Goal: Information Seeking & Learning: Learn about a topic

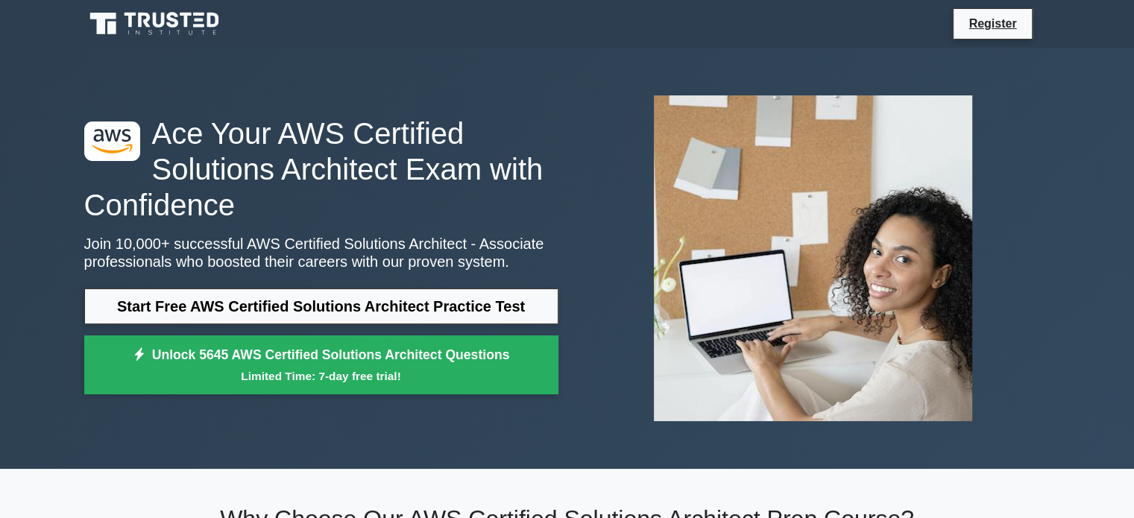
scroll to position [453, 0]
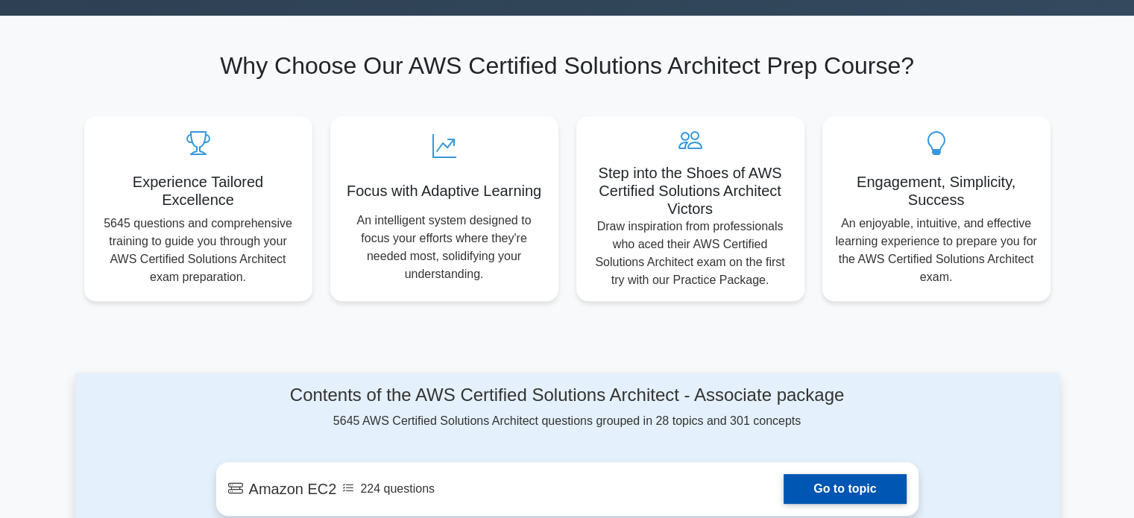
click at [806, 500] on link "Go to topic" at bounding box center [845, 489] width 122 height 30
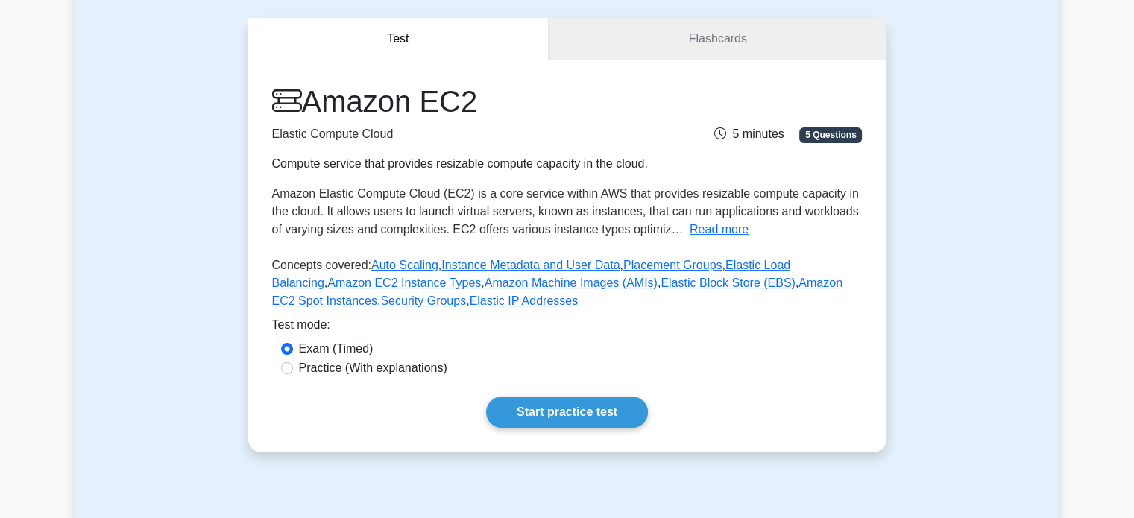
scroll to position [336, 0]
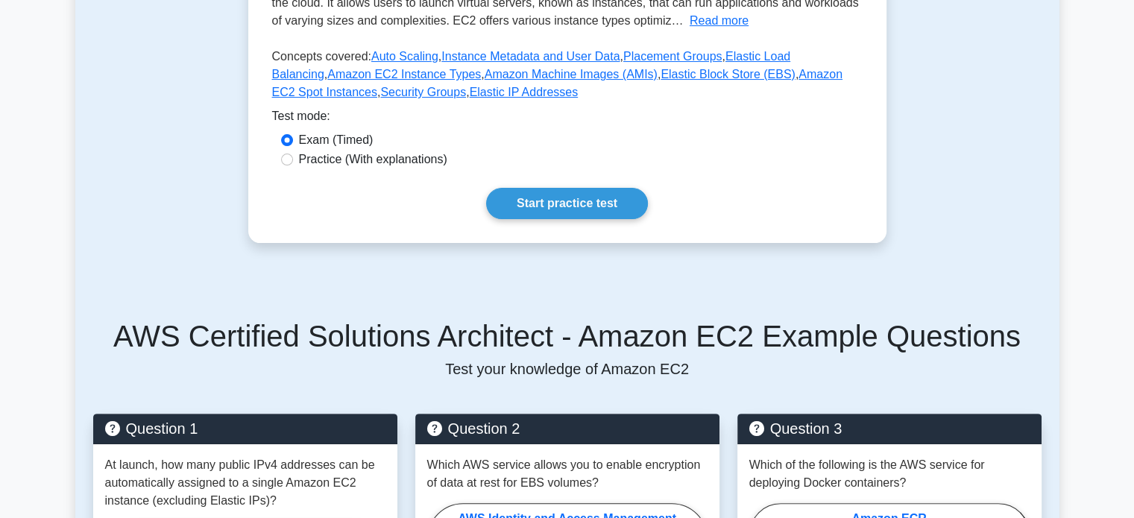
click at [411, 166] on label "Practice (With explanations)" at bounding box center [373, 160] width 148 height 18
click at [293, 166] on input "Practice (With explanations)" at bounding box center [287, 160] width 12 height 12
radio input "true"
click at [524, 184] on div "Amazon EC2 Elastic Compute Cloud Compute service that provides resizable comput…" at bounding box center [567, 47] width 638 height 392
click at [552, 196] on link "Start practice test" at bounding box center [567, 203] width 162 height 31
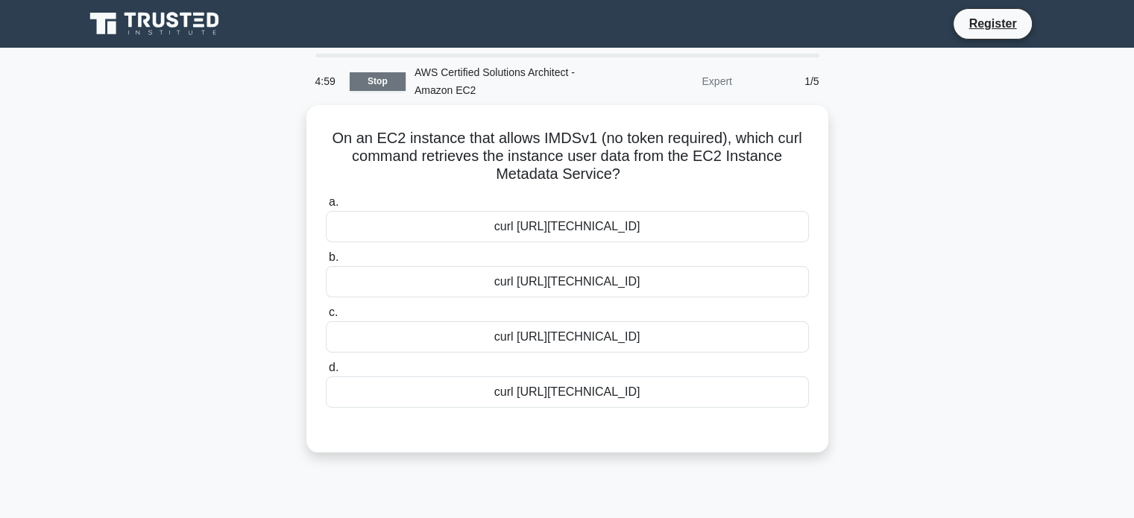
click at [374, 86] on link "Stop" at bounding box center [378, 81] width 56 height 19
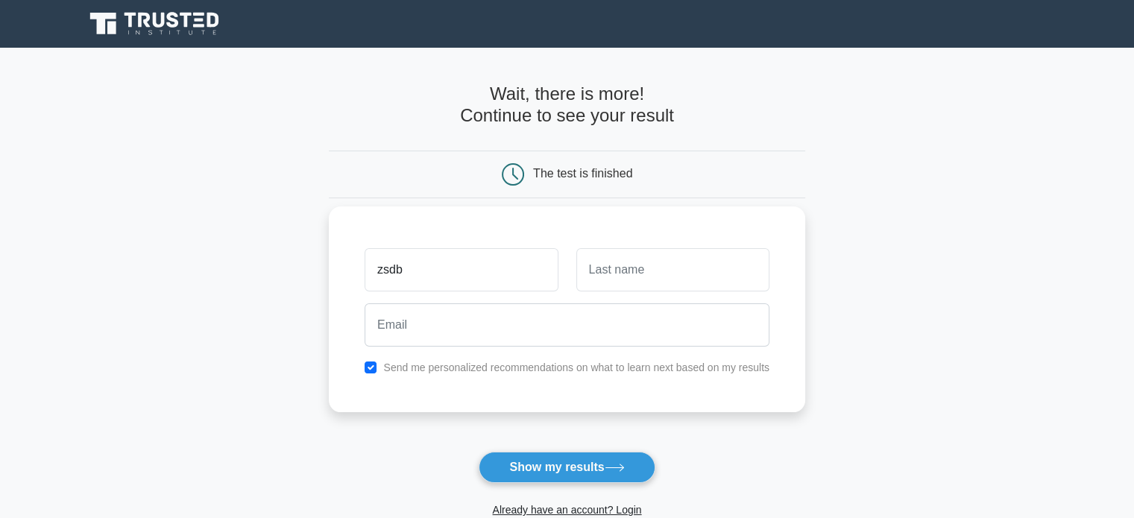
click at [506, 268] on input "zsdb" at bounding box center [461, 269] width 193 height 43
type input "zsdb"
click at [640, 254] on input "text" at bounding box center [672, 269] width 193 height 43
type input "dsfh"
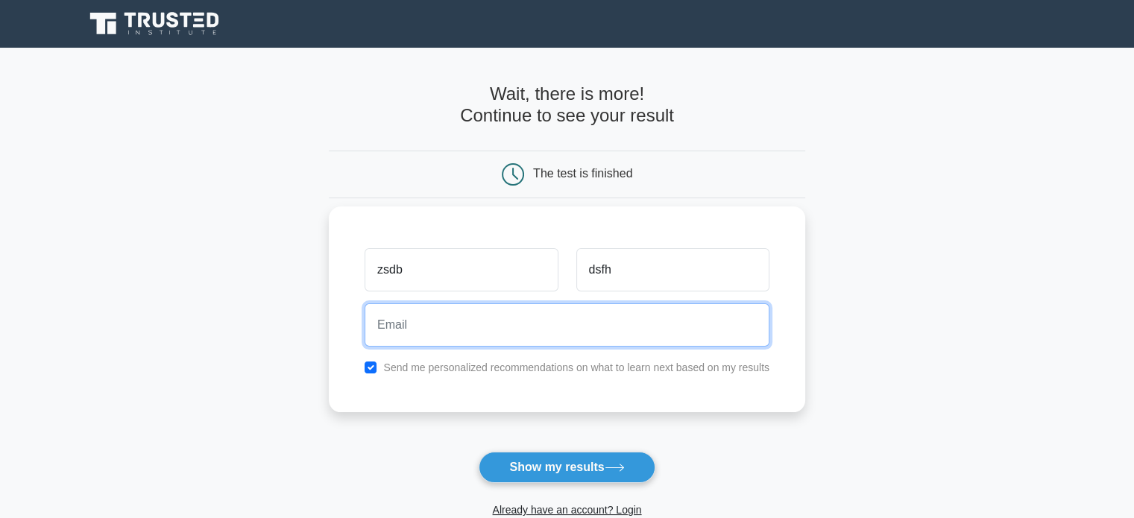
click at [564, 330] on input "email" at bounding box center [567, 325] width 405 height 43
paste input "xedis57541@ncien.com"
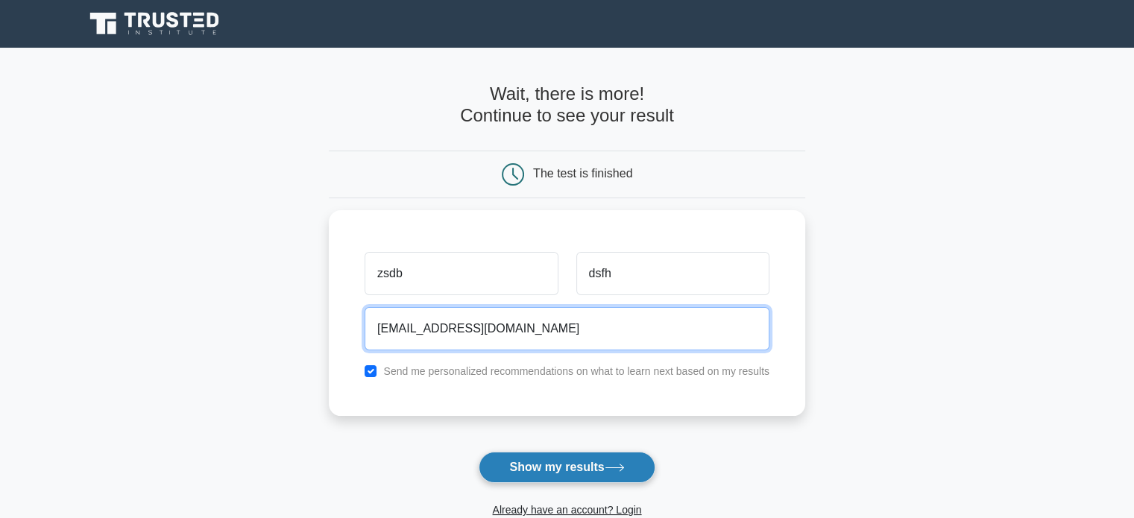
type input "xedis57541@ncien.com"
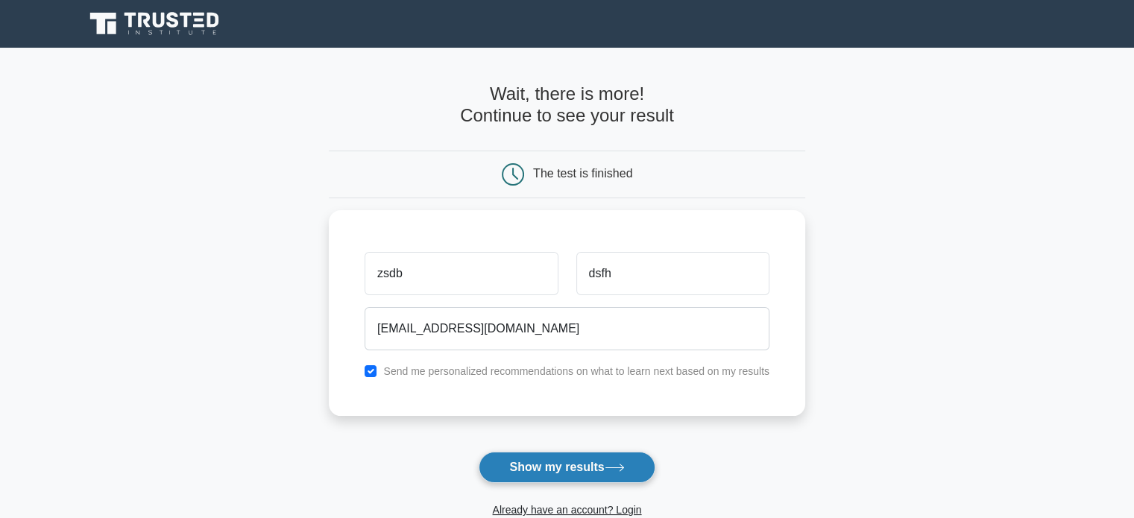
click at [570, 459] on button "Show my results" at bounding box center [567, 467] width 176 height 31
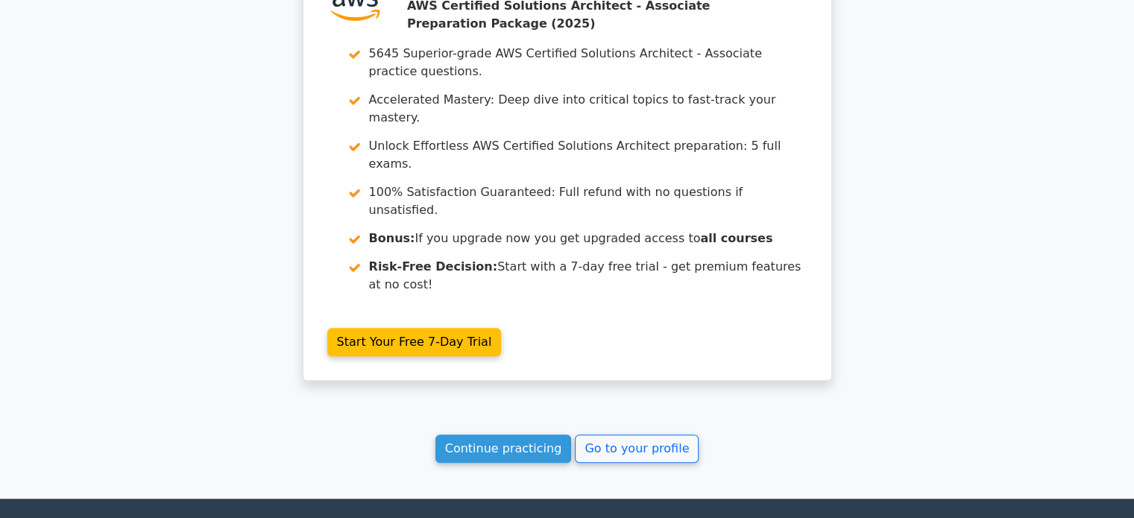
scroll to position [1315, 0]
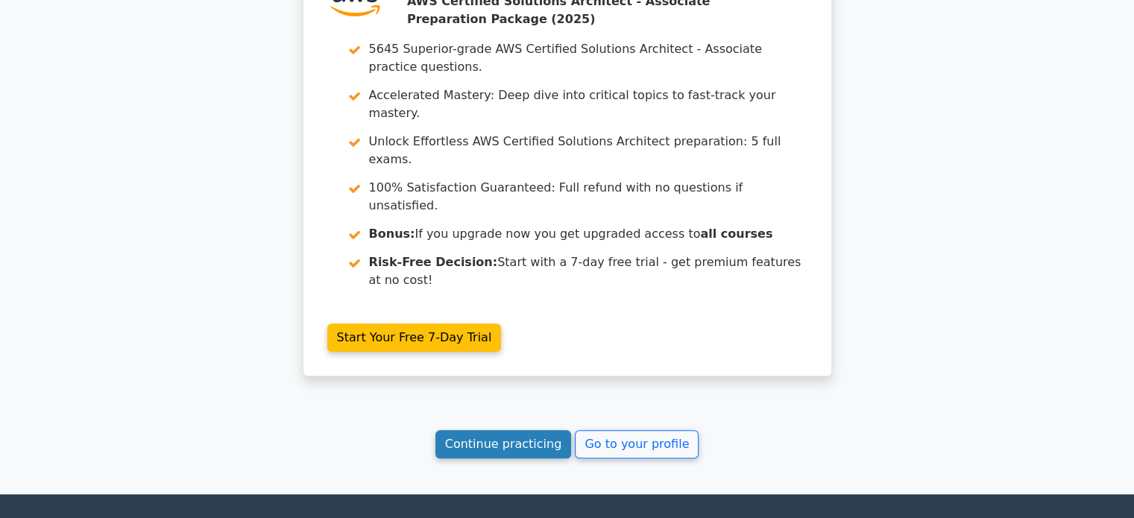
click at [522, 430] on link "Continue practicing" at bounding box center [504, 444] width 136 height 28
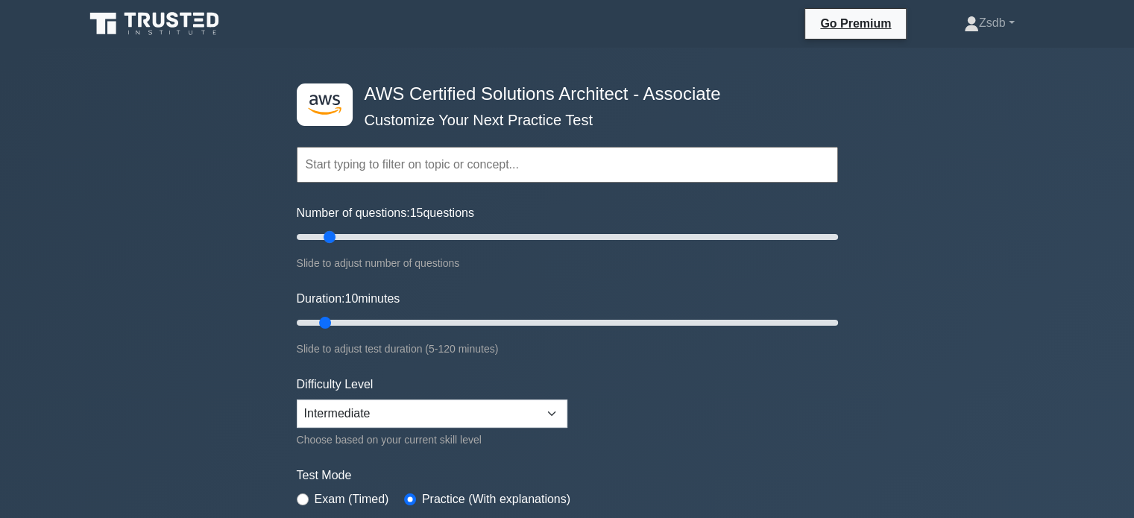
drag, startPoint x: 313, startPoint y: 235, endPoint x: 327, endPoint y: 238, distance: 13.8
type input "15"
click at [327, 238] on input "Number of questions: 15 questions" at bounding box center [567, 237] width 541 height 18
drag, startPoint x: 324, startPoint y: 319, endPoint x: 409, endPoint y: 323, distance: 85.1
type input "30"
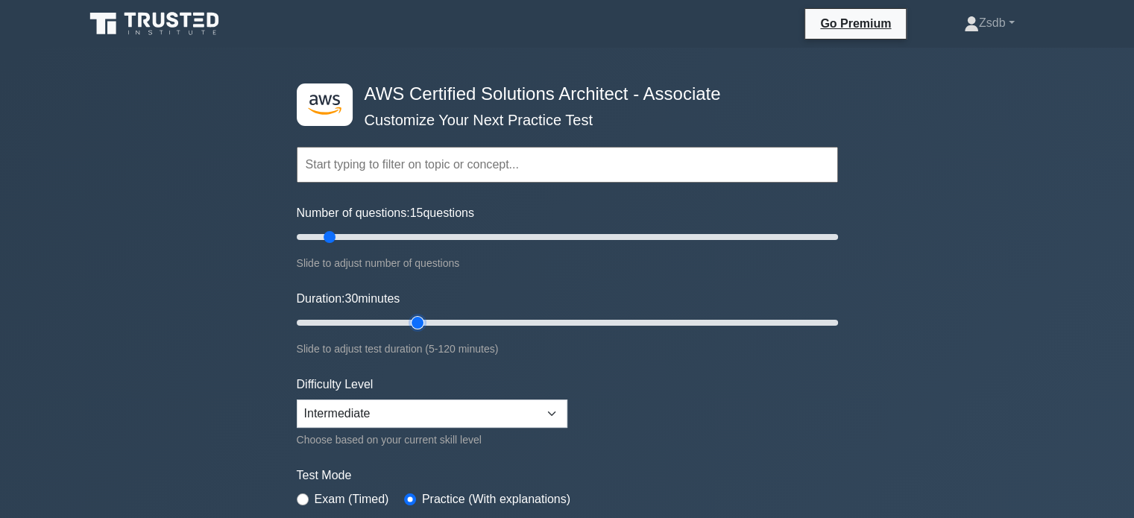
click at [409, 323] on input "Duration: 30 minutes" at bounding box center [567, 323] width 541 height 18
click at [501, 400] on select "Beginner Intermediate Expert" at bounding box center [432, 414] width 271 height 28
select select "beginner"
click at [297, 400] on select "Beginner Intermediate Expert" at bounding box center [432, 414] width 271 height 28
click at [629, 416] on form "Topics Amazon EC2 Amazon S3 Amazon VPC AWS Identity and Access Management (IAM)…" at bounding box center [567, 331] width 541 height 461
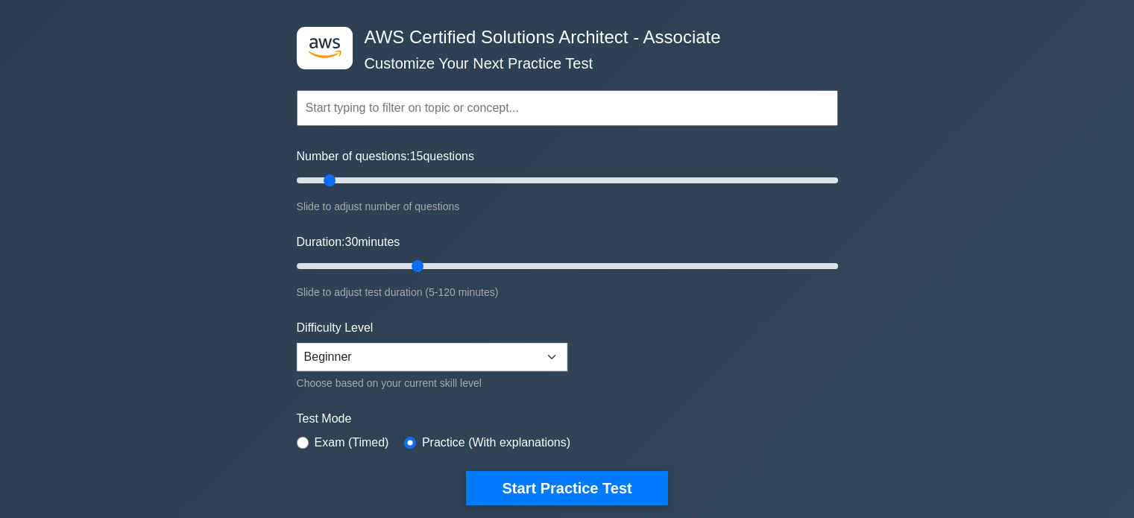
scroll to position [60, 0]
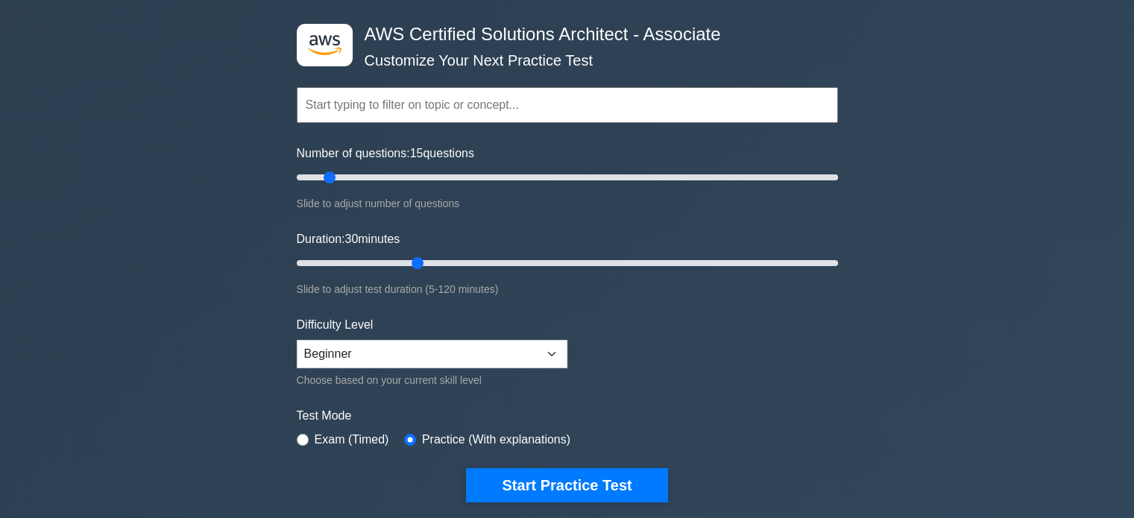
click at [449, 104] on input "text" at bounding box center [567, 105] width 541 height 36
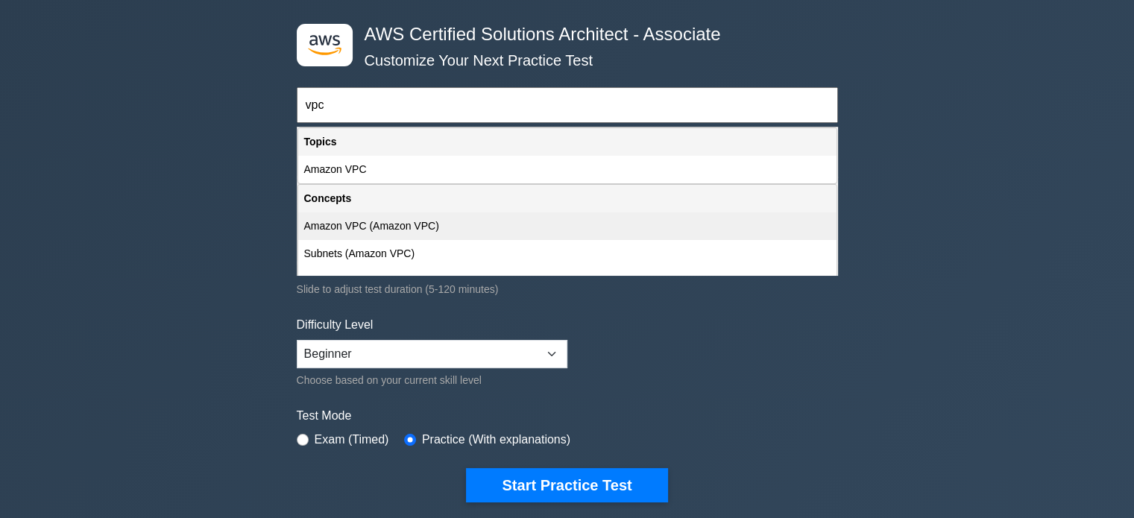
click at [425, 235] on div "Amazon VPC (Amazon VPC)" at bounding box center [567, 227] width 538 height 28
type input "Amazon VPC (Amazon VPC)"
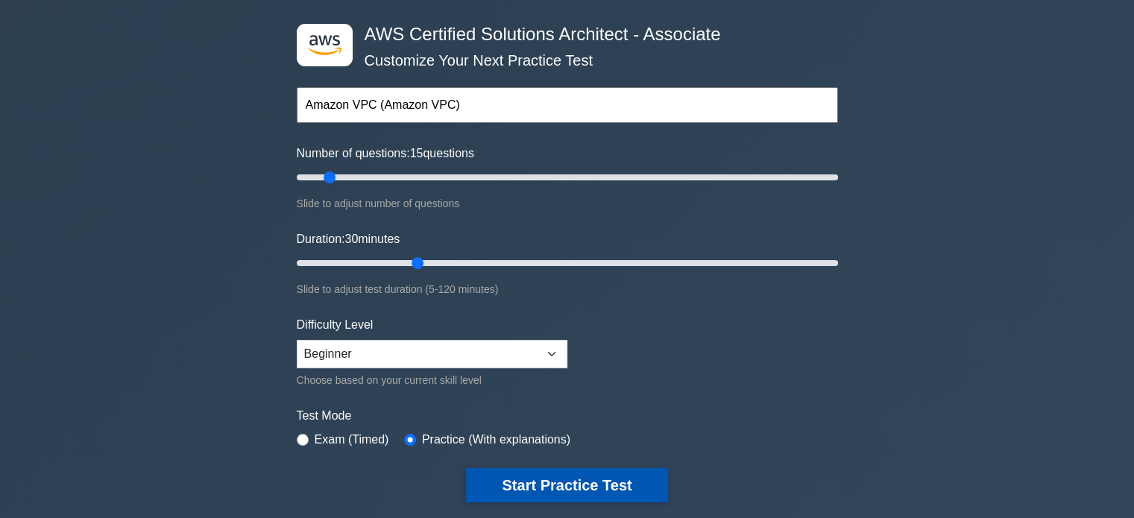
click at [584, 480] on button "Start Practice Test" at bounding box center [566, 485] width 201 height 34
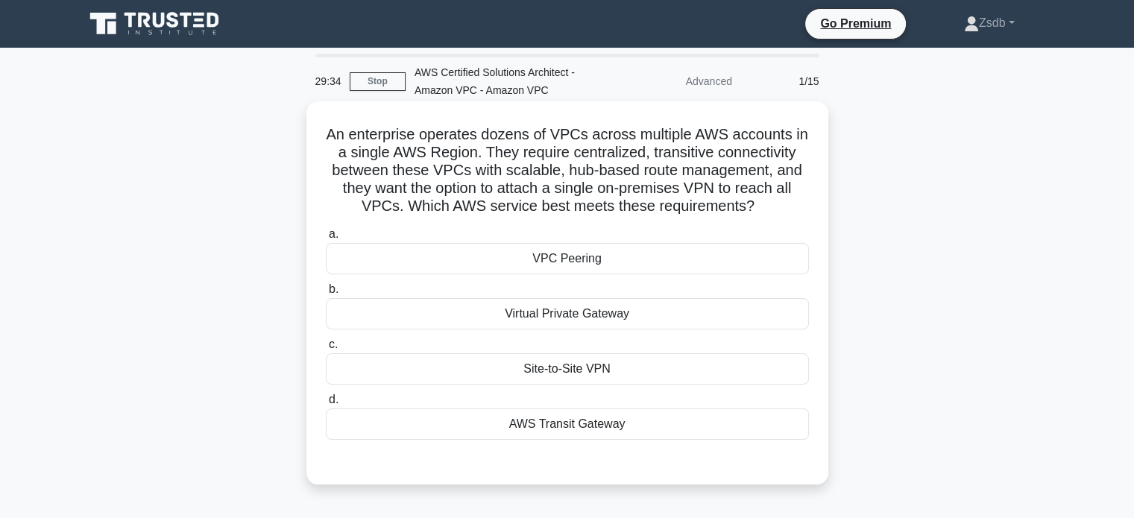
click at [586, 418] on div "AWS Transit Gateway" at bounding box center [567, 424] width 483 height 31
click at [326, 405] on input "d. AWS Transit Gateway" at bounding box center [326, 400] width 0 height 10
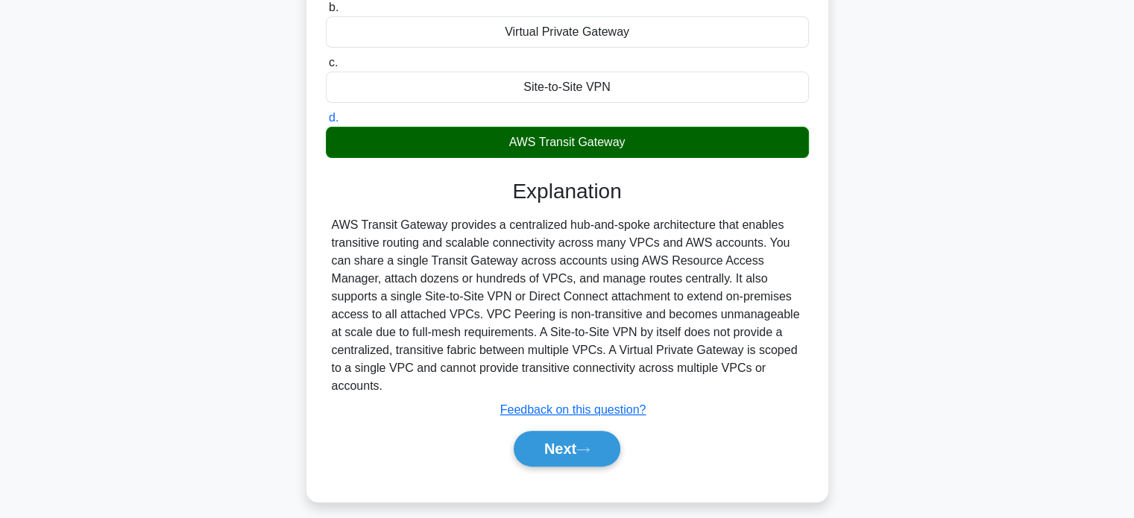
scroll to position [287, 0]
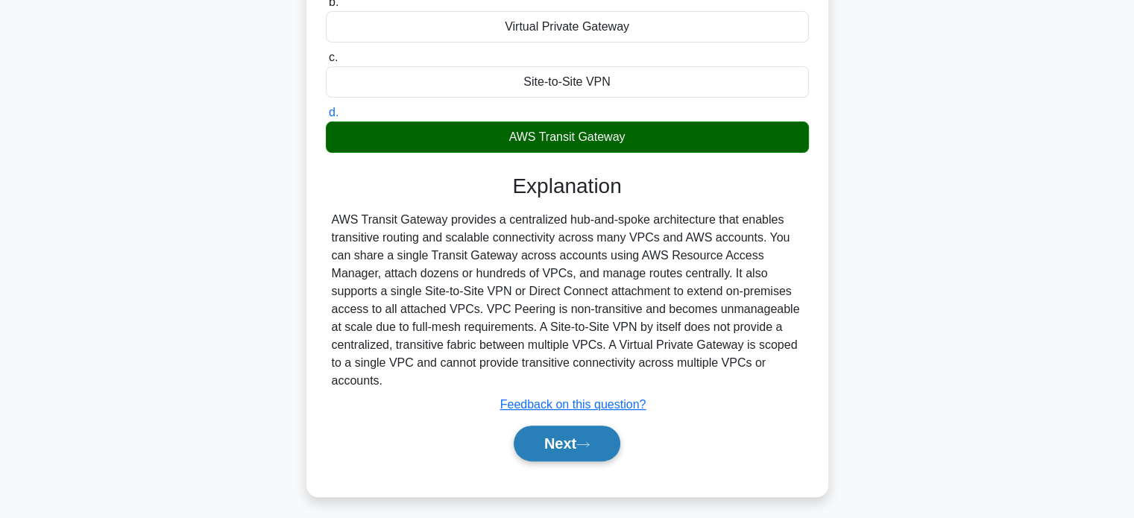
click at [544, 431] on button "Next" at bounding box center [567, 444] width 107 height 36
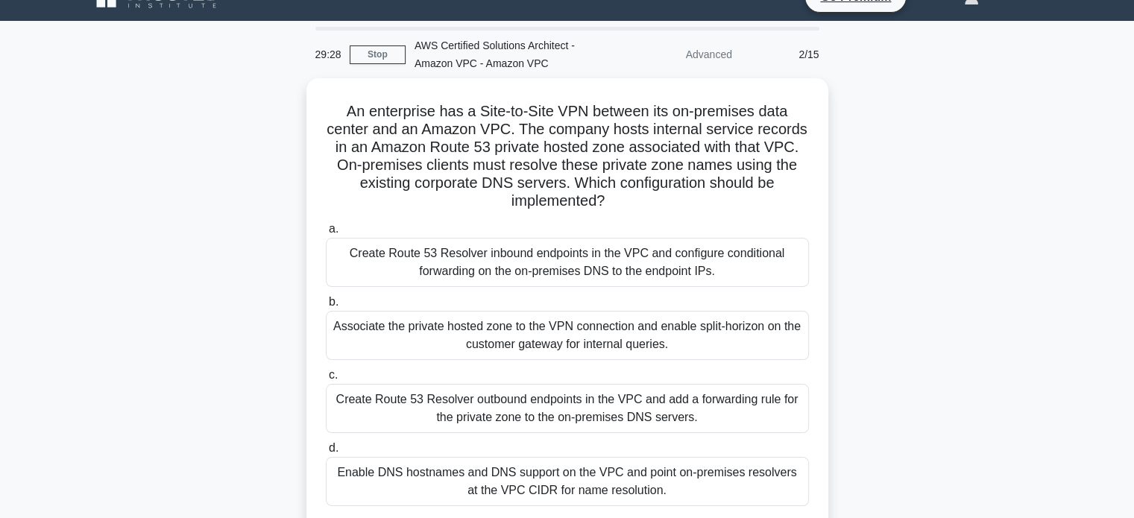
scroll to position [0, 0]
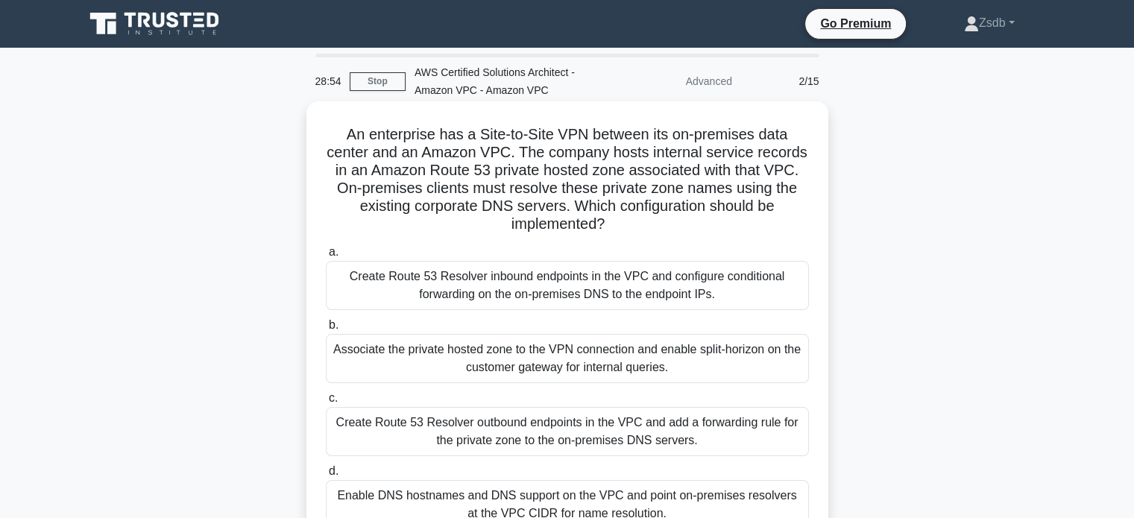
click at [655, 279] on div "Create Route 53 Resolver inbound endpoints in the VPC and configure conditional…" at bounding box center [567, 285] width 483 height 49
click at [326, 257] on input "a. Create Route 53 Resolver inbound endpoints in the VPC and configure conditio…" at bounding box center [326, 253] width 0 height 10
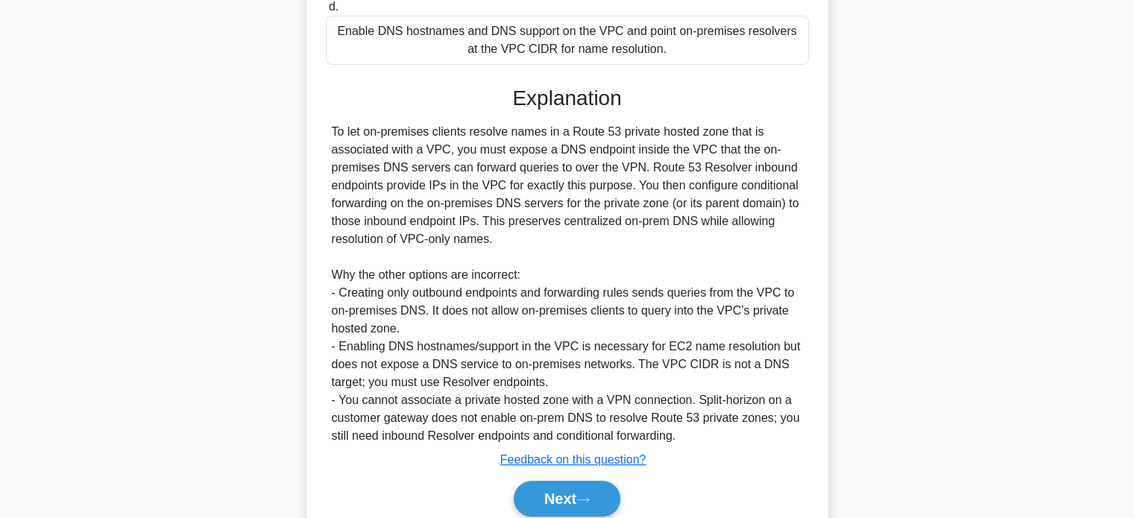
scroll to position [525, 0]
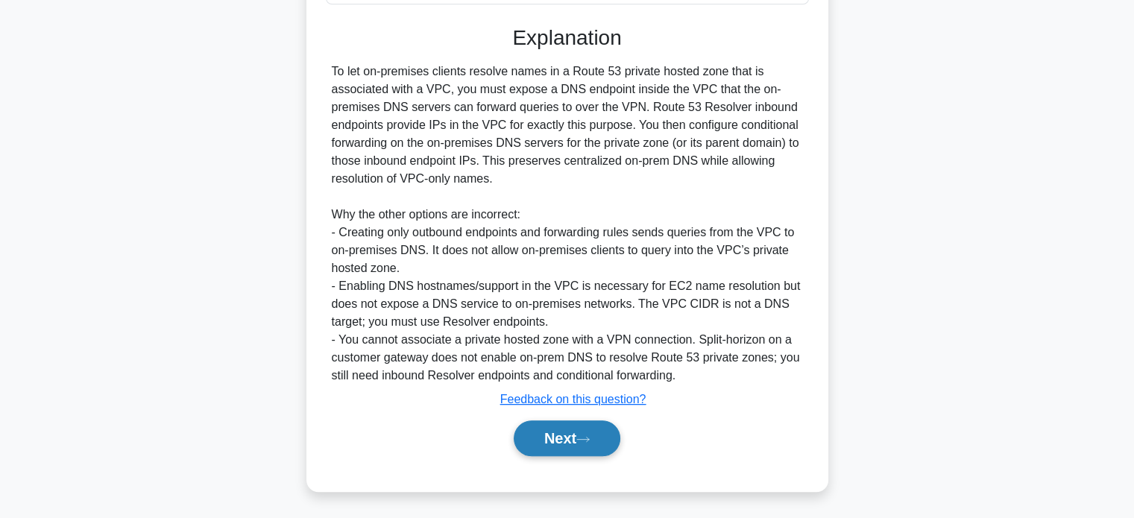
click at [567, 430] on button "Next" at bounding box center [567, 439] width 107 height 36
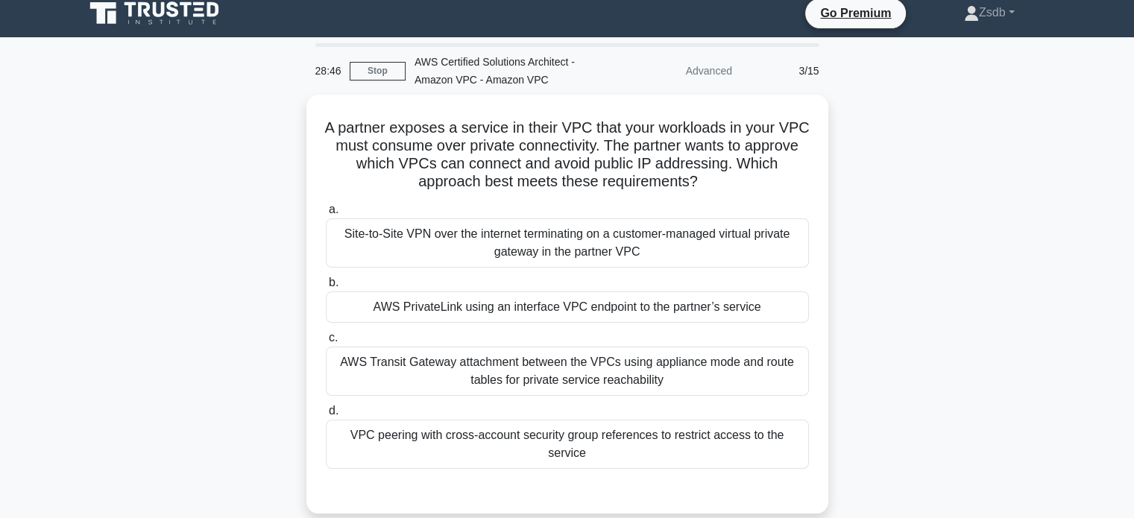
scroll to position [5, 0]
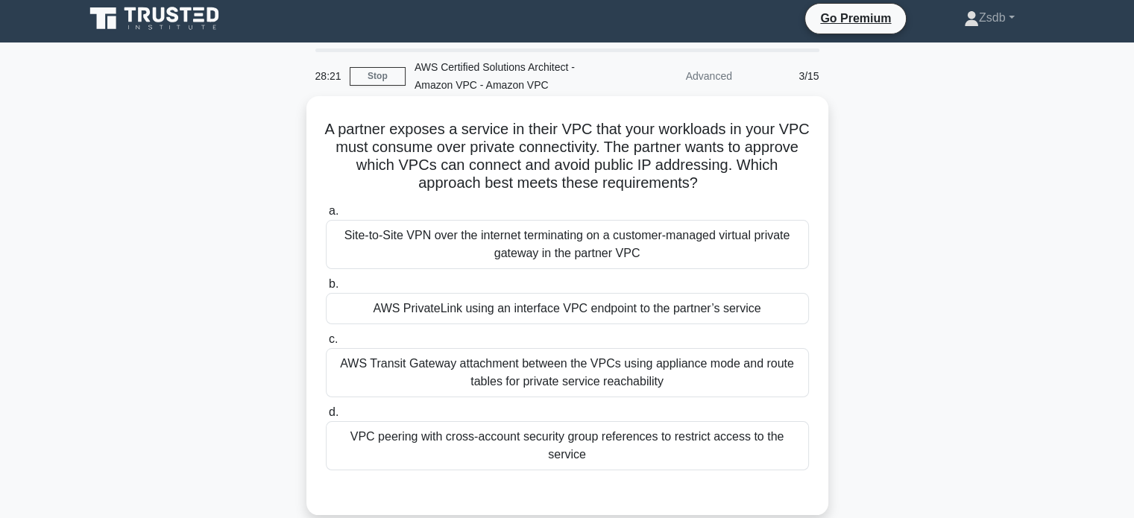
click at [600, 321] on div "AWS PrivateLink using an interface VPC endpoint to the partner’s service" at bounding box center [567, 308] width 483 height 31
click at [326, 289] on input "b. AWS PrivateLink using an interface VPC endpoint to the partner’s service" at bounding box center [326, 285] width 0 height 10
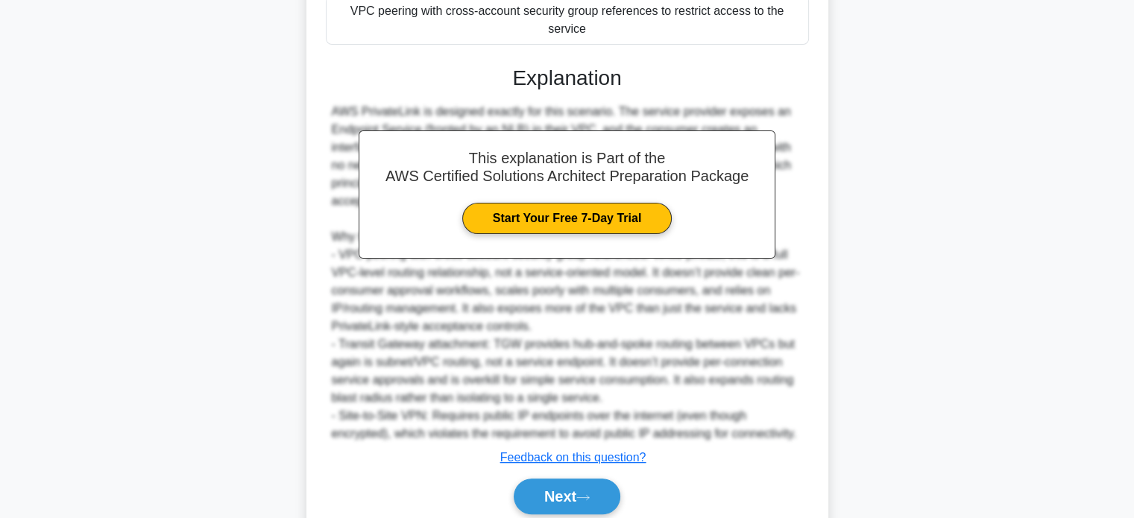
scroll to position [468, 0]
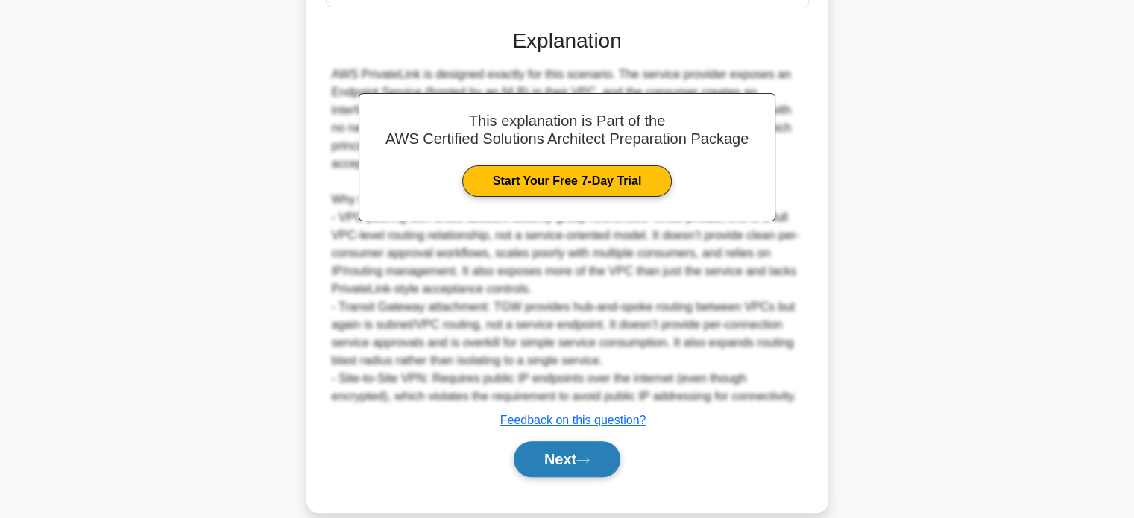
click at [603, 446] on button "Next" at bounding box center [567, 459] width 107 height 36
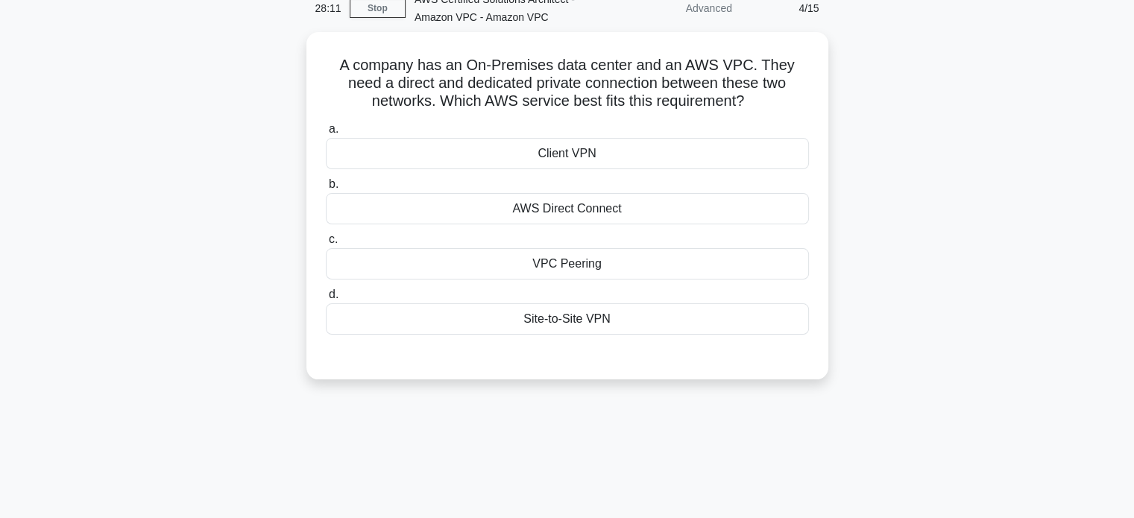
scroll to position [48, 0]
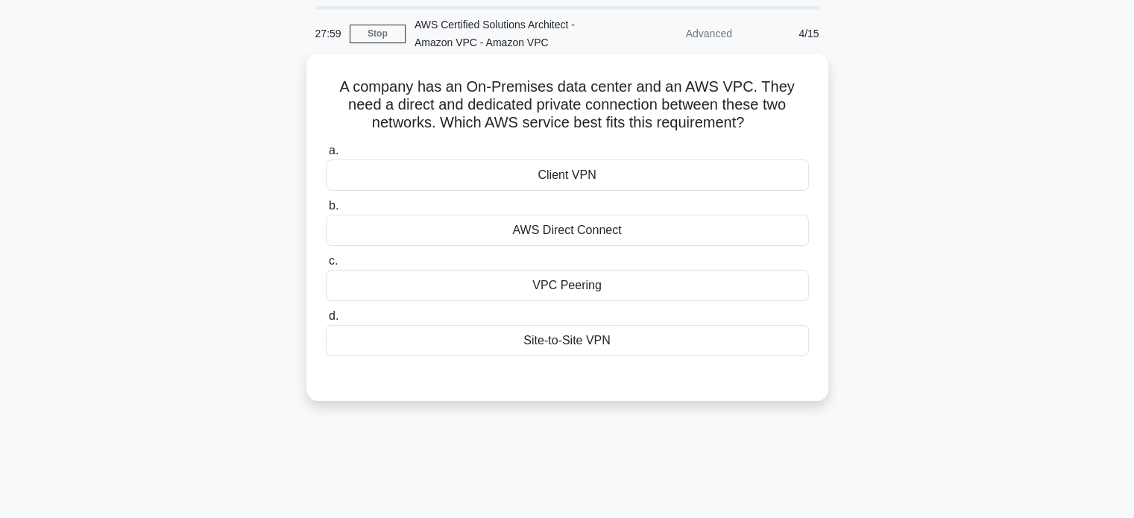
click at [565, 228] on div "AWS Direct Connect" at bounding box center [567, 230] width 483 height 31
click at [326, 211] on input "b. AWS Direct Connect" at bounding box center [326, 206] width 0 height 10
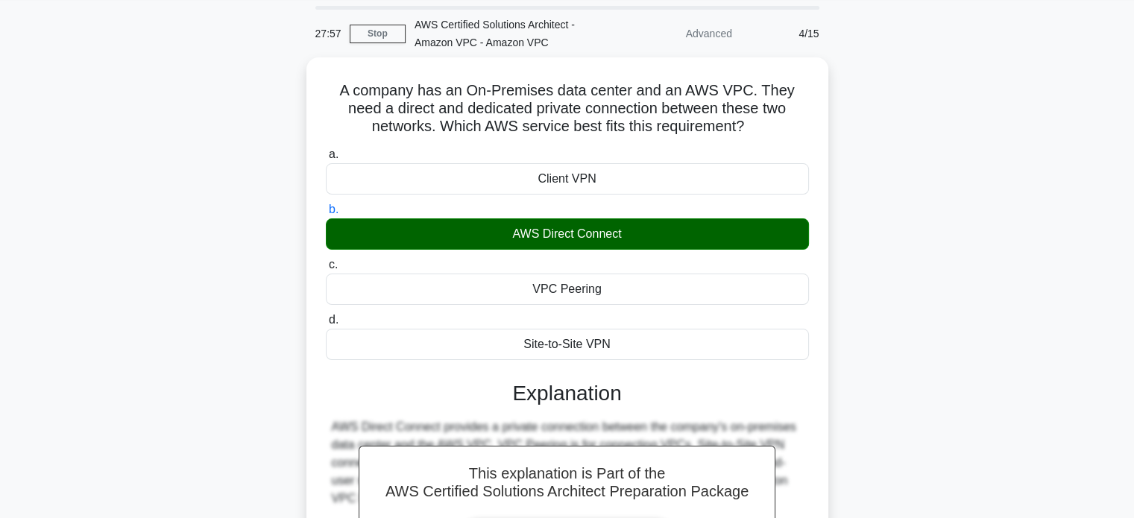
scroll to position [287, 0]
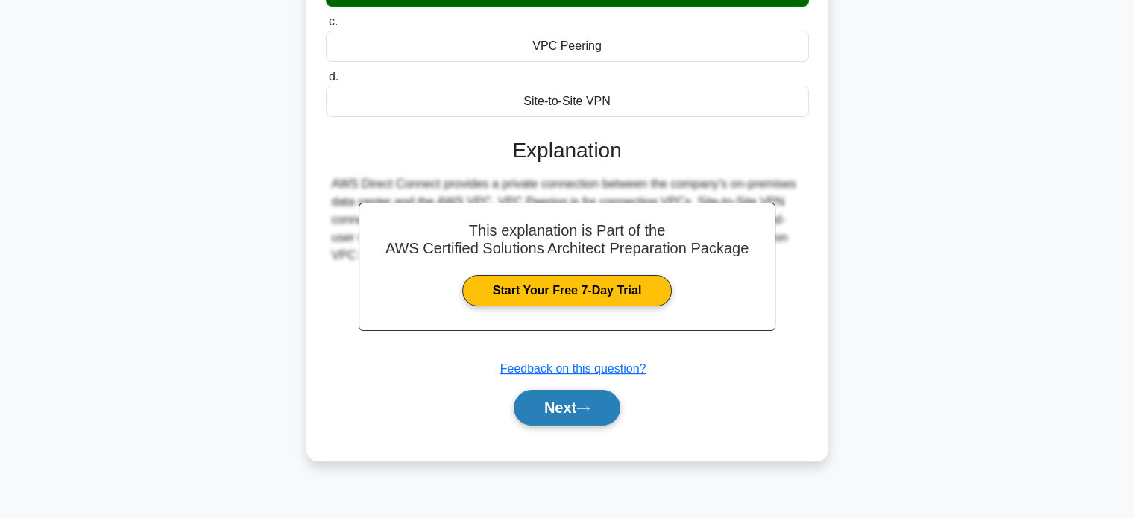
click at [559, 419] on button "Next" at bounding box center [567, 408] width 107 height 36
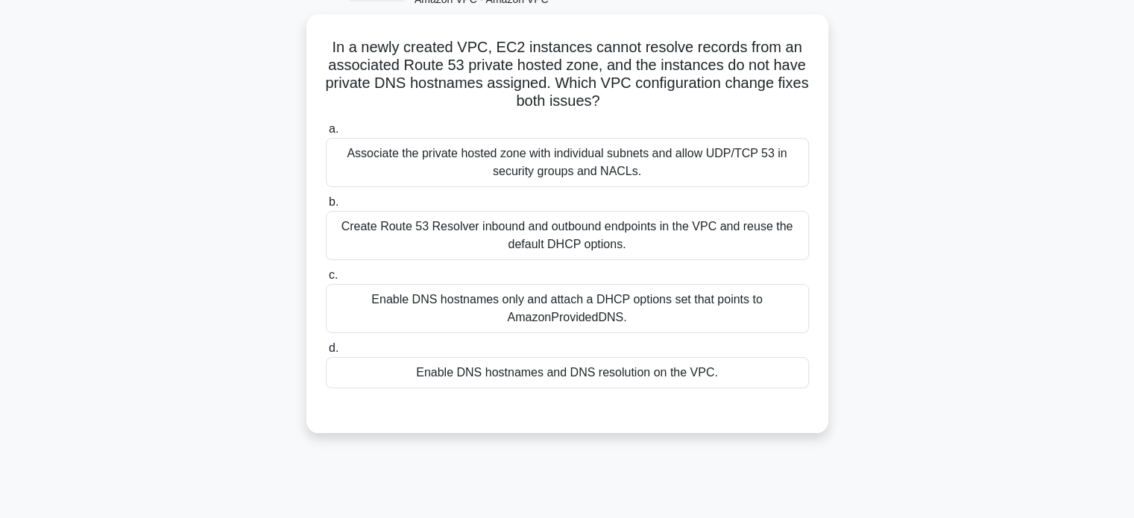
scroll to position [84, 0]
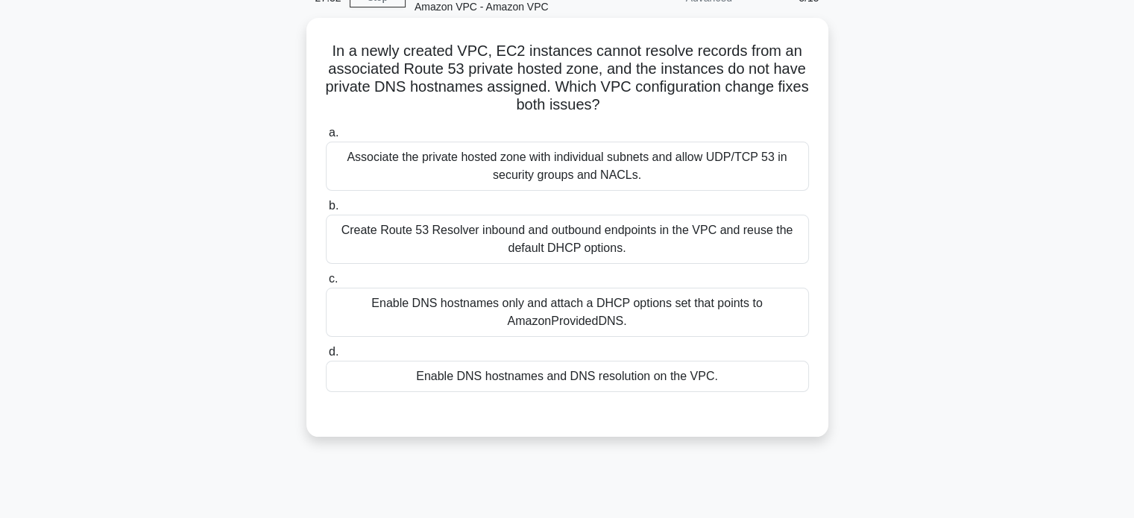
click at [644, 369] on div "Enable DNS hostnames and DNS resolution on the VPC." at bounding box center [567, 376] width 483 height 31
click at [326, 357] on input "d. Enable DNS hostnames and DNS resolution on the VPC." at bounding box center [326, 353] width 0 height 10
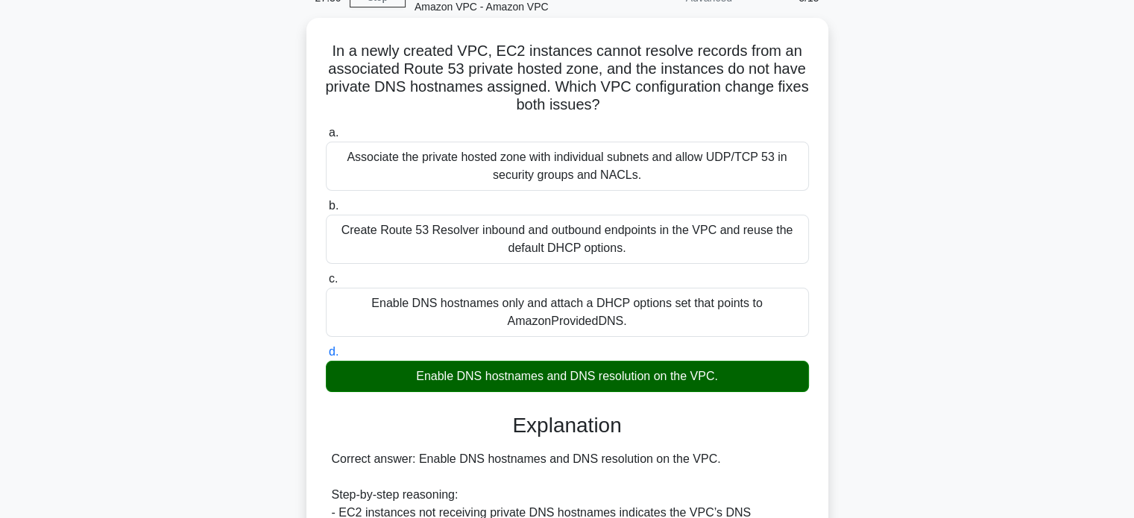
click at [644, 369] on div "Enable DNS hostnames and DNS resolution on the VPC." at bounding box center [567, 376] width 483 height 31
click at [326, 357] on input "d. Enable DNS hostnames and DNS resolution on the VPC." at bounding box center [326, 353] width 0 height 10
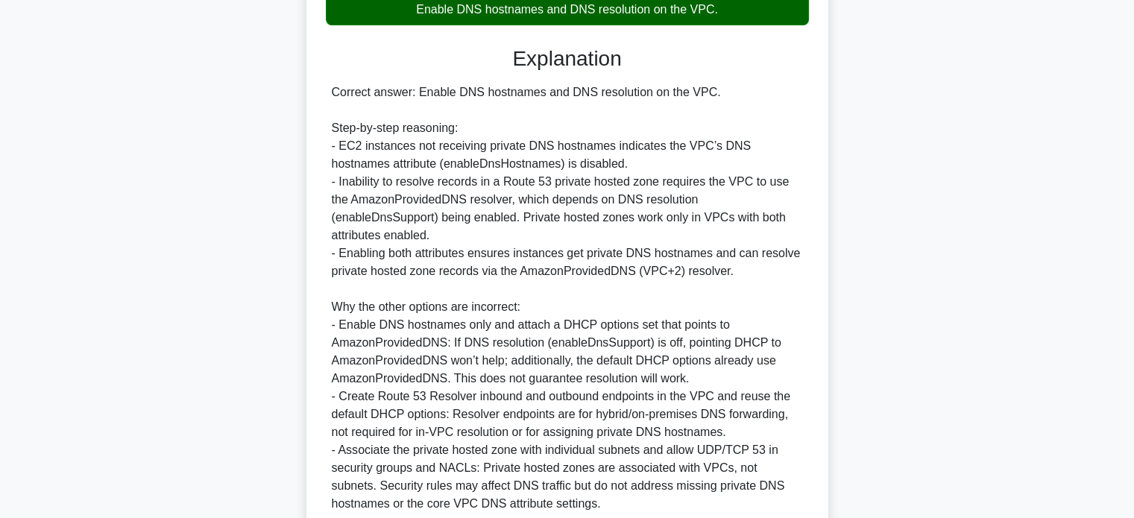
scroll to position [579, 0]
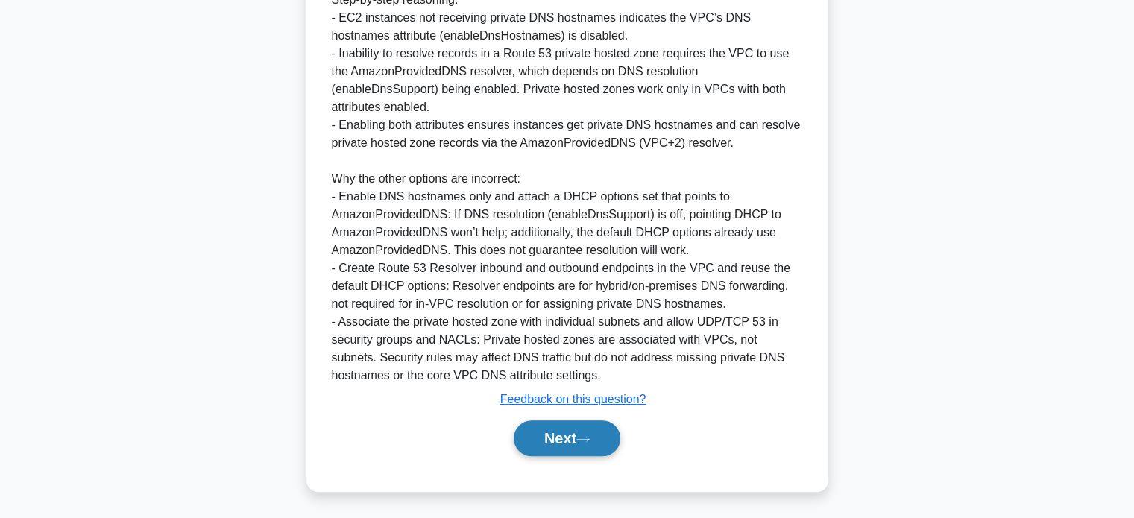
click at [573, 435] on button "Next" at bounding box center [567, 439] width 107 height 36
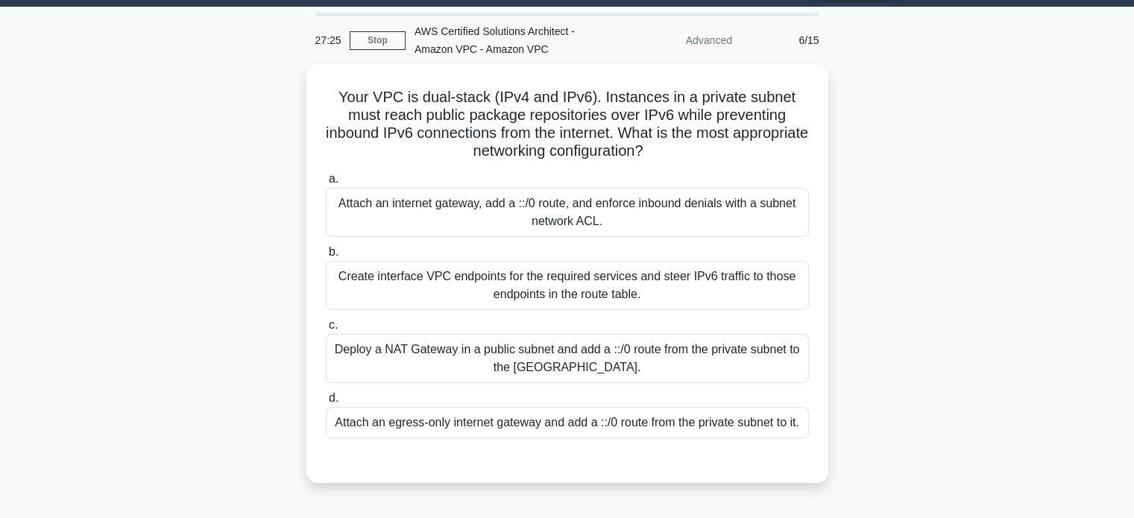
scroll to position [21, 0]
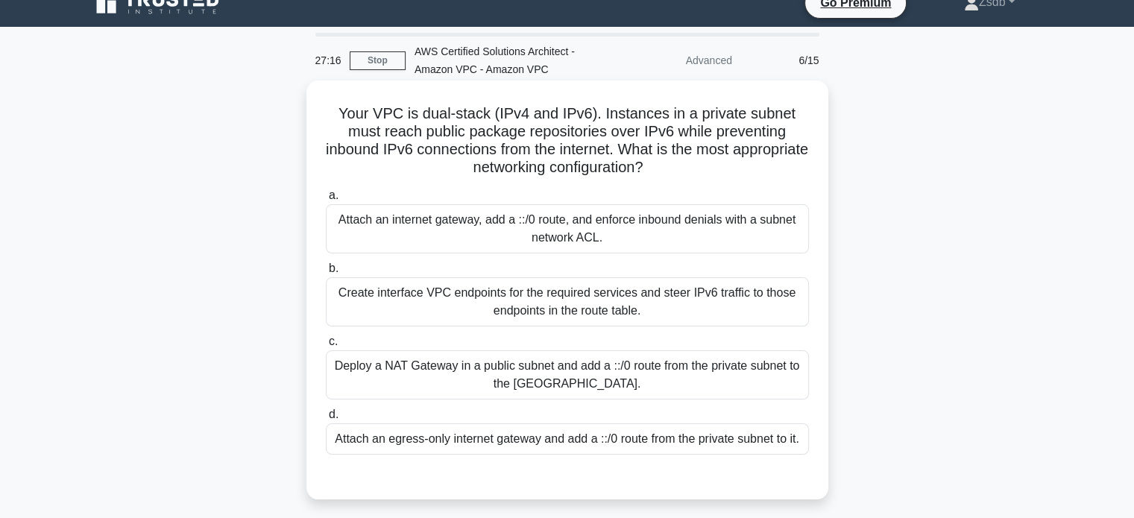
click at [617, 426] on div "Attach an egress-only internet gateway and add a ::/0 route from the private su…" at bounding box center [567, 439] width 483 height 31
click at [326, 420] on input "d. Attach an egress-only internet gateway and add a ::/0 route from the private…" at bounding box center [326, 415] width 0 height 10
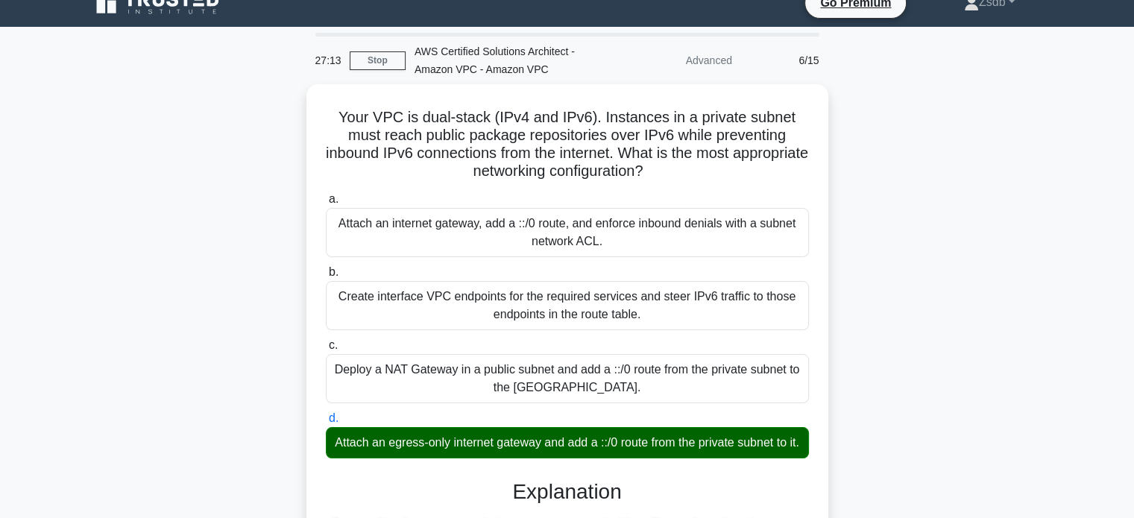
scroll to position [471, 0]
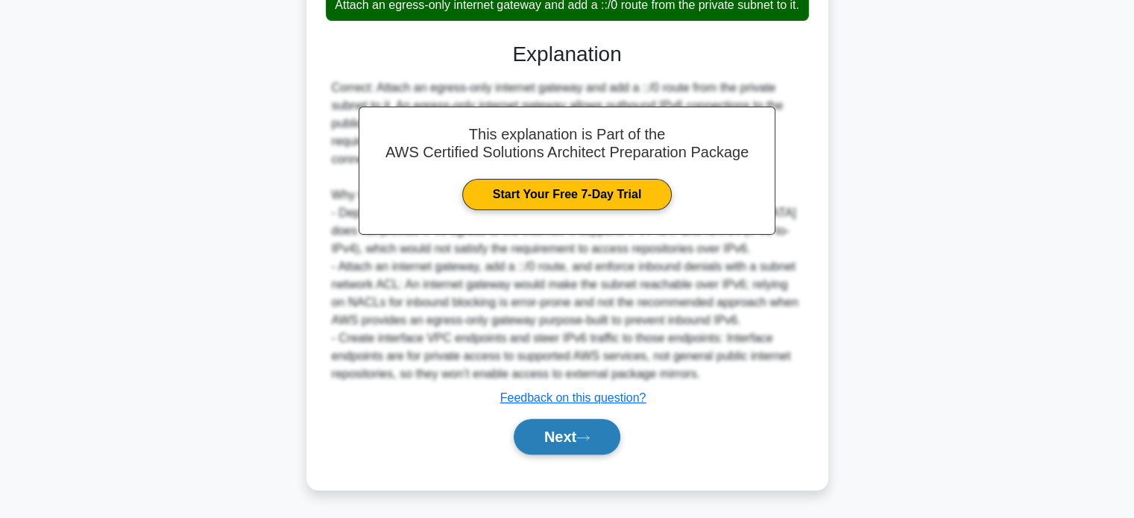
click at [548, 430] on button "Next" at bounding box center [567, 437] width 107 height 36
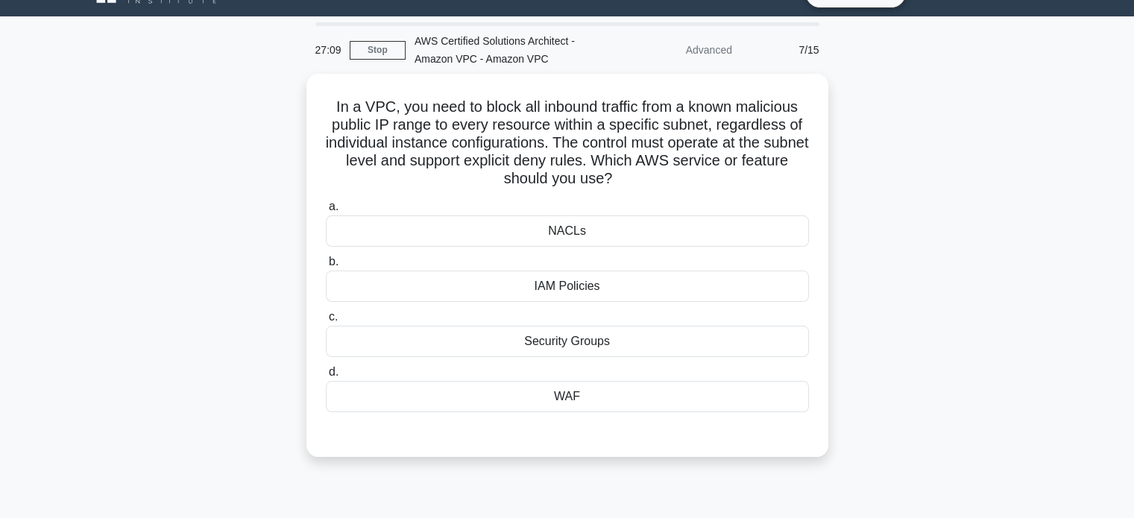
scroll to position [30, 0]
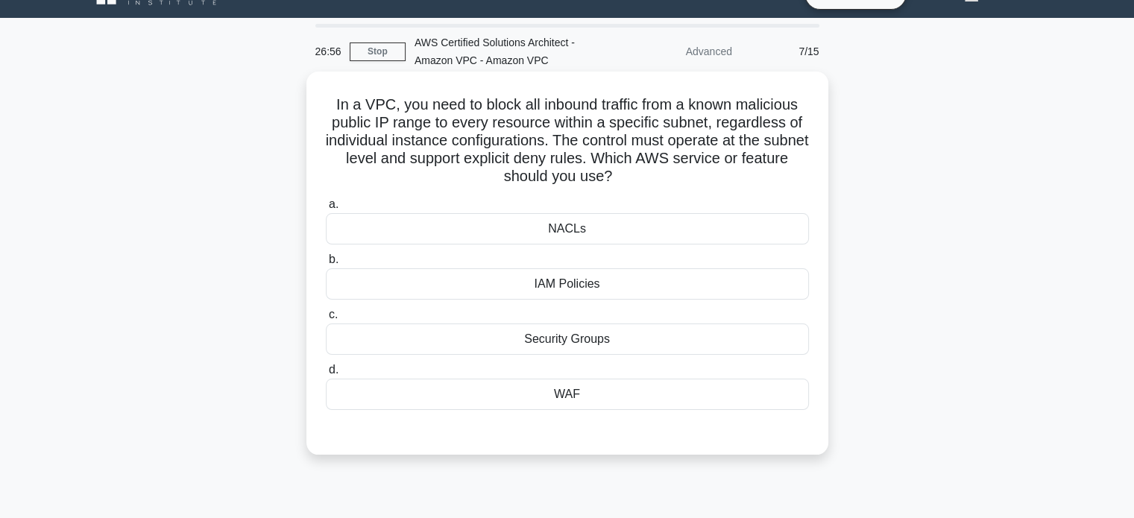
click at [612, 233] on div "NACLs" at bounding box center [567, 228] width 483 height 31
click at [326, 210] on input "a. NACLs" at bounding box center [326, 205] width 0 height 10
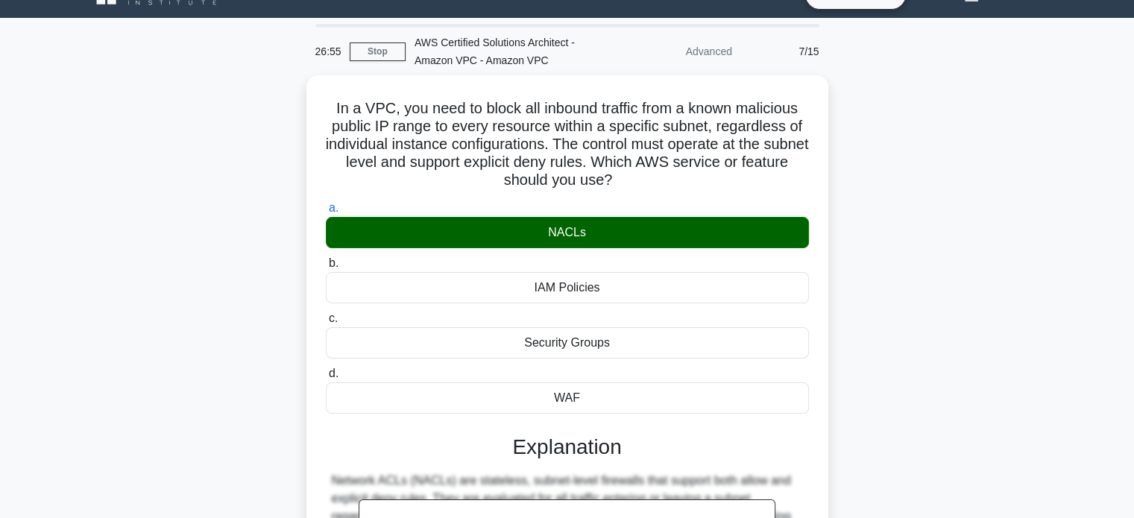
scroll to position [292, 0]
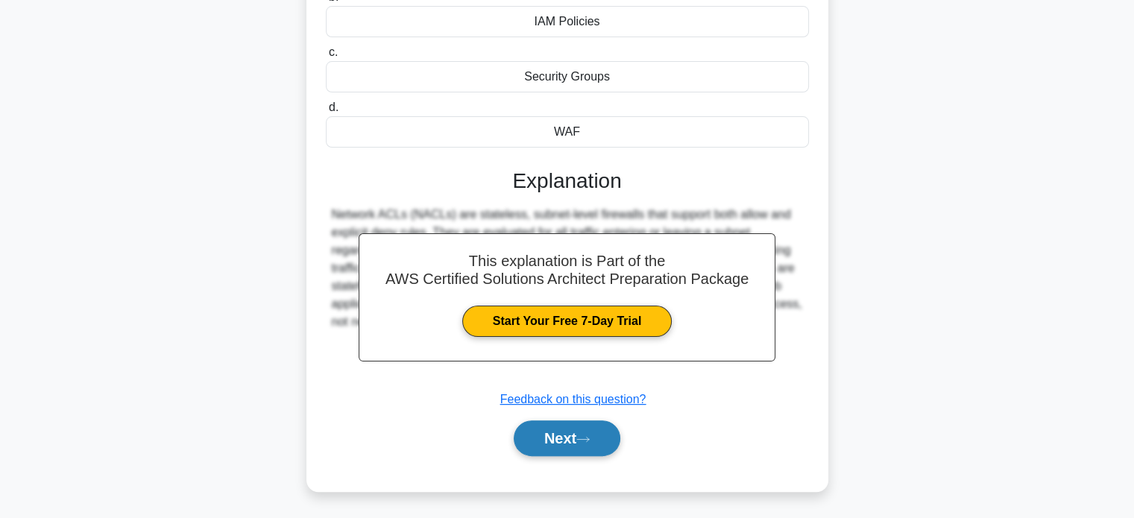
click at [578, 429] on button "Next" at bounding box center [567, 439] width 107 height 36
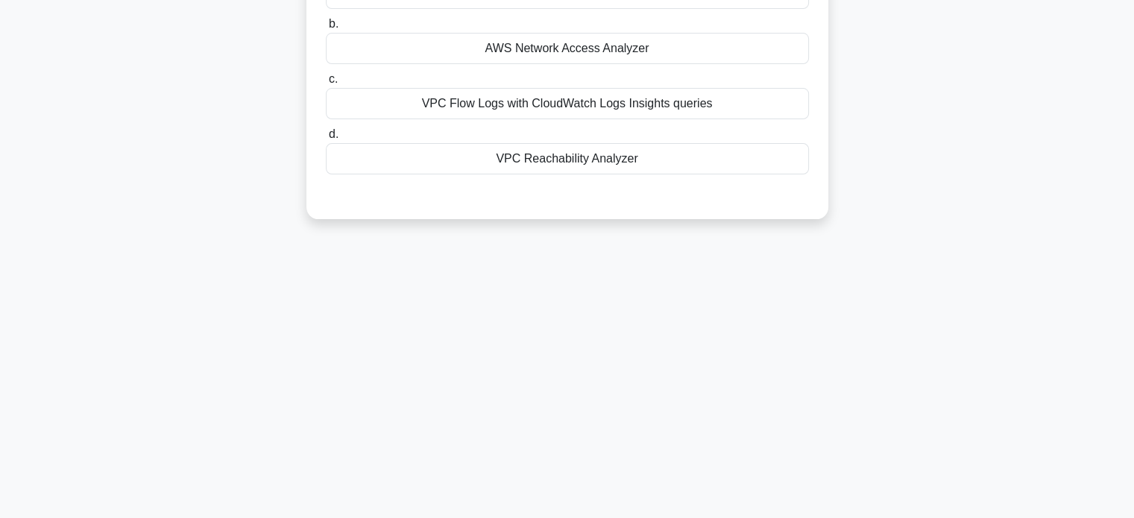
click at [1097, 402] on main "26:52 Stop AWS Certified Solutions Architect - Amazon VPC - Amazon VPC Advanced…" at bounding box center [567, 140] width 1134 height 758
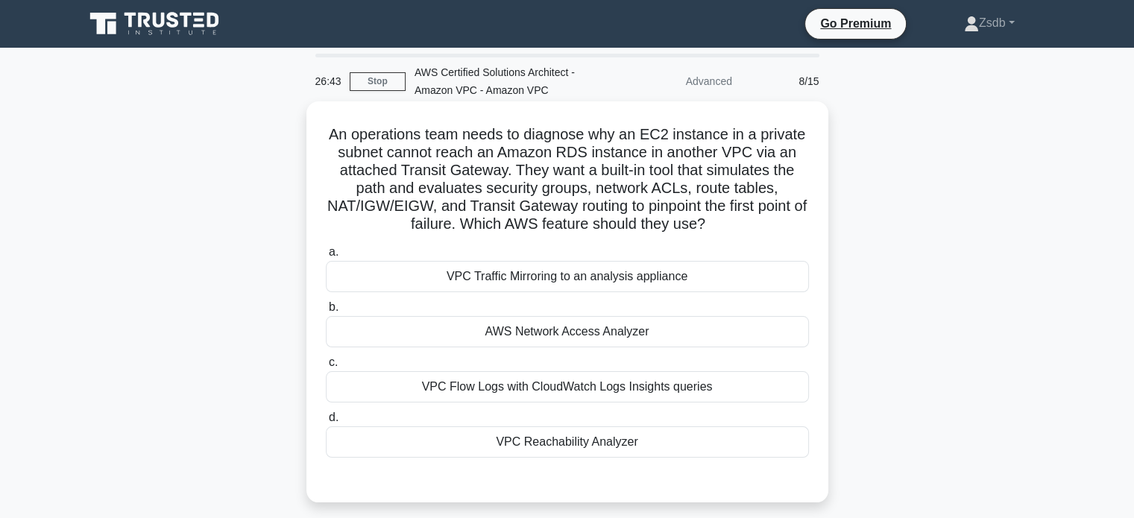
click at [555, 450] on div "VPC Reachability Analyzer" at bounding box center [567, 442] width 483 height 31
click at [326, 423] on input "d. VPC Reachability Analyzer" at bounding box center [326, 418] width 0 height 10
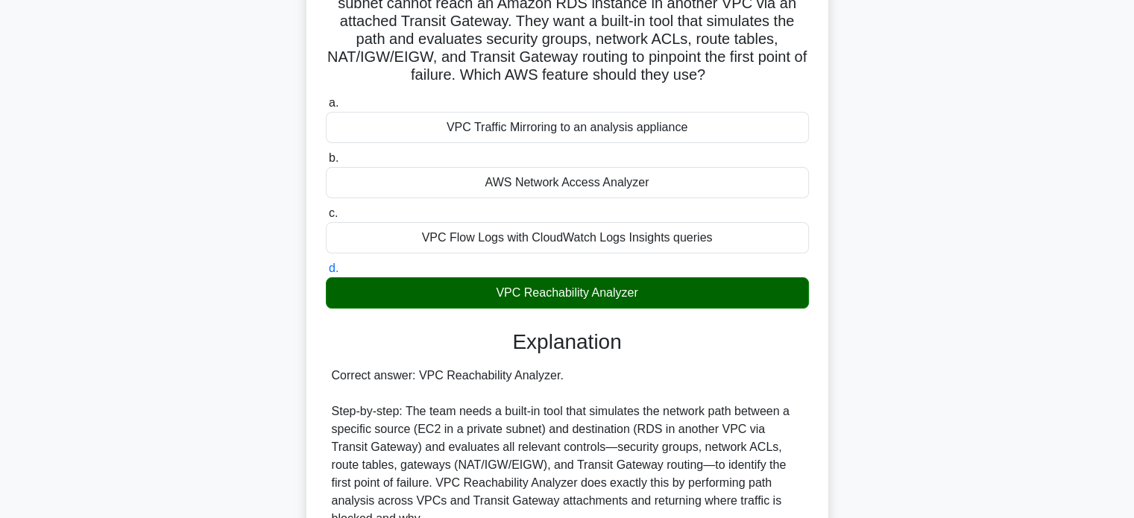
scroll to position [489, 0]
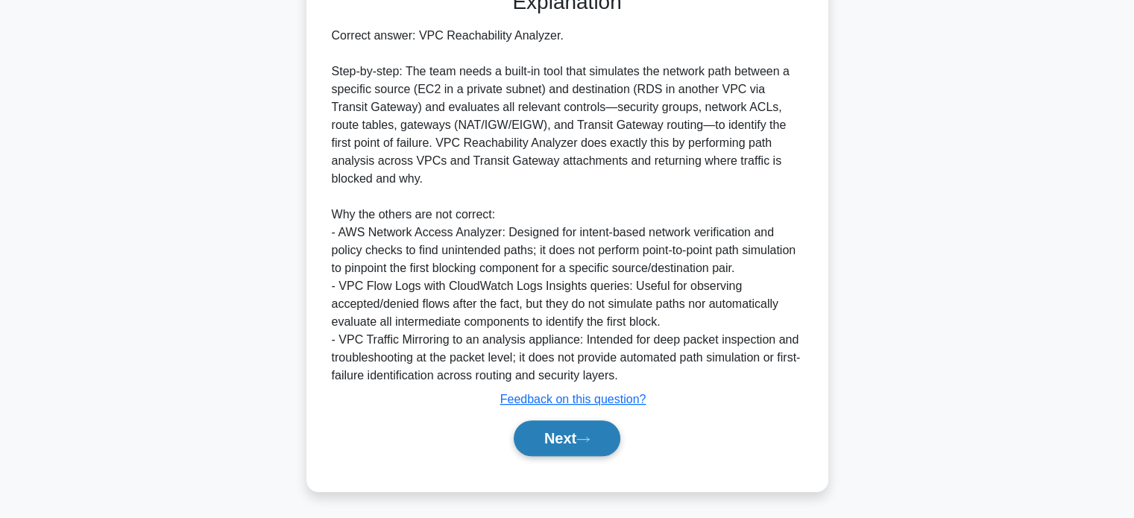
click at [561, 438] on button "Next" at bounding box center [567, 439] width 107 height 36
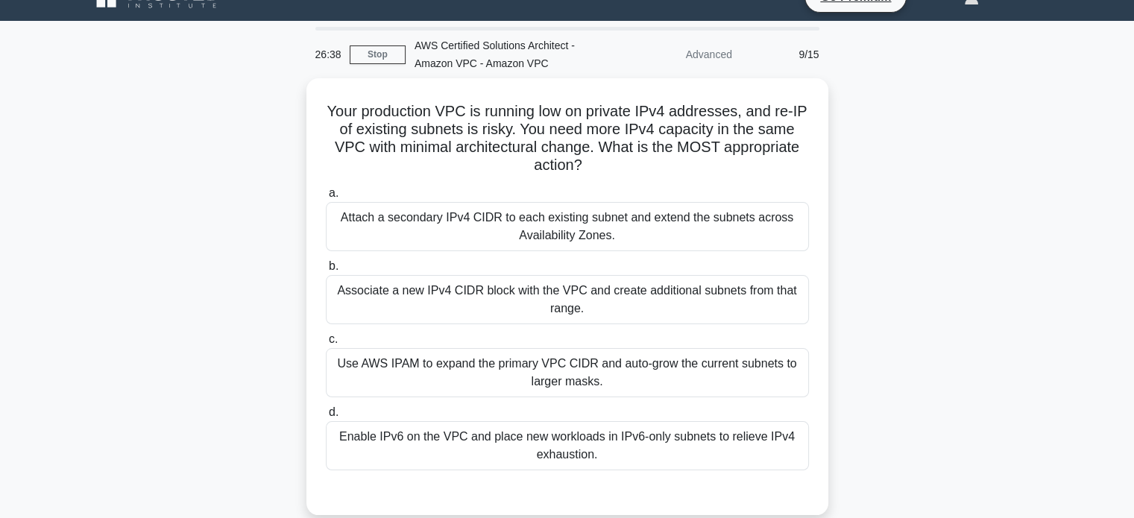
scroll to position [24, 0]
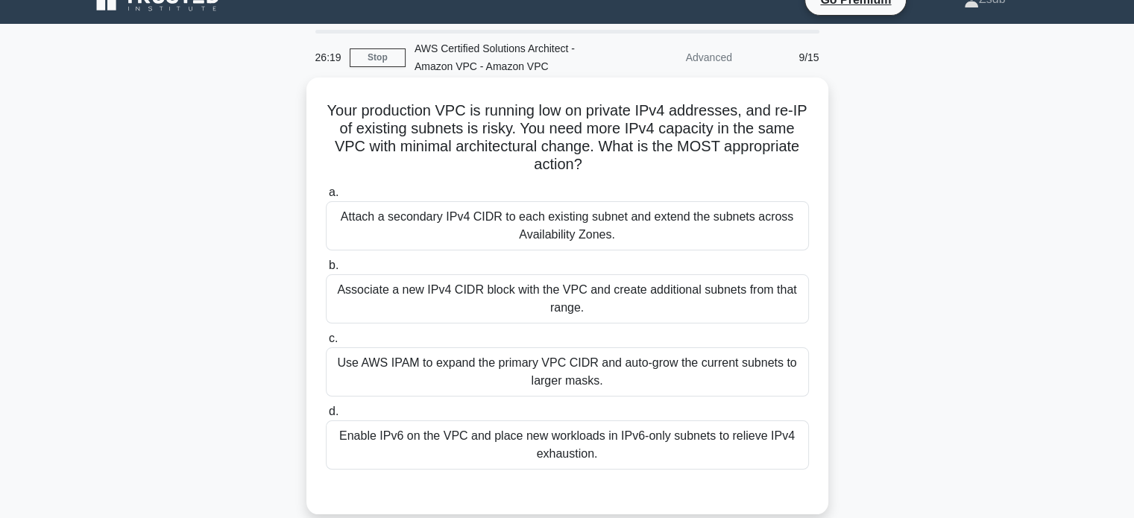
click at [731, 306] on div "Associate a new IPv4 CIDR block with the VPC and create additional subnets from…" at bounding box center [567, 298] width 483 height 49
click at [326, 271] on input "b. Associate a new IPv4 CIDR block with the VPC and create additional subnets f…" at bounding box center [326, 266] width 0 height 10
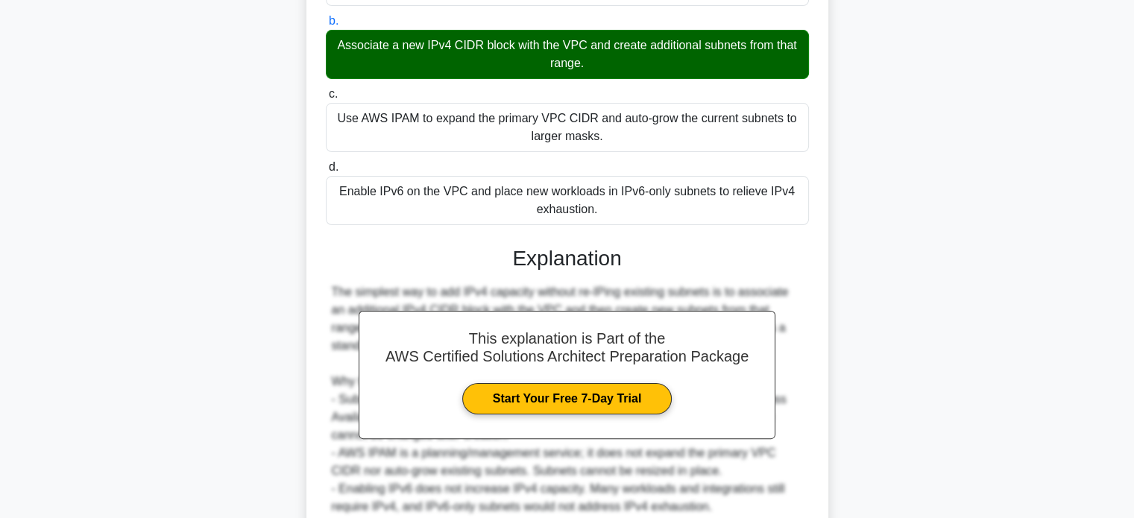
scroll to position [400, 0]
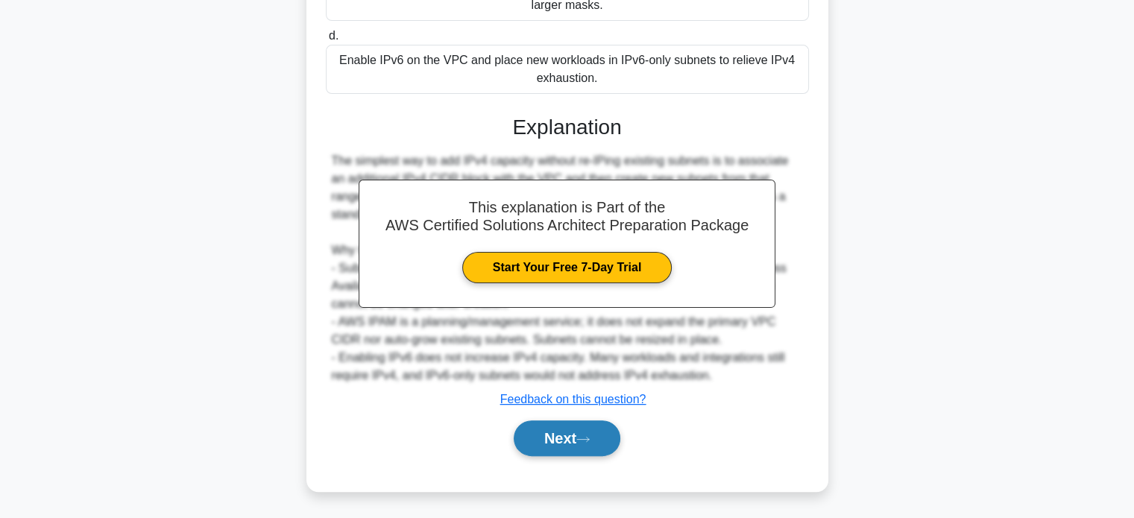
click at [563, 443] on button "Next" at bounding box center [567, 439] width 107 height 36
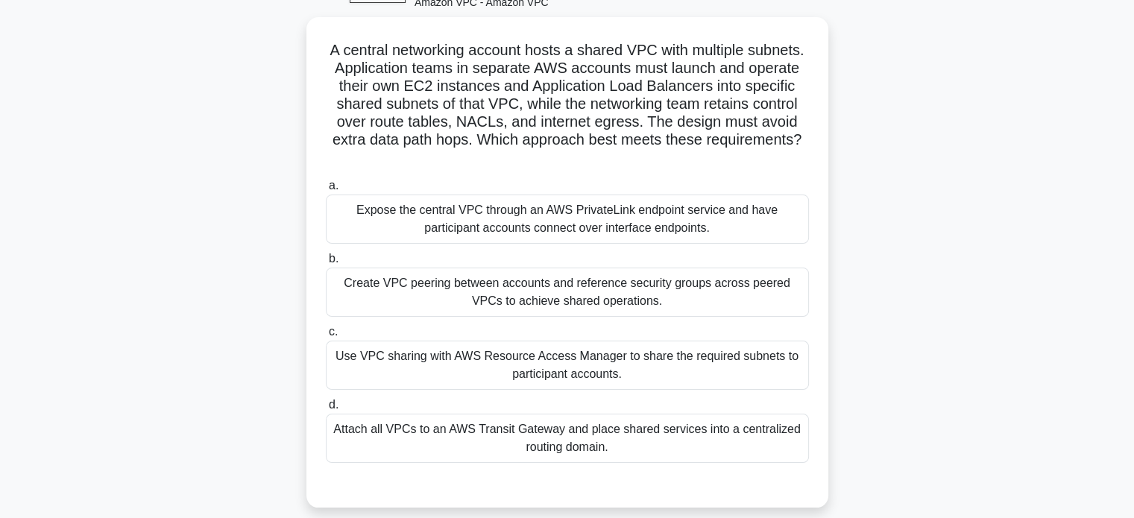
scroll to position [85, 0]
click at [568, 360] on div "Use VPC sharing with AWS Resource Access Manager to share the required subnets …" at bounding box center [567, 364] width 483 height 49
click at [326, 336] on input "c. Use VPC sharing with AWS Resource Access Manager to share the required subne…" at bounding box center [326, 332] width 0 height 10
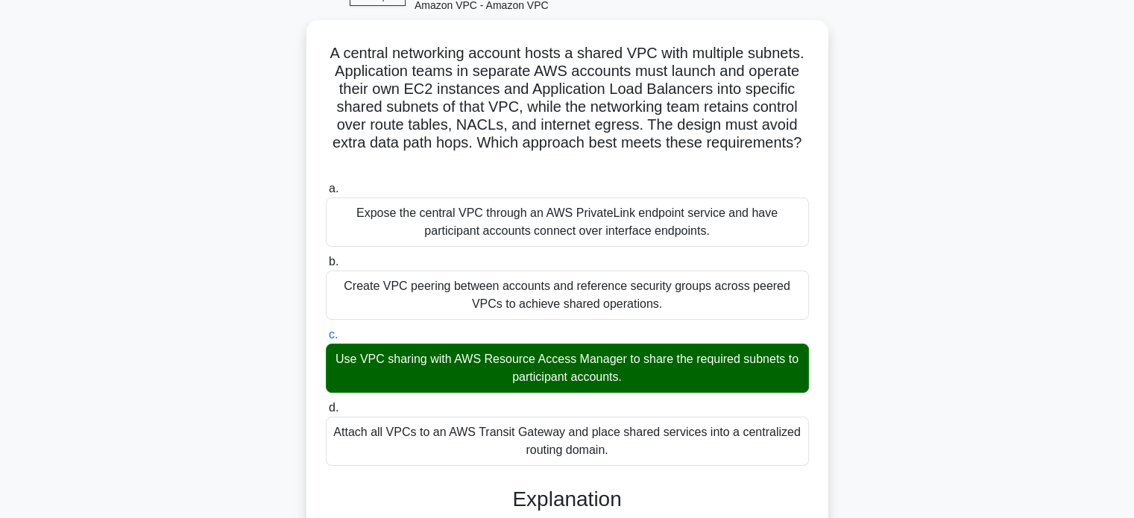
scroll to position [525, 0]
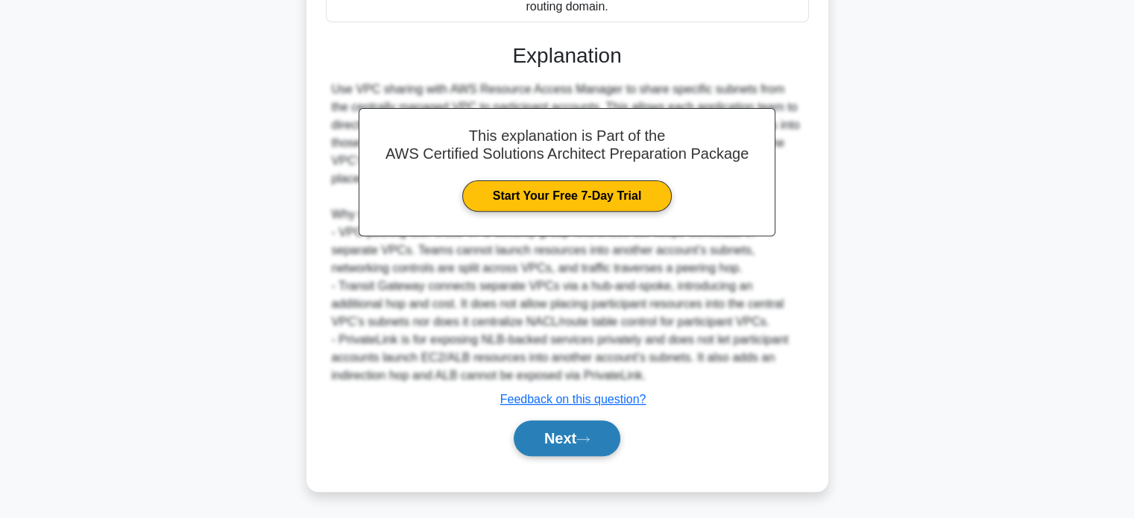
click at [569, 449] on button "Next" at bounding box center [567, 439] width 107 height 36
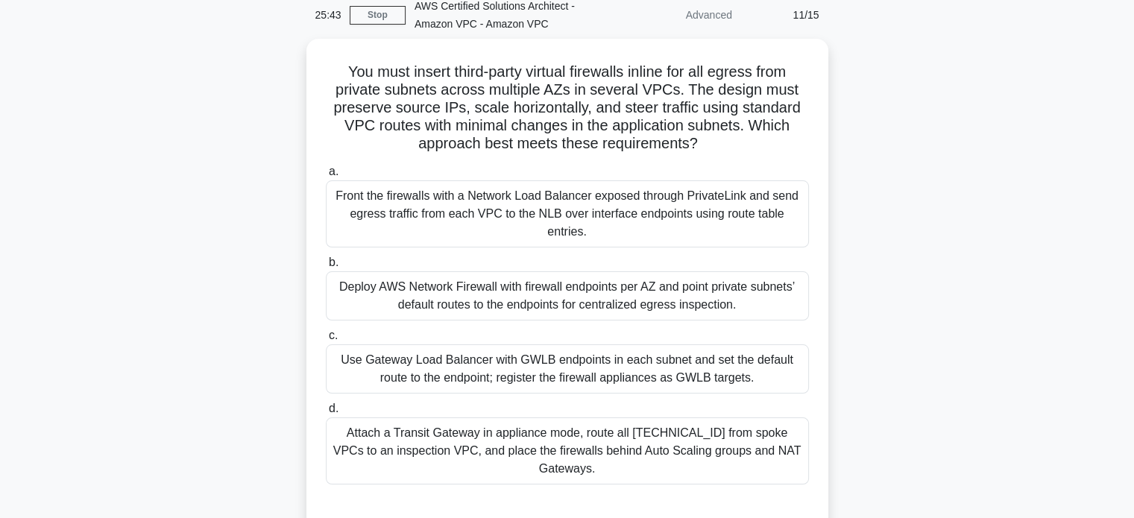
scroll to position [68, 0]
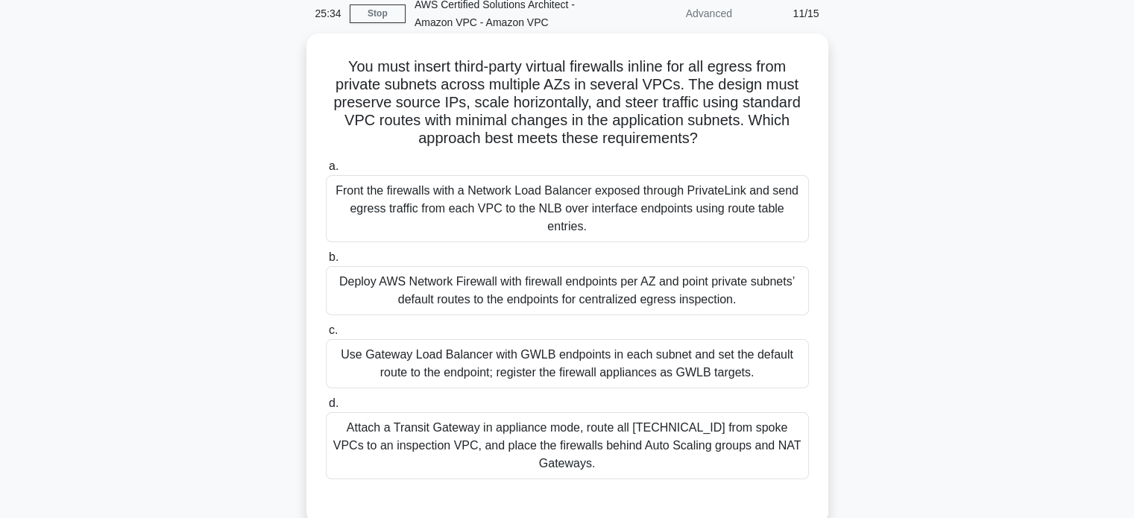
click at [661, 348] on div "Use Gateway Load Balancer with GWLB endpoints in each subnet and set the defaul…" at bounding box center [567, 363] width 483 height 49
click at [326, 336] on input "c. Use Gateway Load Balancer with GWLB endpoints in each subnet and set the def…" at bounding box center [326, 331] width 0 height 10
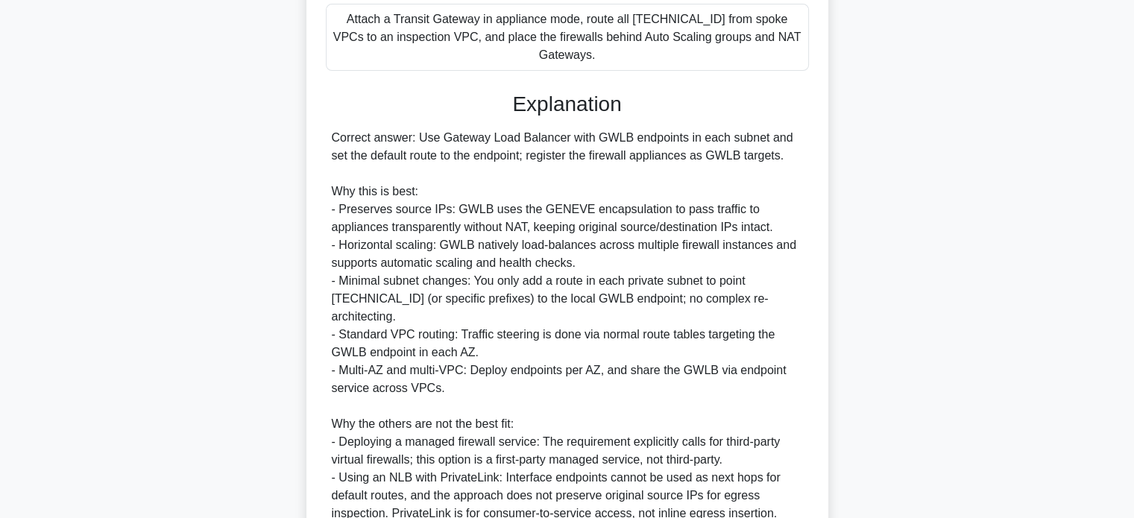
scroll to position [650, 0]
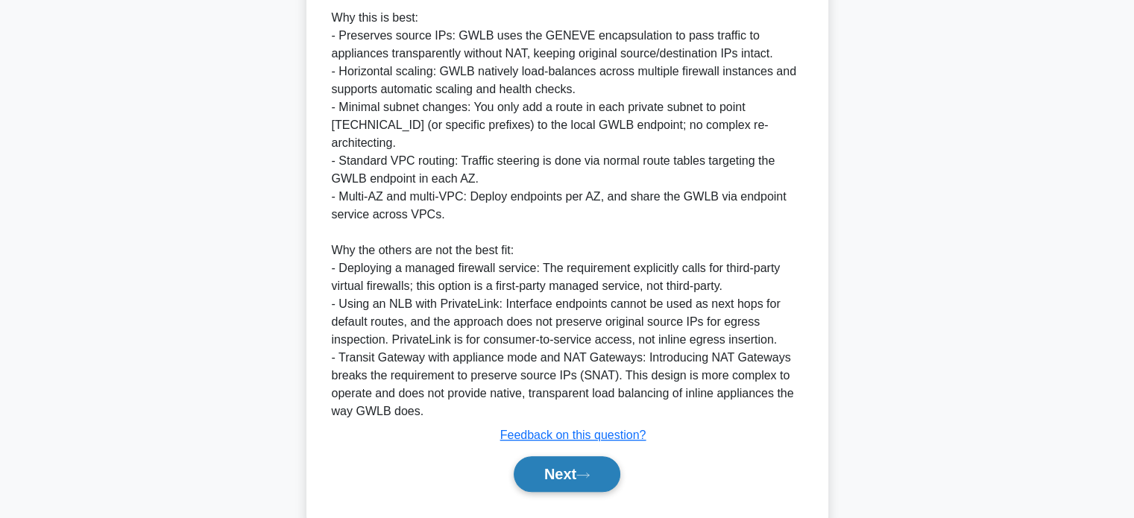
click at [601, 456] on button "Next" at bounding box center [567, 474] width 107 height 36
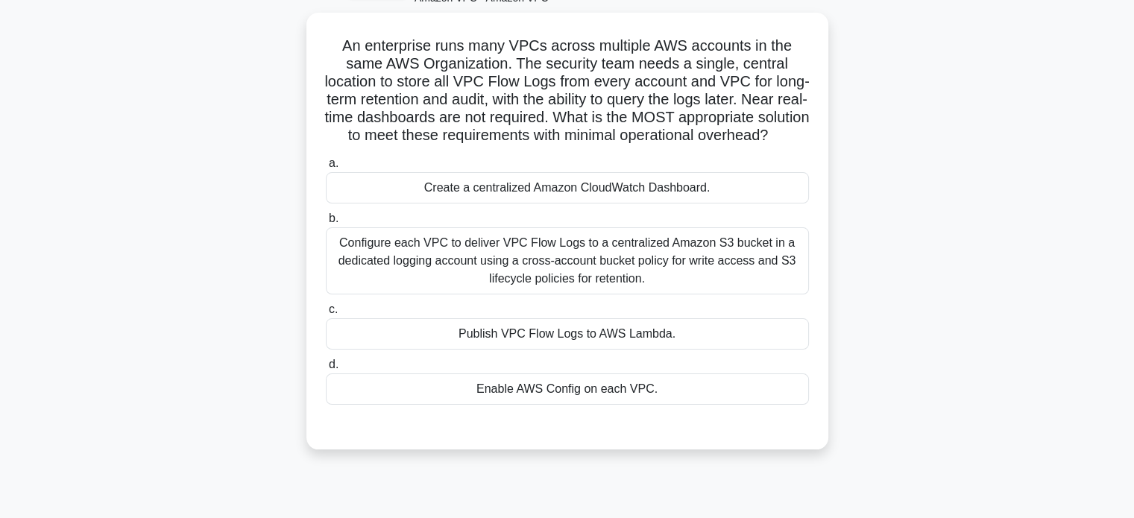
scroll to position [92, 0]
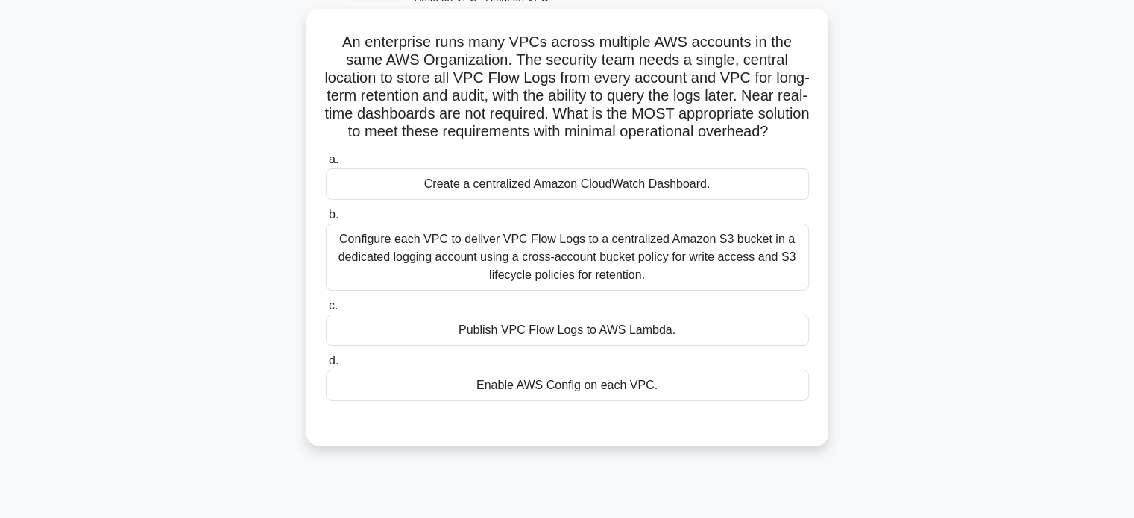
click at [650, 280] on div "Configure each VPC to deliver VPC Flow Logs to a centralized Amazon S3 bucket i…" at bounding box center [567, 257] width 483 height 67
click at [326, 220] on input "b. Configure each VPC to deliver VPC Flow Logs to a centralized Amazon S3 bucke…" at bounding box center [326, 215] width 0 height 10
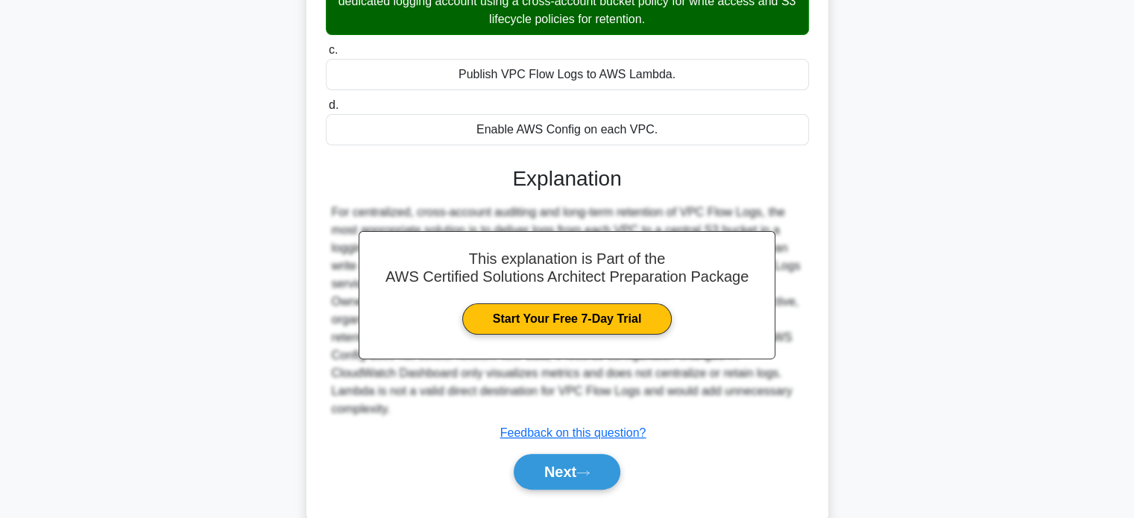
scroll to position [367, 0]
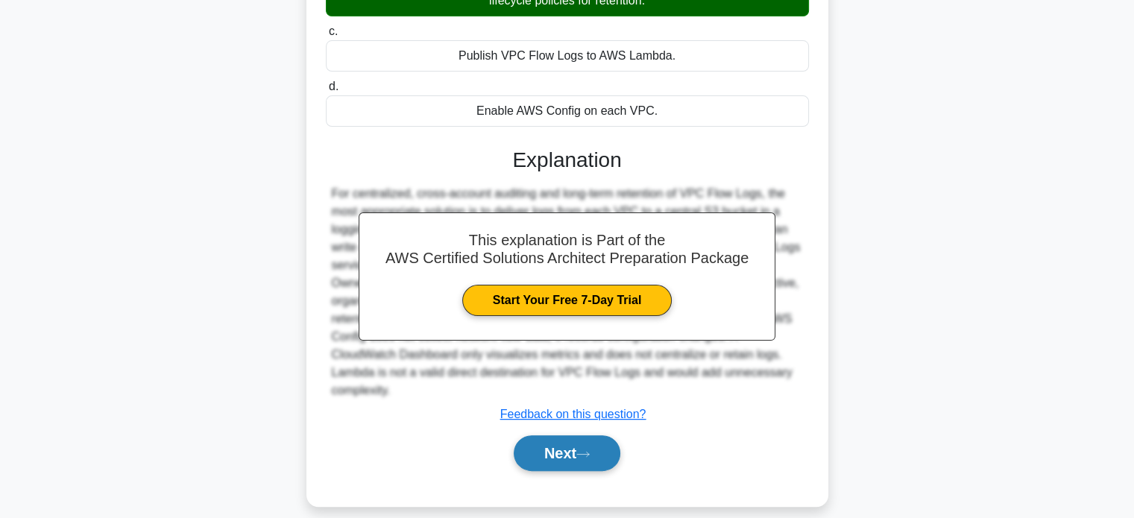
click at [547, 468] on button "Next" at bounding box center [567, 454] width 107 height 36
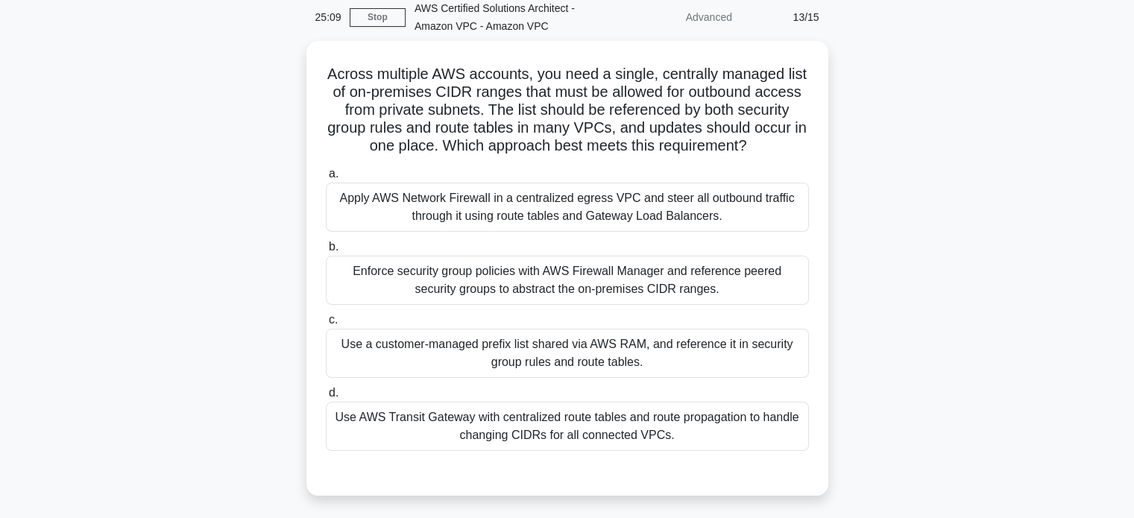
scroll to position [54, 0]
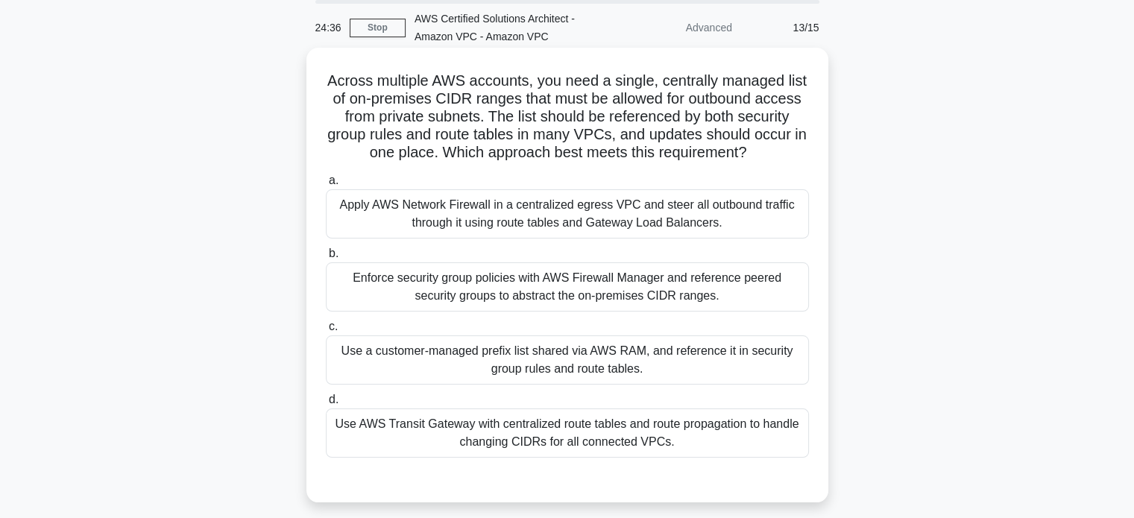
click at [661, 345] on div "Use a customer-managed prefix list shared via AWS RAM, and reference it in secu…" at bounding box center [567, 360] width 483 height 49
click at [326, 332] on input "c. Use a customer-managed prefix list shared via AWS RAM, and reference it in s…" at bounding box center [326, 327] width 0 height 10
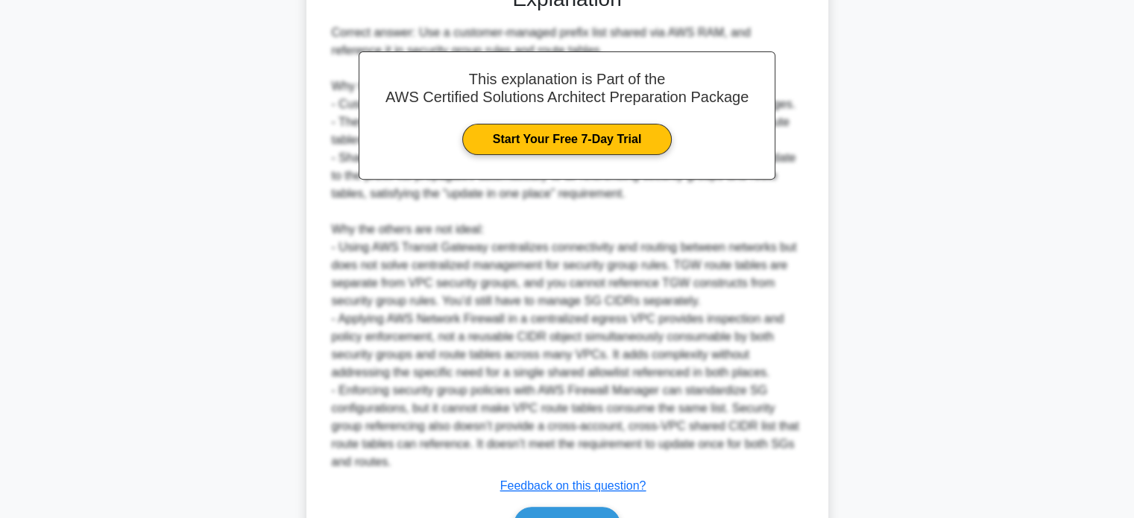
scroll to position [632, 0]
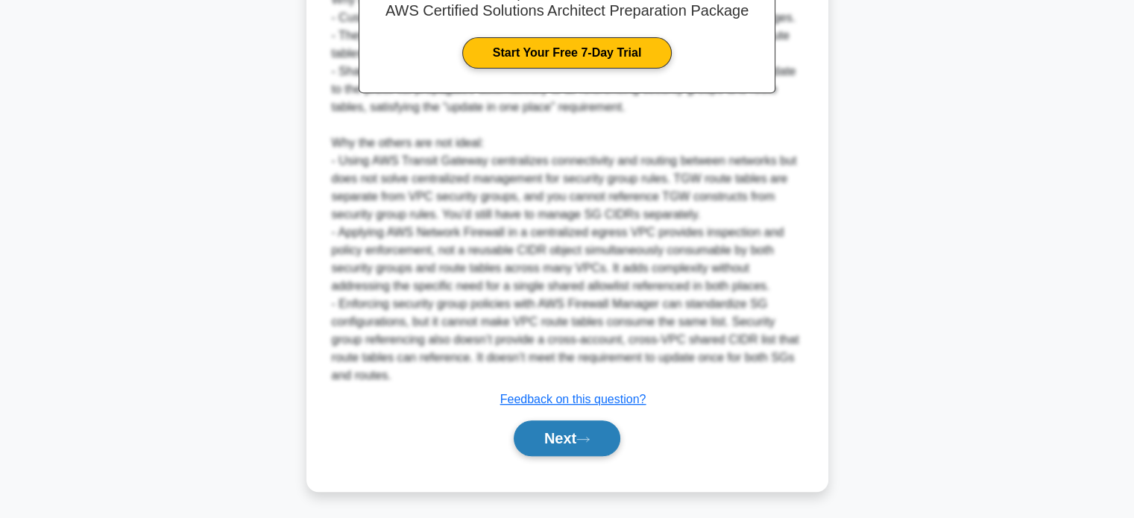
click at [585, 436] on icon at bounding box center [582, 440] width 13 height 8
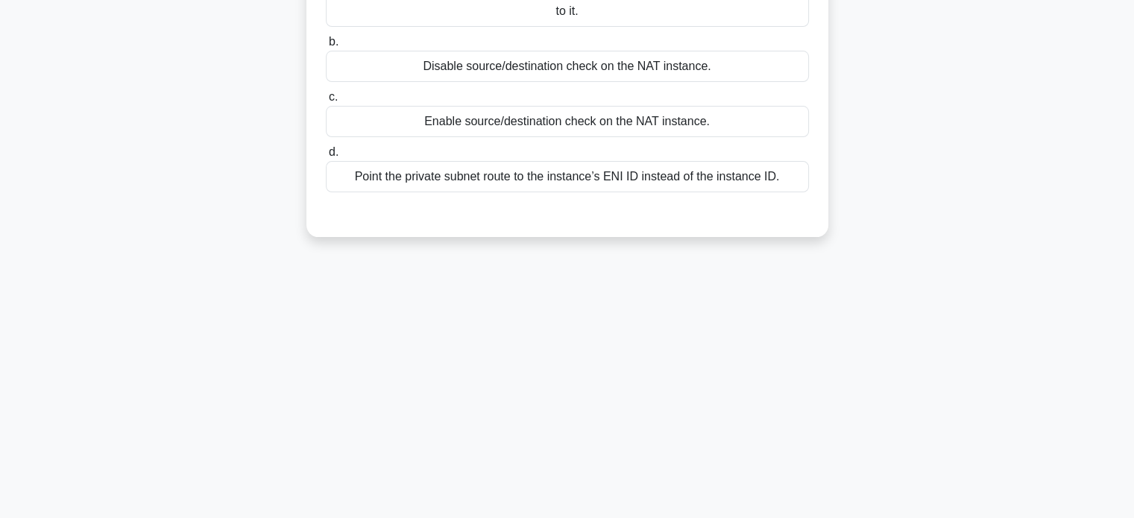
scroll to position [287, 0]
click at [1119, 412] on main "24:29 Stop AWS Certified Solutions Architect - Amazon VPC - Amazon VPC Advanced…" at bounding box center [567, 140] width 1134 height 758
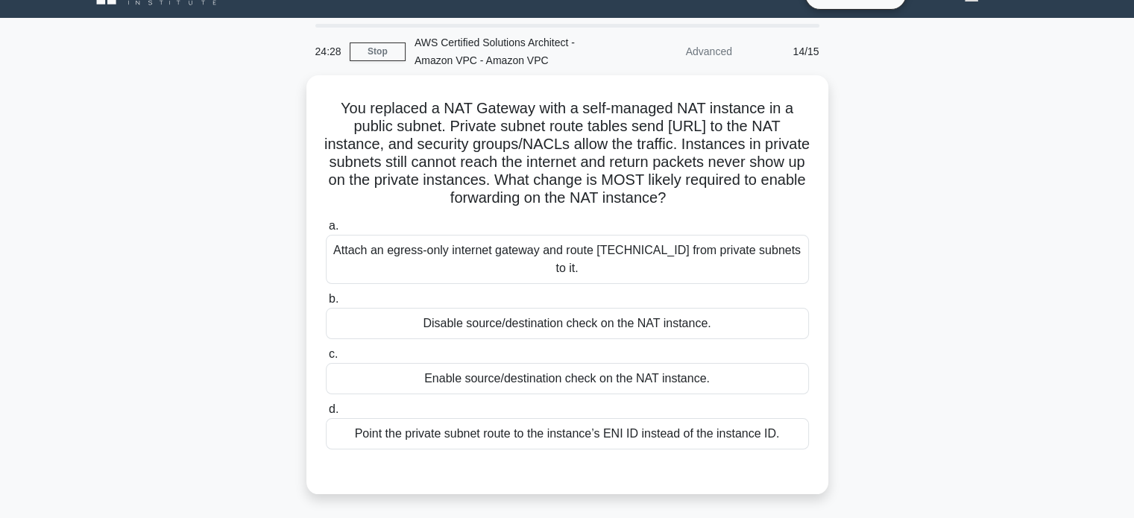
scroll to position [31, 0]
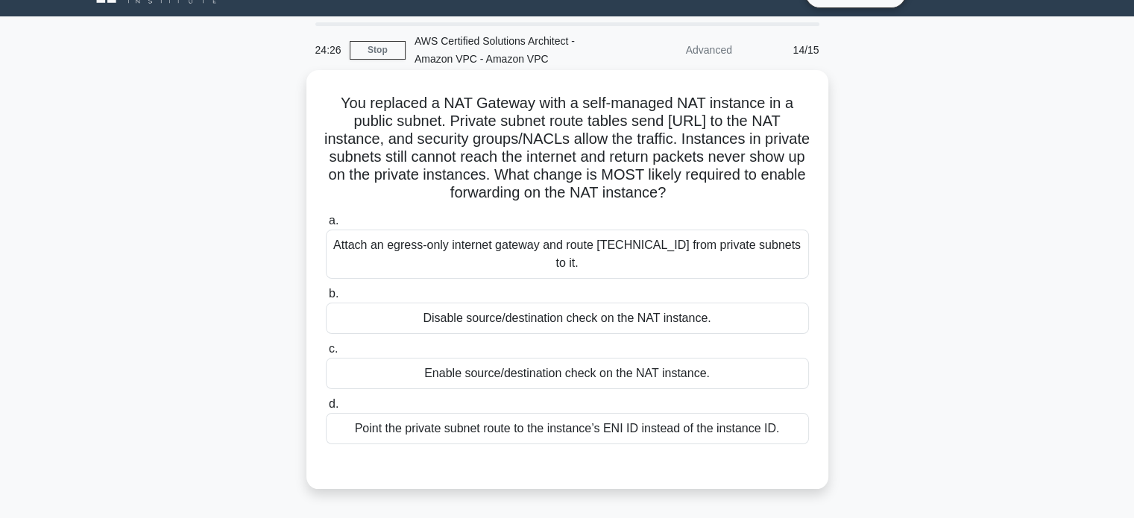
click at [632, 305] on div "Disable source/destination check on the NAT instance." at bounding box center [567, 318] width 483 height 31
click at [326, 299] on input "b. Disable source/destination check on the NAT instance." at bounding box center [326, 294] width 0 height 10
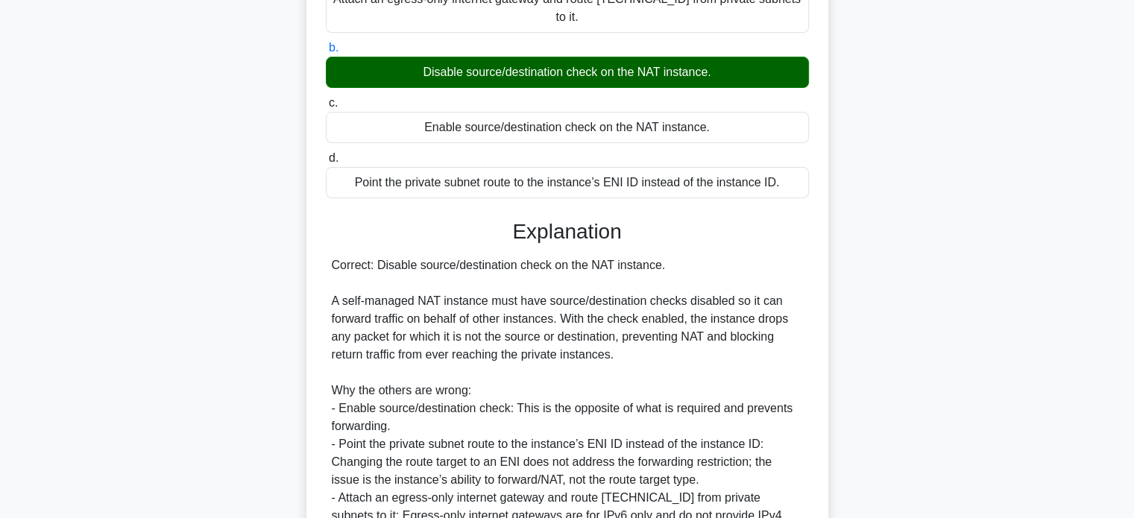
scroll to position [418, 0]
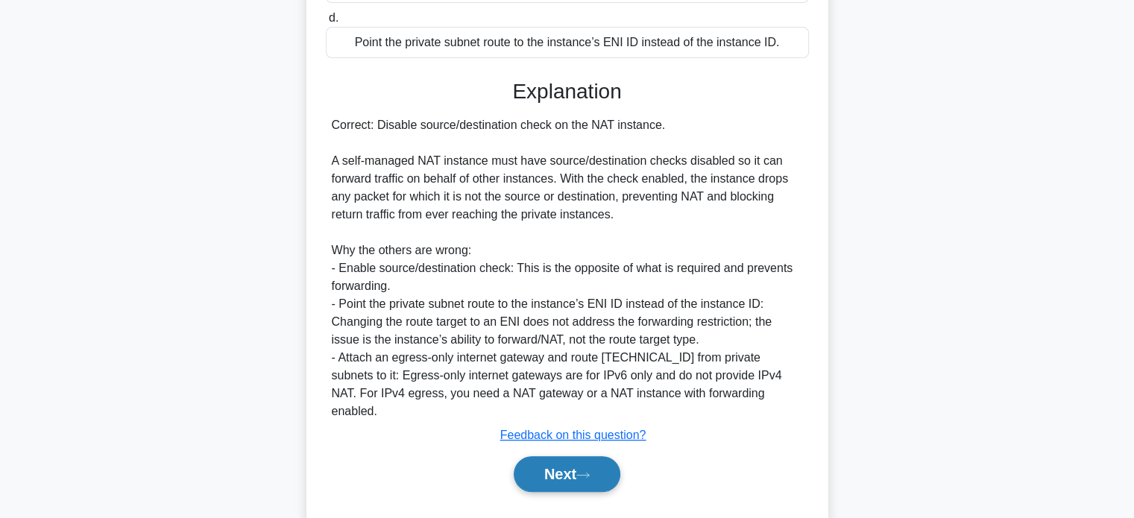
click at [598, 456] on button "Next" at bounding box center [567, 474] width 107 height 36
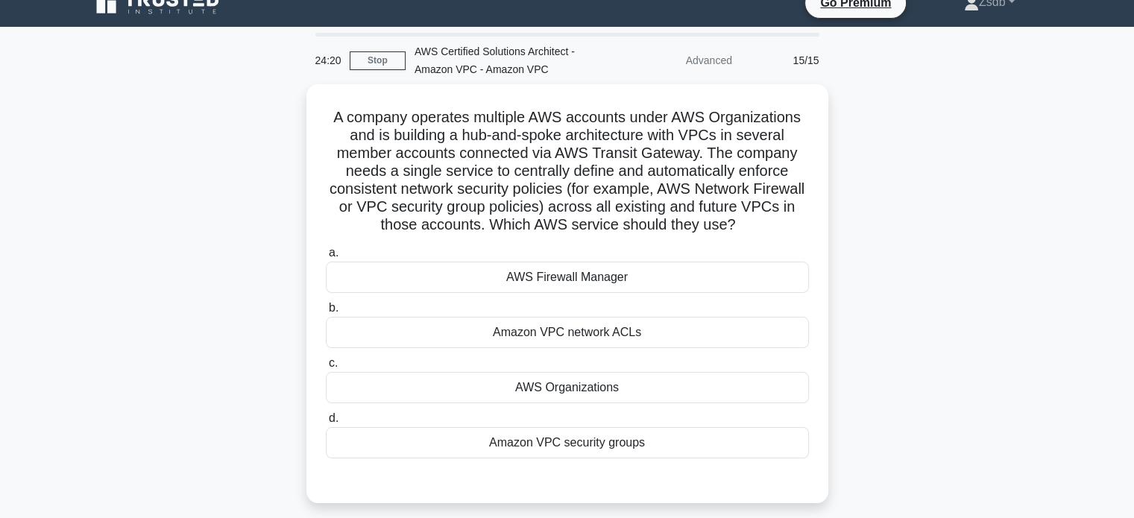
scroll to position [0, 0]
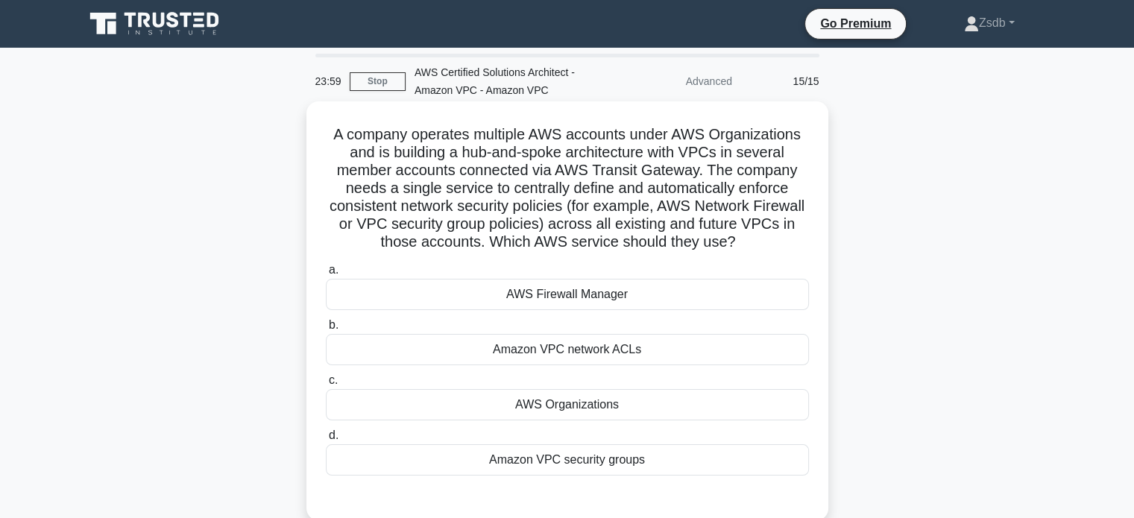
click at [656, 290] on div "AWS Firewall Manager" at bounding box center [567, 294] width 483 height 31
click at [326, 275] on input "a. AWS Firewall Manager" at bounding box center [326, 270] width 0 height 10
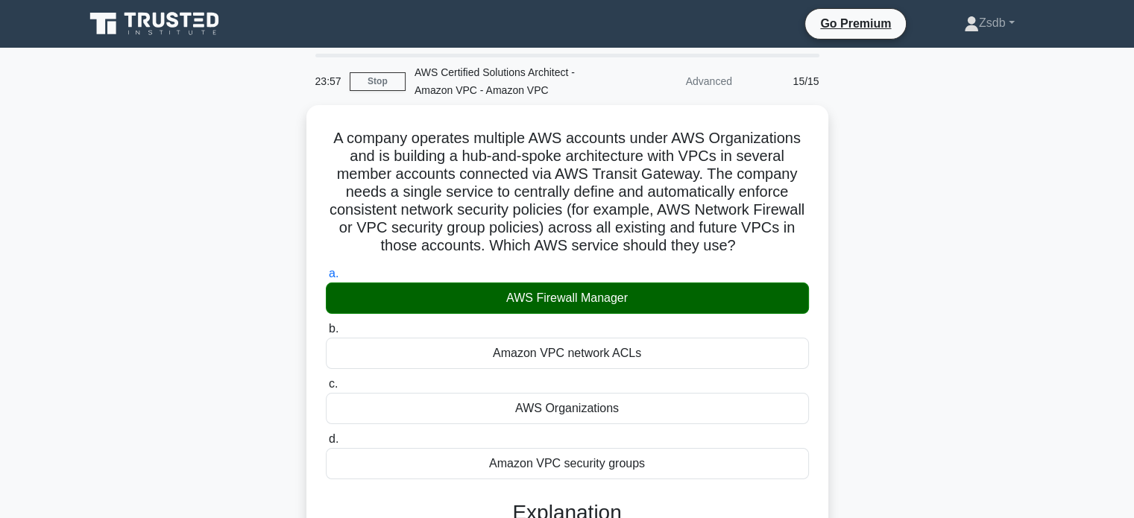
scroll to position [328, 0]
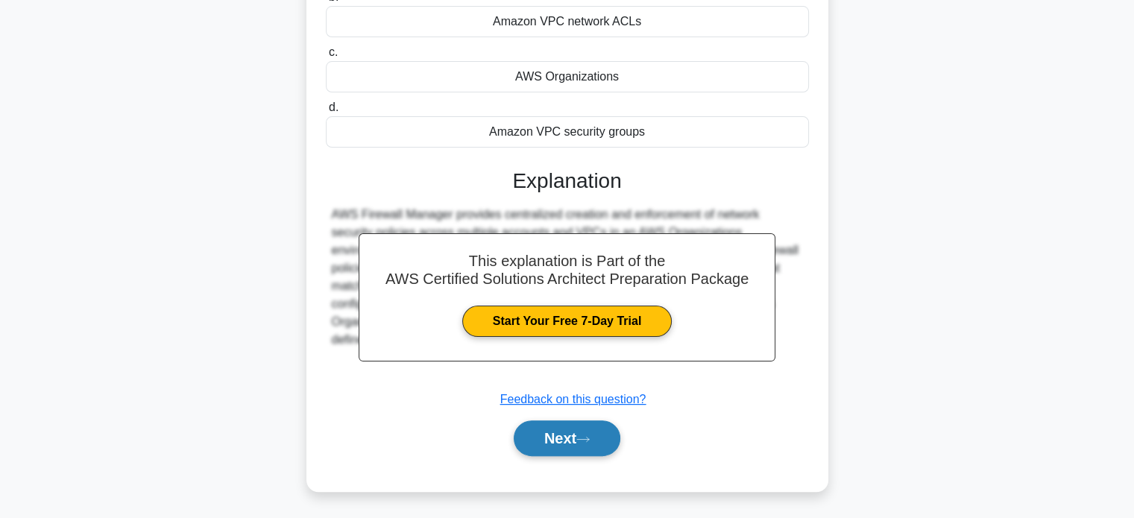
click at [617, 435] on button "Next" at bounding box center [567, 439] width 107 height 36
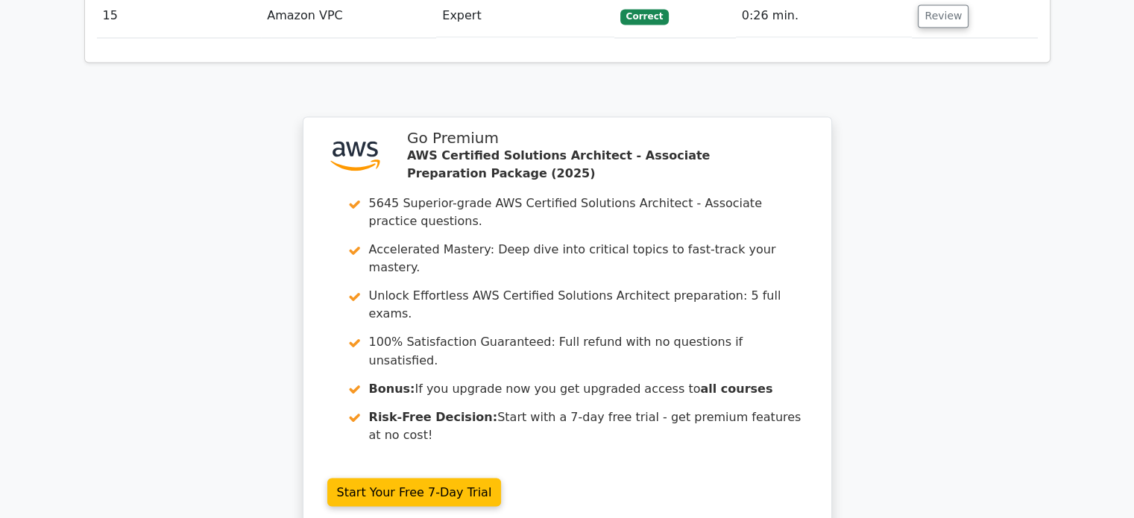
scroll to position [2615, 0]
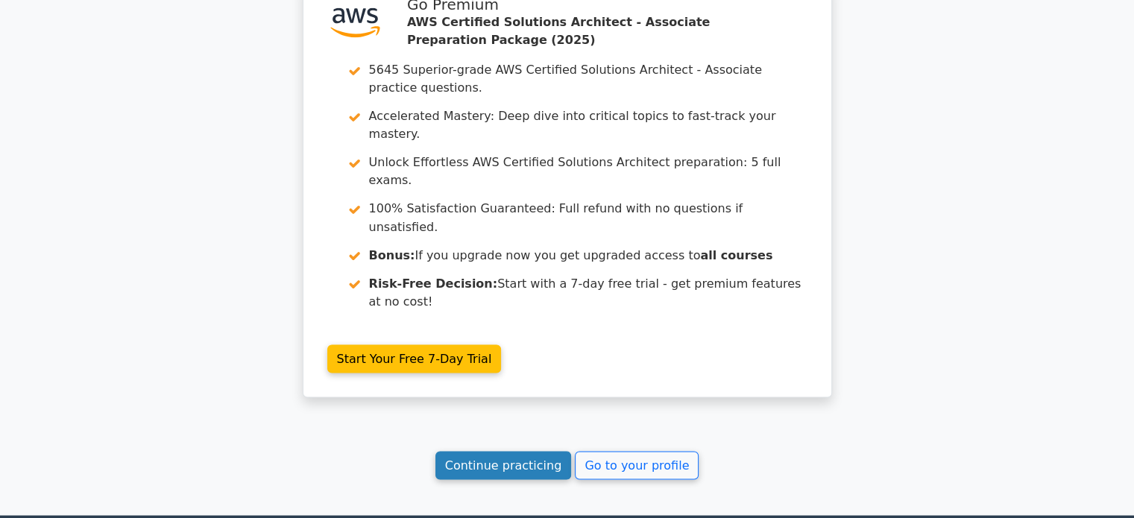
click at [518, 451] on link "Continue practicing" at bounding box center [504, 465] width 136 height 28
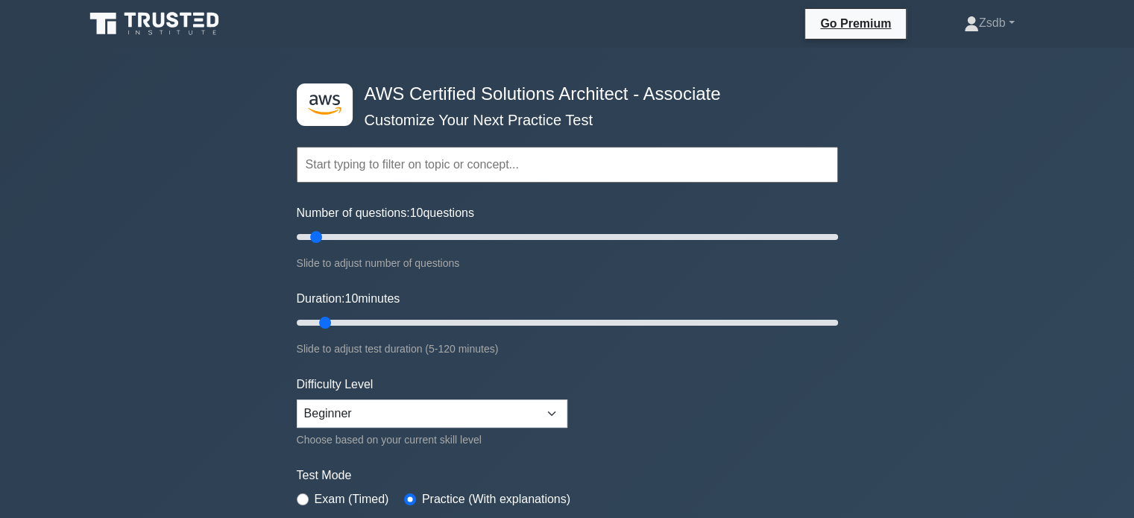
click at [474, 163] on input "text" at bounding box center [567, 165] width 541 height 36
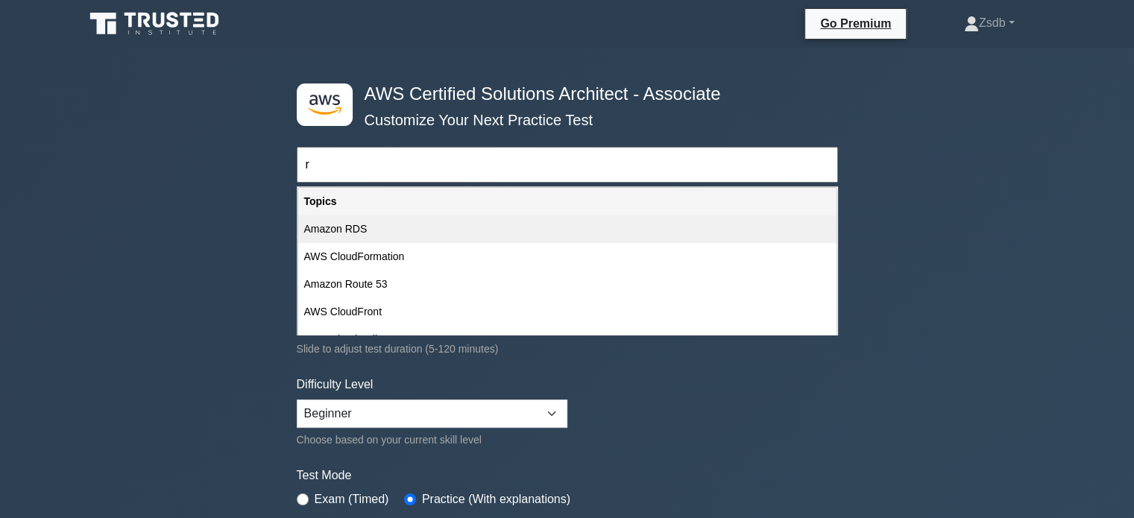
click at [388, 218] on div "Amazon RDS" at bounding box center [567, 230] width 538 height 28
type input "Amazon RDS"
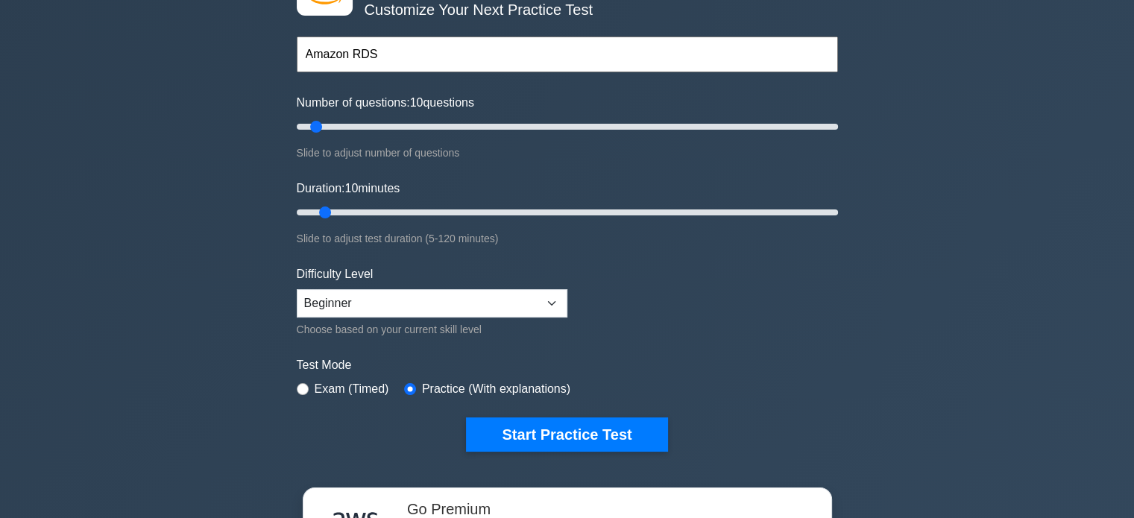
scroll to position [134, 0]
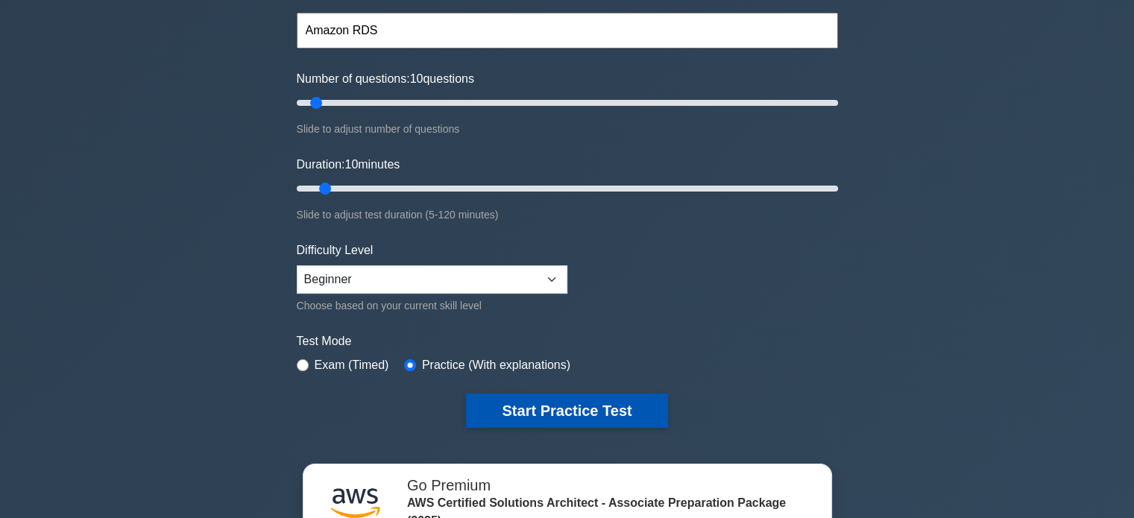
click at [553, 416] on button "Start Practice Test" at bounding box center [566, 411] width 201 height 34
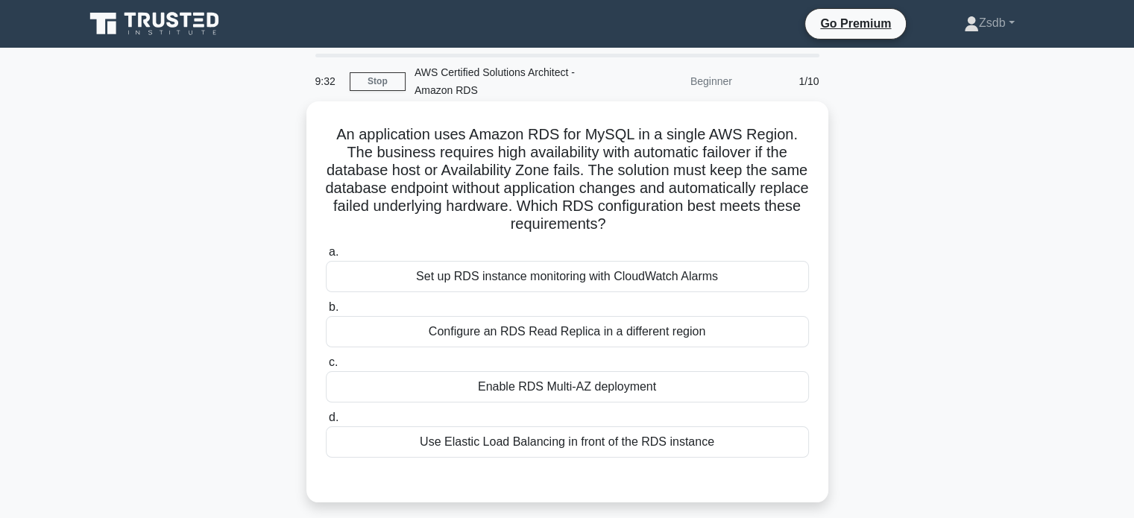
click at [536, 375] on div "Enable RDS Multi-AZ deployment" at bounding box center [567, 386] width 483 height 31
click at [326, 368] on input "c. Enable RDS Multi-AZ deployment" at bounding box center [326, 363] width 0 height 10
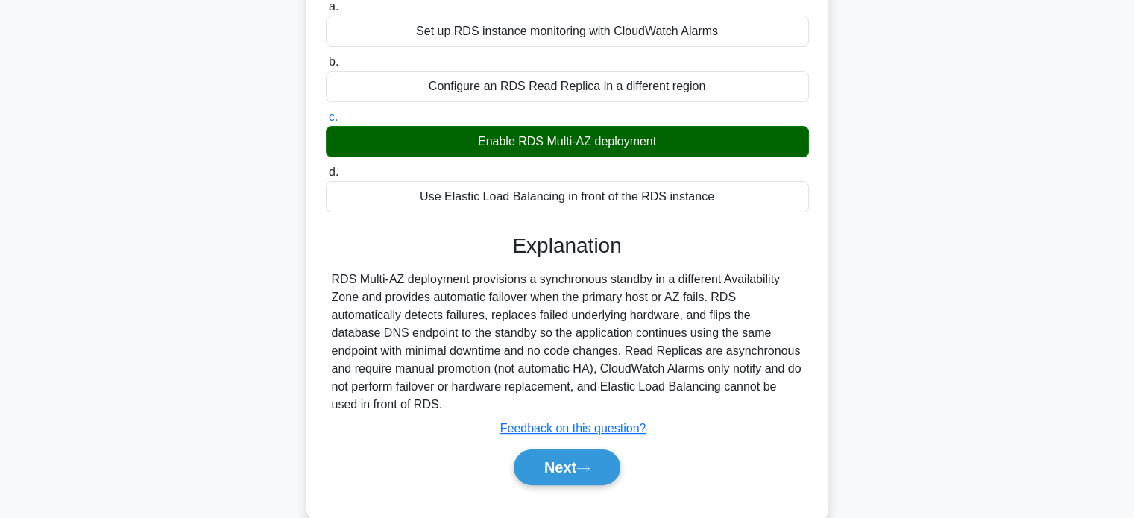
scroll to position [254, 0]
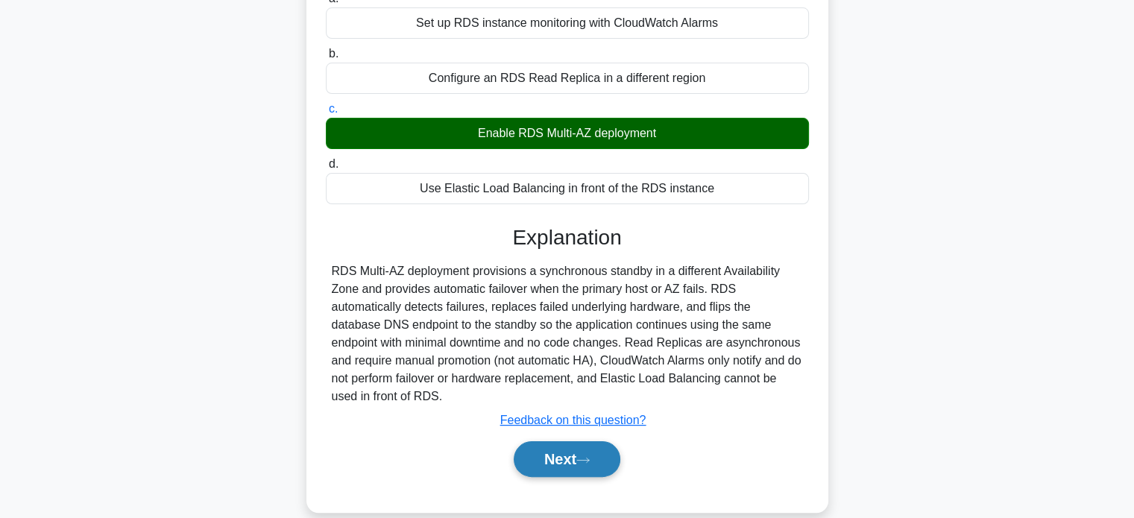
click at [564, 465] on button "Next" at bounding box center [567, 459] width 107 height 36
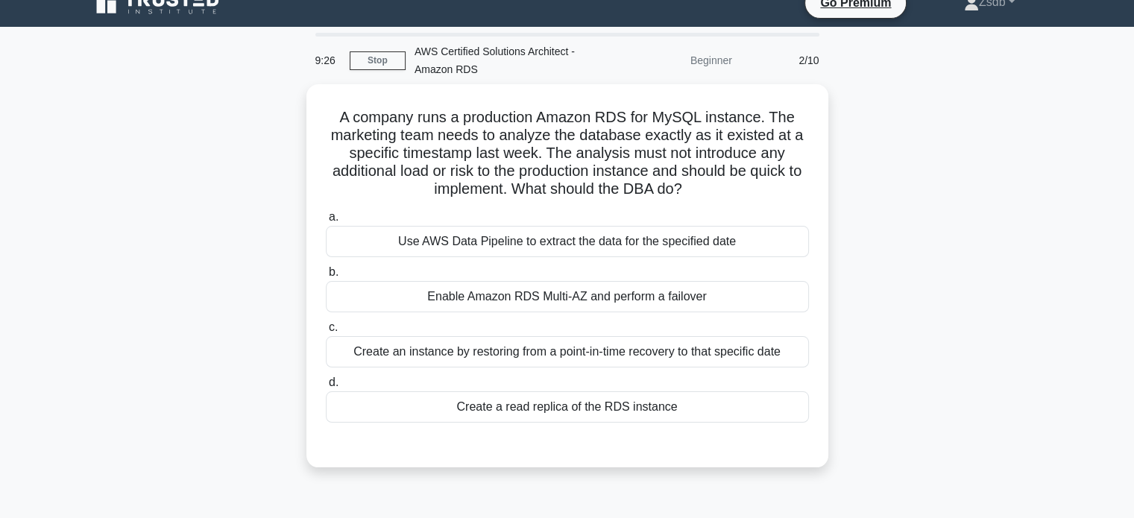
scroll to position [16, 0]
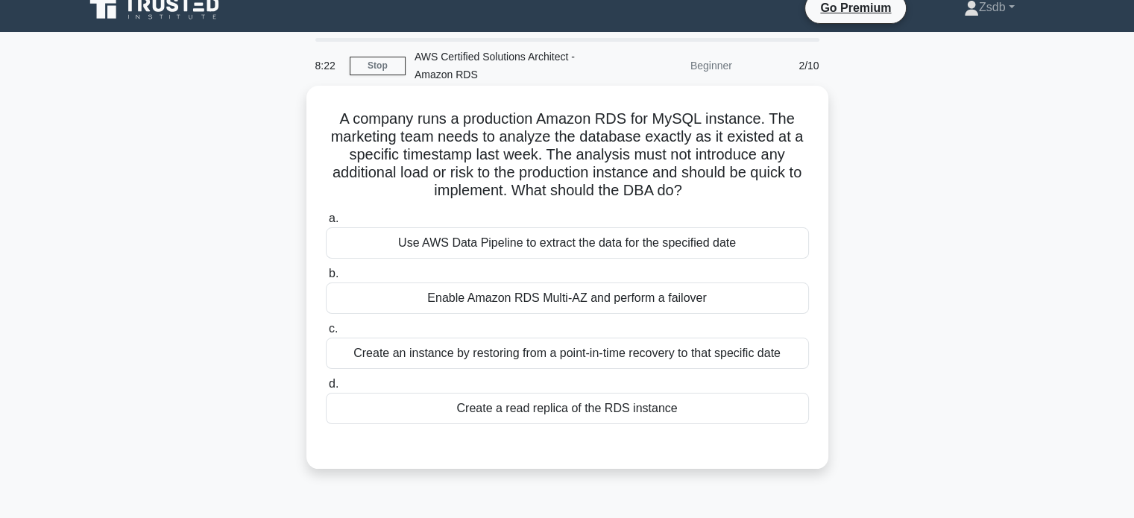
click at [606, 354] on div "Create an instance by restoring from a point-in-time recovery to that specific …" at bounding box center [567, 353] width 483 height 31
click at [326, 334] on input "c. Create an instance by restoring from a point-in-time recovery to that specif…" at bounding box center [326, 329] width 0 height 10
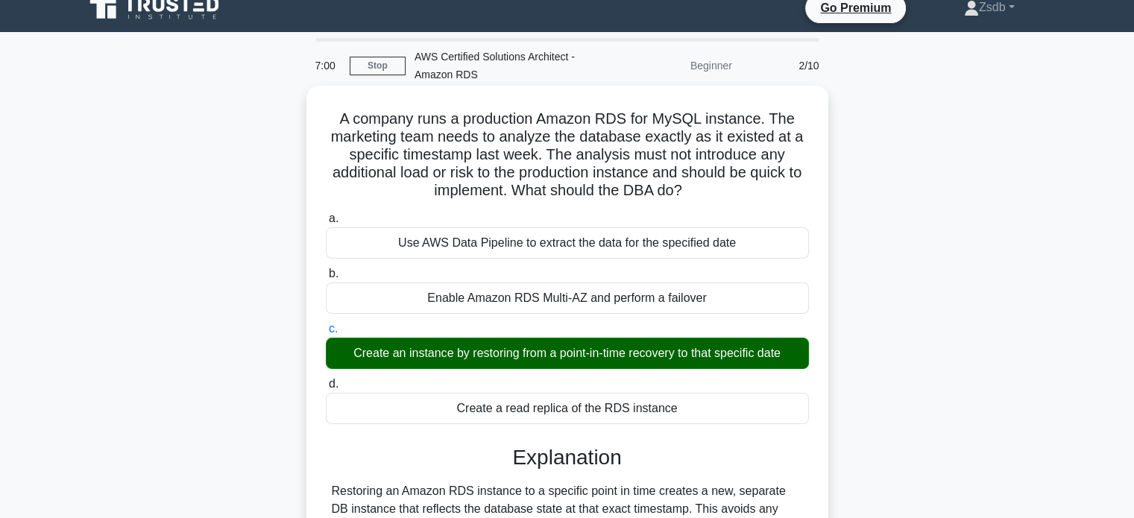
click at [329, 113] on h5 "A company runs a production Amazon RDS for MySQL instance. The marketing team n…" at bounding box center [567, 155] width 486 height 91
drag, startPoint x: 340, startPoint y: 119, endPoint x: 704, endPoint y: 393, distance: 455.3
click at [704, 393] on div "A company runs a production Amazon RDS for MySQL instance. The marketing team n…" at bounding box center [567, 409] width 510 height 635
copy div "A company runs a production Amazon RDS for MySQL instance. The marketing team n…"
click at [826, 153] on div "A company runs a production Amazon RDS for MySQL instance. The marketing team n…" at bounding box center [567, 409] width 522 height 647
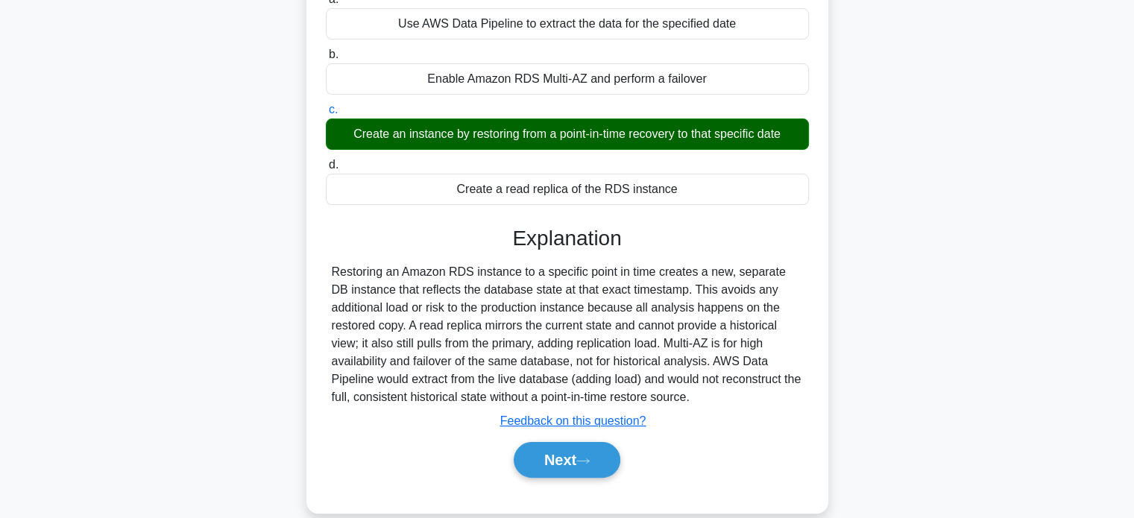
scroll to position [287, 0]
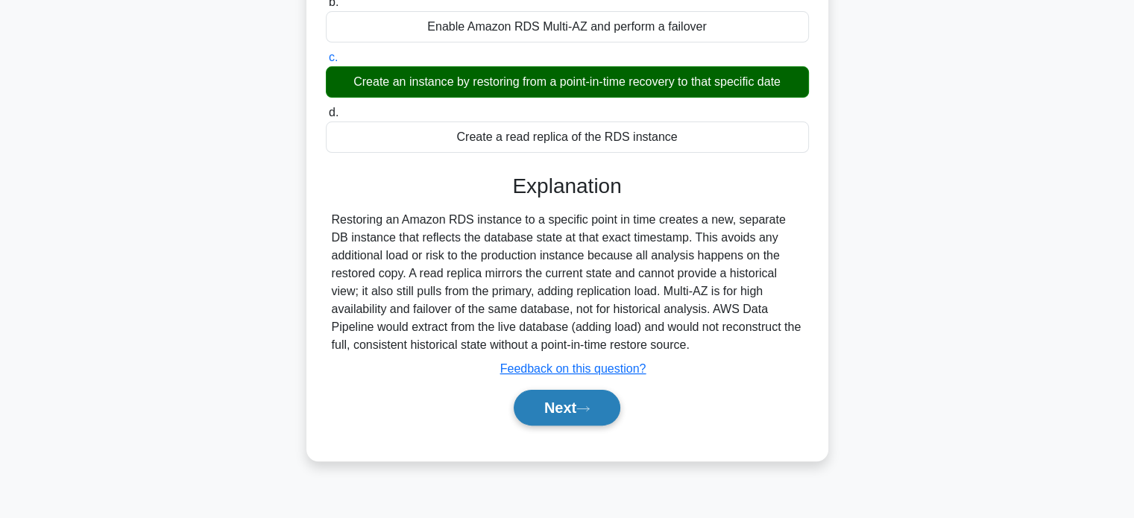
click at [594, 402] on button "Next" at bounding box center [567, 408] width 107 height 36
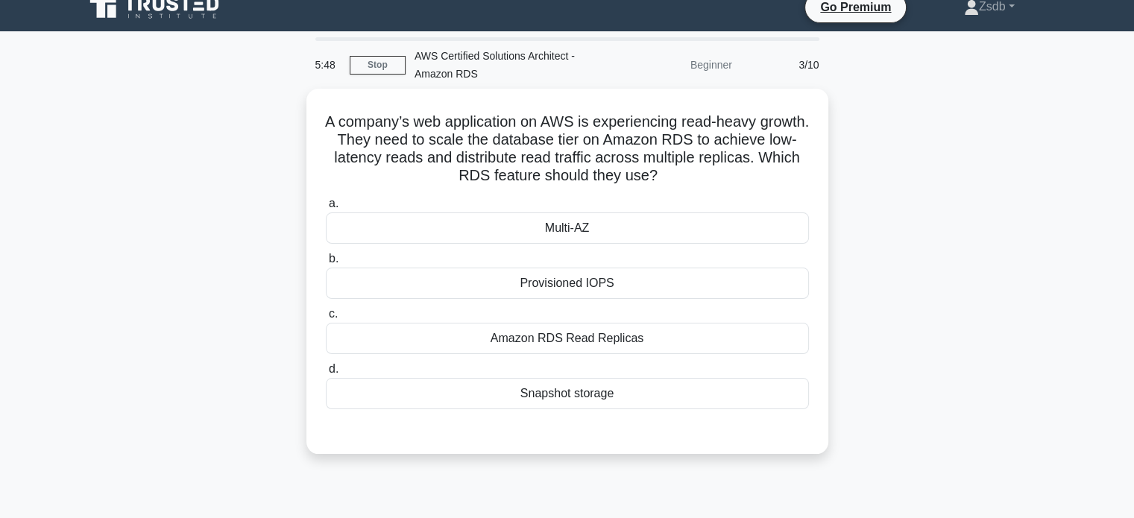
scroll to position [16, 0]
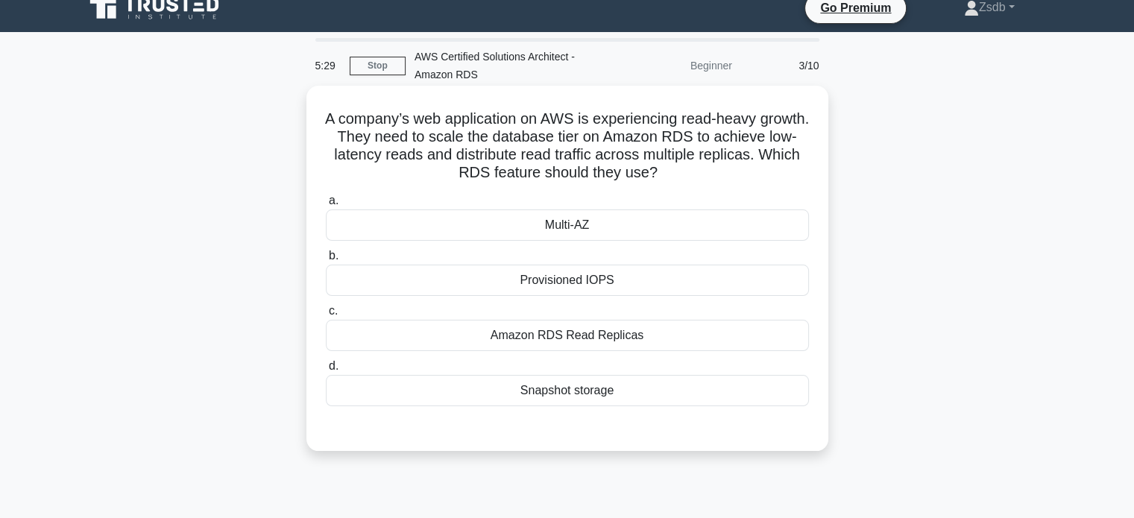
click at [626, 339] on div "Amazon RDS Read Replicas" at bounding box center [567, 335] width 483 height 31
click at [326, 316] on input "c. Amazon RDS Read Replicas" at bounding box center [326, 311] width 0 height 10
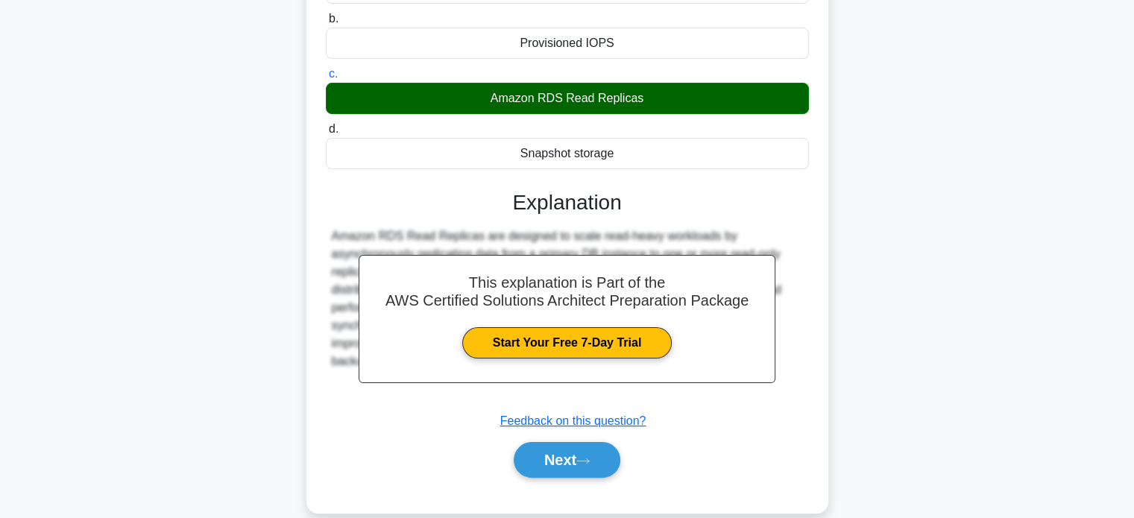
scroll to position [287, 0]
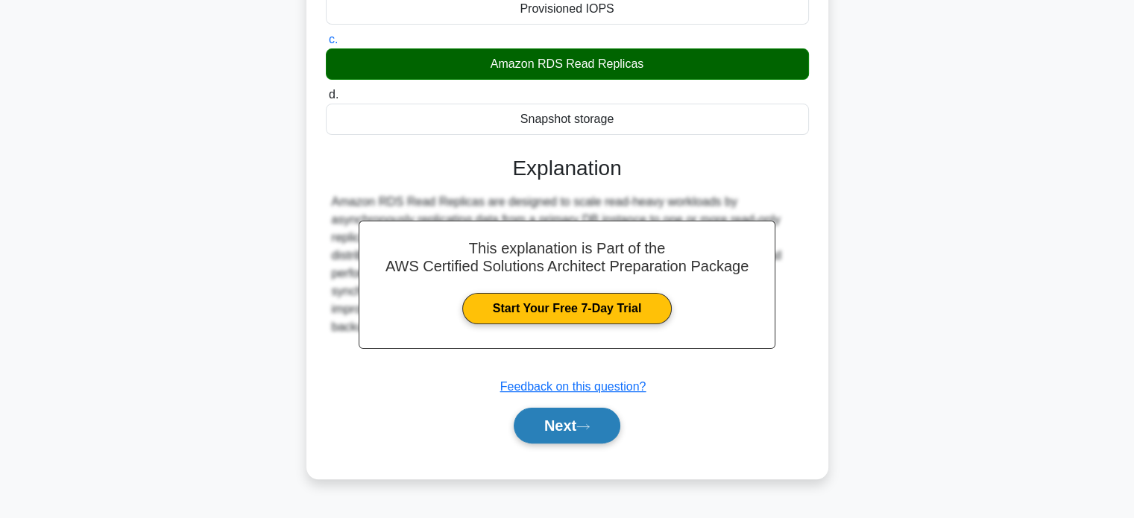
click at [617, 418] on button "Next" at bounding box center [567, 426] width 107 height 36
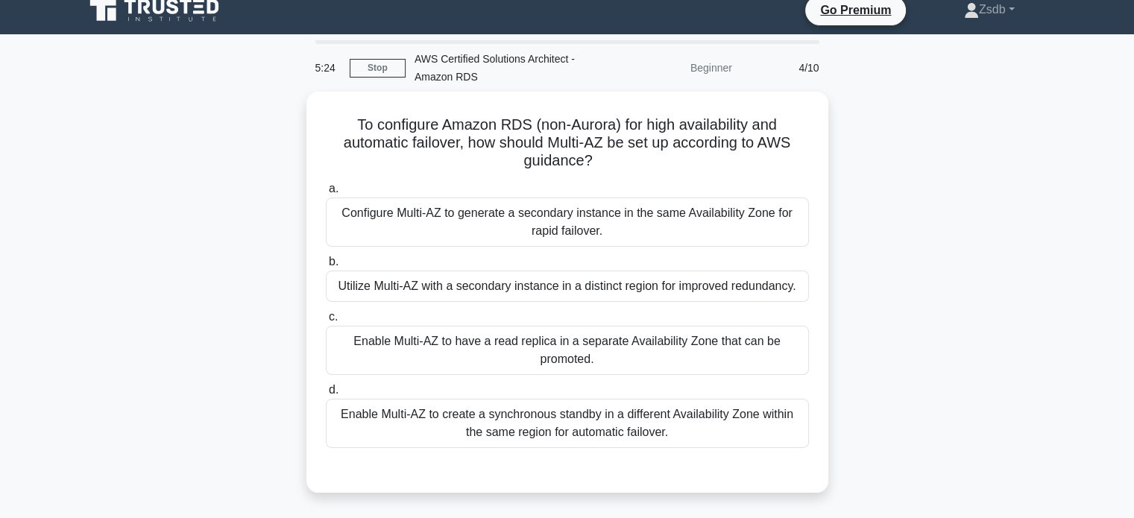
scroll to position [7, 0]
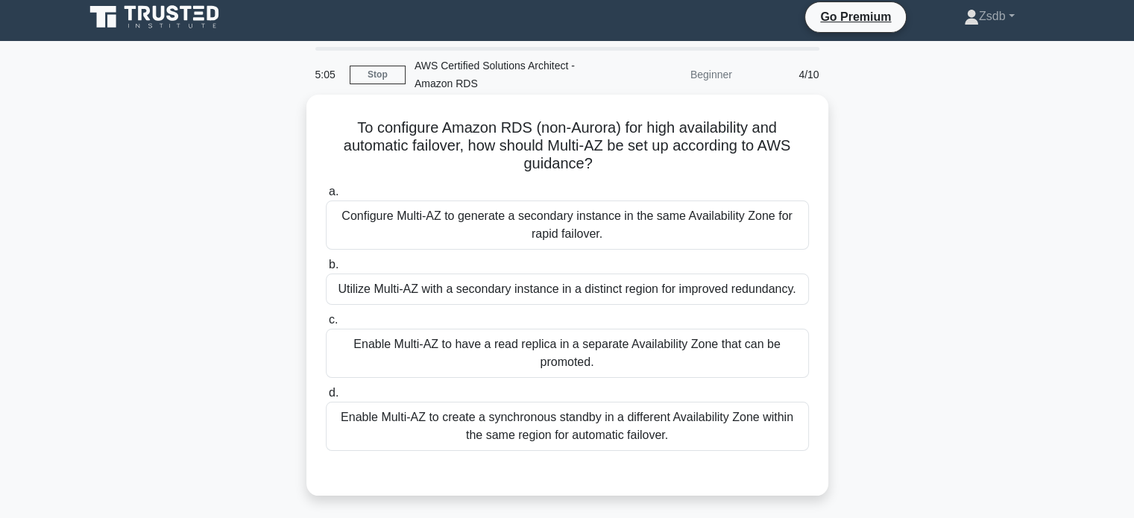
click at [704, 448] on div "Enable Multi-AZ to create a synchronous standby in a different Availability Zon…" at bounding box center [567, 426] width 483 height 49
click at [326, 398] on input "d. Enable Multi-AZ to create a synchronous standby in a different Availability …" at bounding box center [326, 394] width 0 height 10
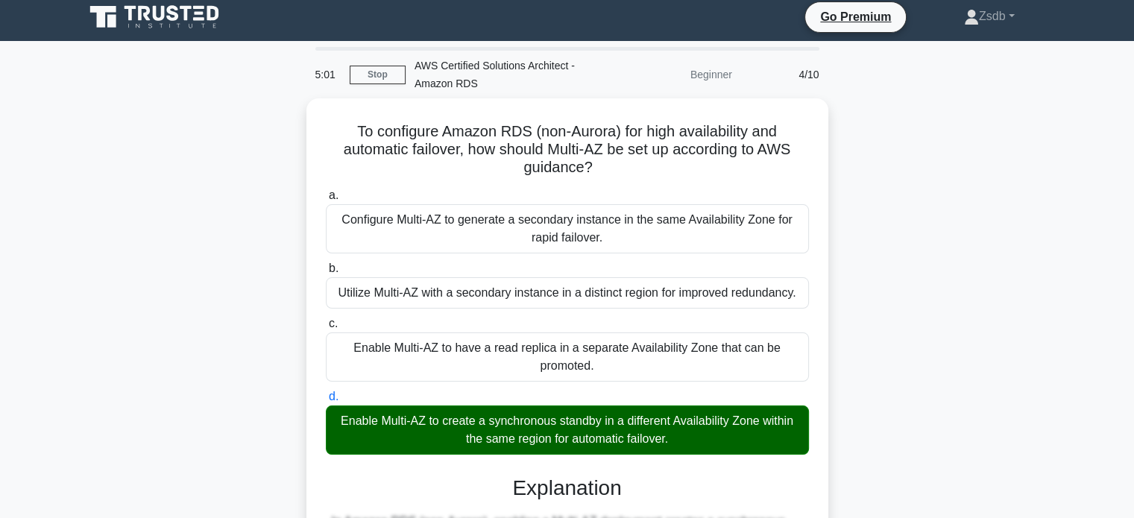
scroll to position [310, 0]
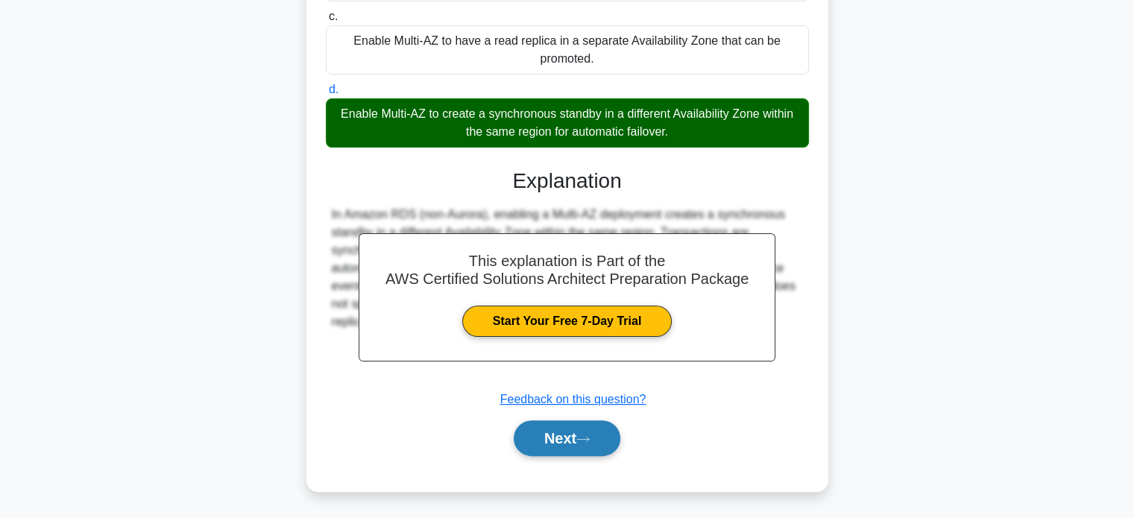
click at [603, 432] on button "Next" at bounding box center [567, 439] width 107 height 36
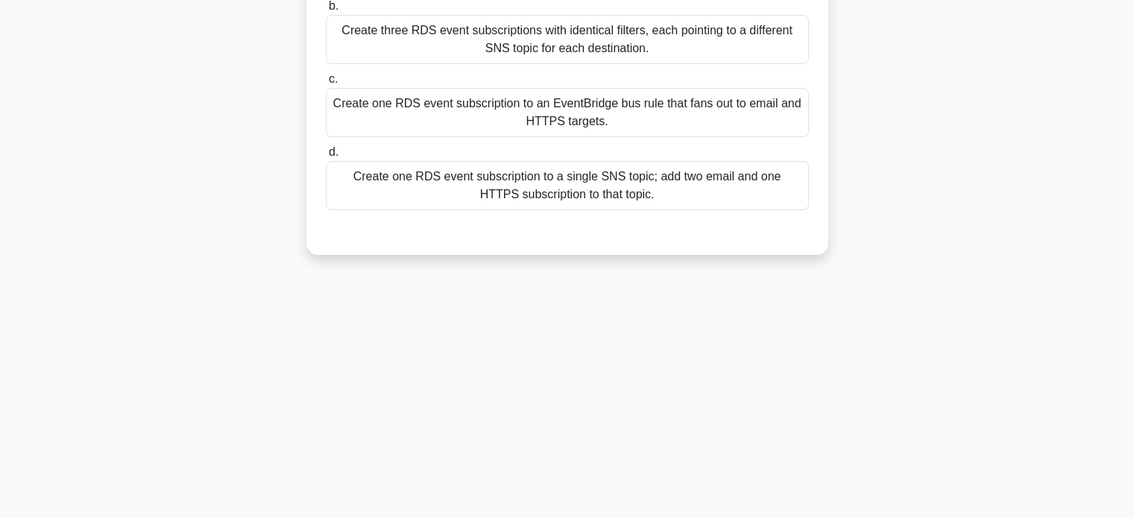
scroll to position [21, 0]
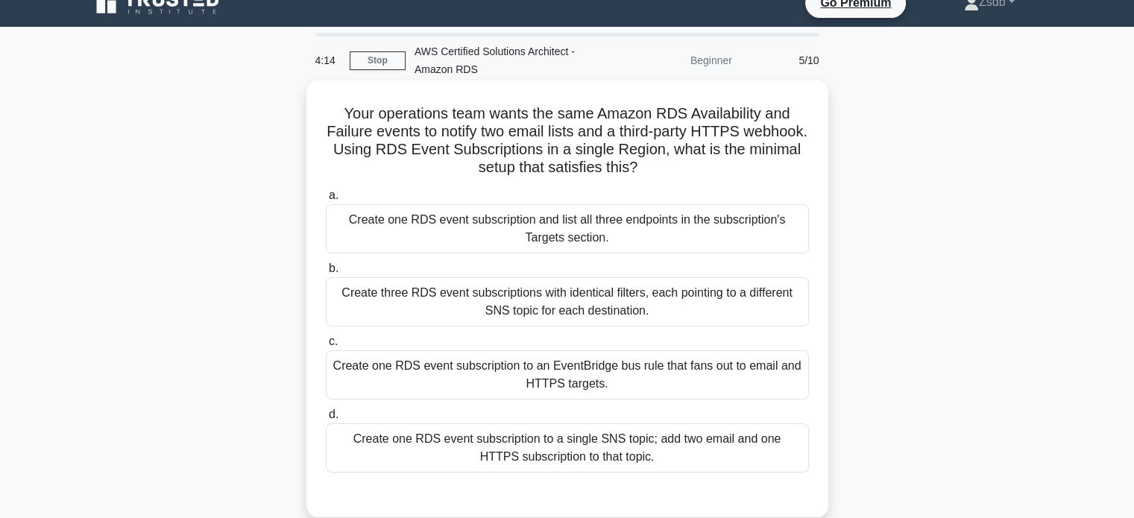
click at [671, 446] on div "Create one RDS event subscription to a single SNS topic; add two email and one …" at bounding box center [567, 448] width 483 height 49
click at [326, 420] on input "d. Create one RDS event subscription to a single SNS topic; add two email and o…" at bounding box center [326, 415] width 0 height 10
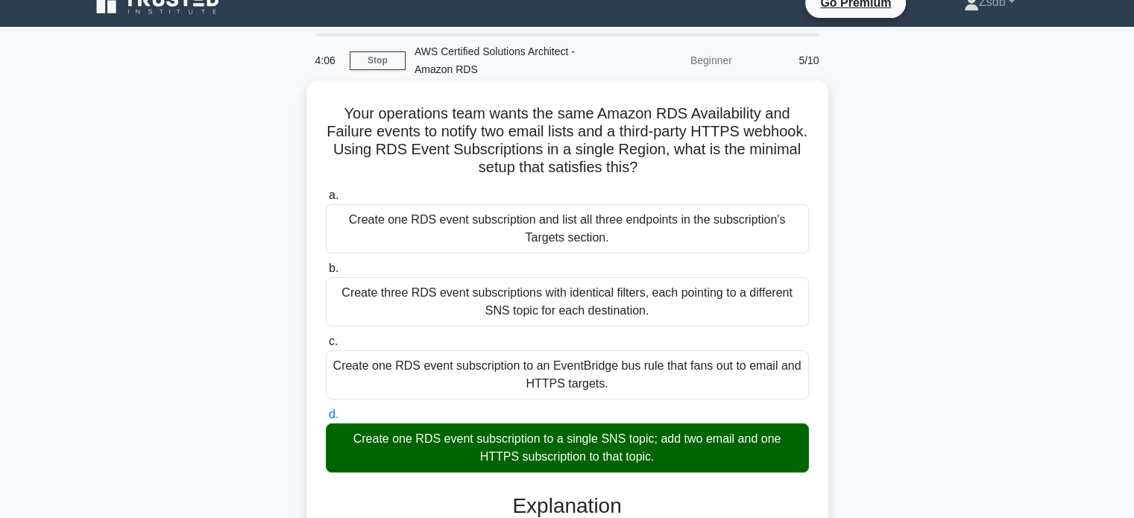
drag, startPoint x: 340, startPoint y: 112, endPoint x: 681, endPoint y: 456, distance: 484.1
click at [681, 456] on div "Your operations team wants the same Amazon RDS Availability and Failure events …" at bounding box center [567, 502] width 510 height 831
copy div "Your operations team wants the same Amazon RDS Availability and Failure events …"
click at [801, 122] on h5 "Your operations team wants the same Amazon RDS Availability and Failure events …" at bounding box center [567, 140] width 486 height 73
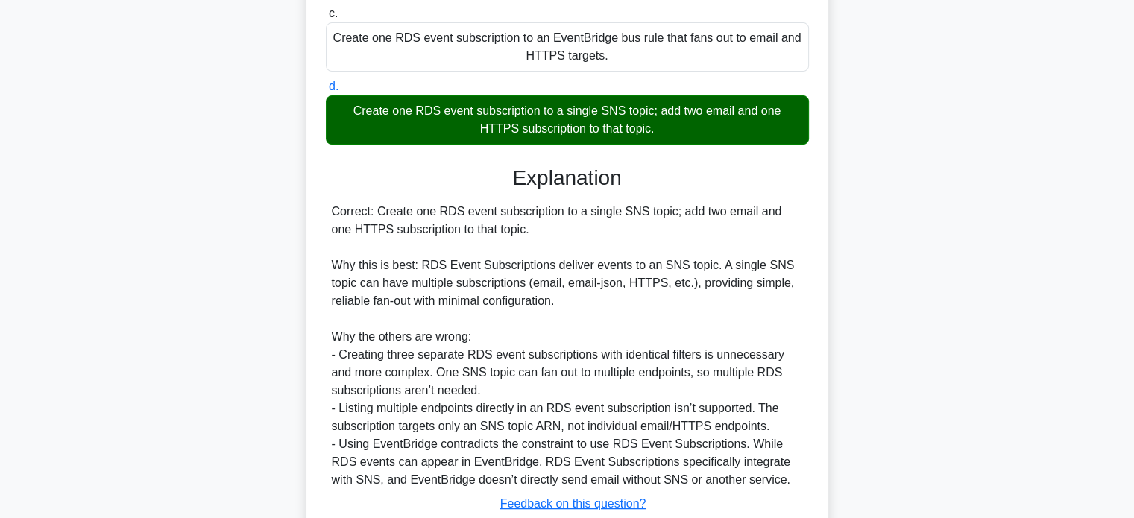
scroll to position [424, 0]
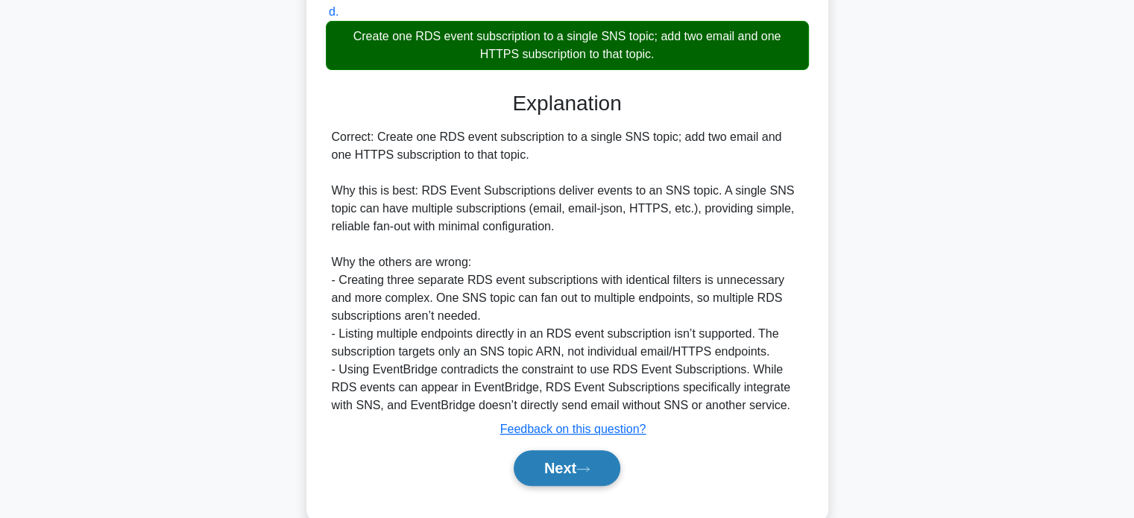
click at [590, 474] on button "Next" at bounding box center [567, 468] width 107 height 36
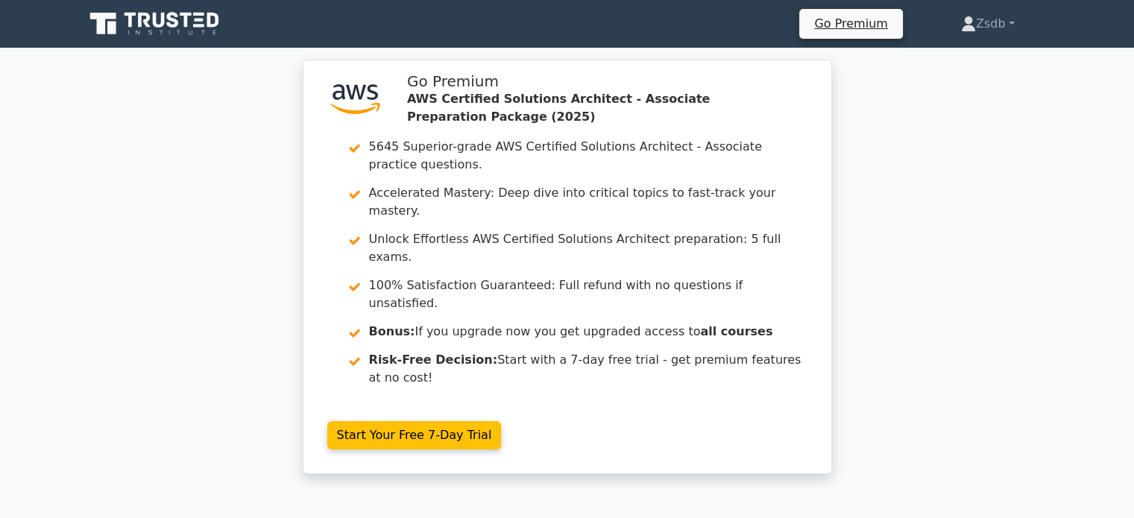
click at [1133, 315] on div ".st0{fill:#252F3E;} .st1{fill-rule:evenodd;clip-rule:evenodd;fill:#FF9900;} Go …" at bounding box center [567, 276] width 1134 height 433
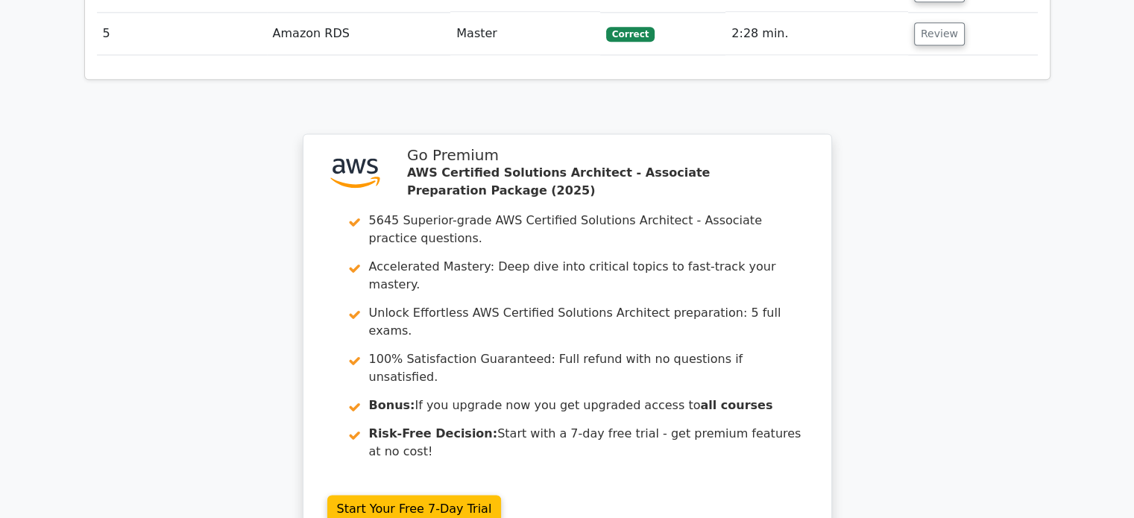
scroll to position [2108, 0]
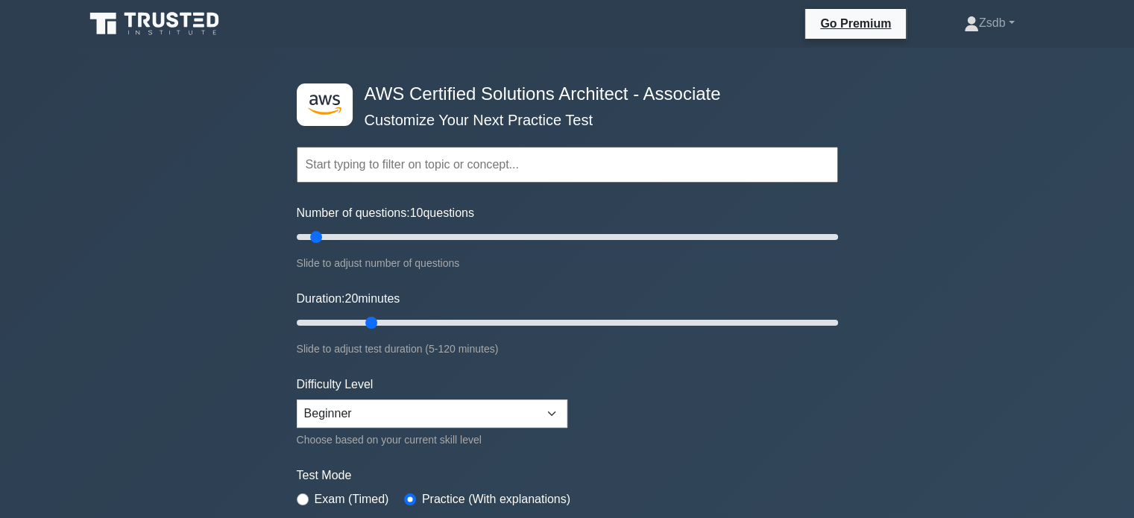
drag, startPoint x: 327, startPoint y: 318, endPoint x: 363, endPoint y: 318, distance: 35.8
type input "20"
click at [363, 318] on input "Duration: 20 minutes" at bounding box center [567, 323] width 541 height 18
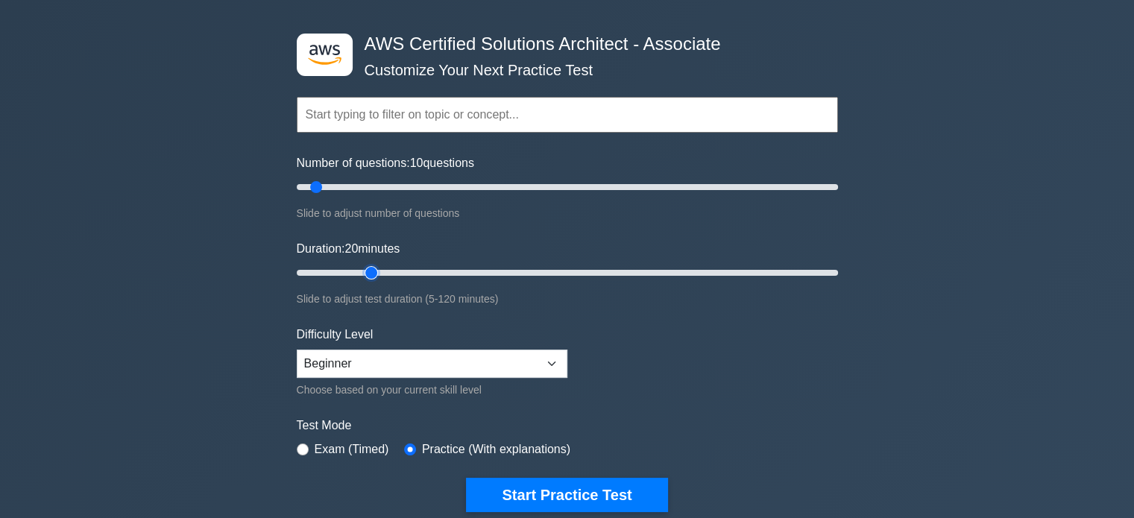
scroll to position [75, 0]
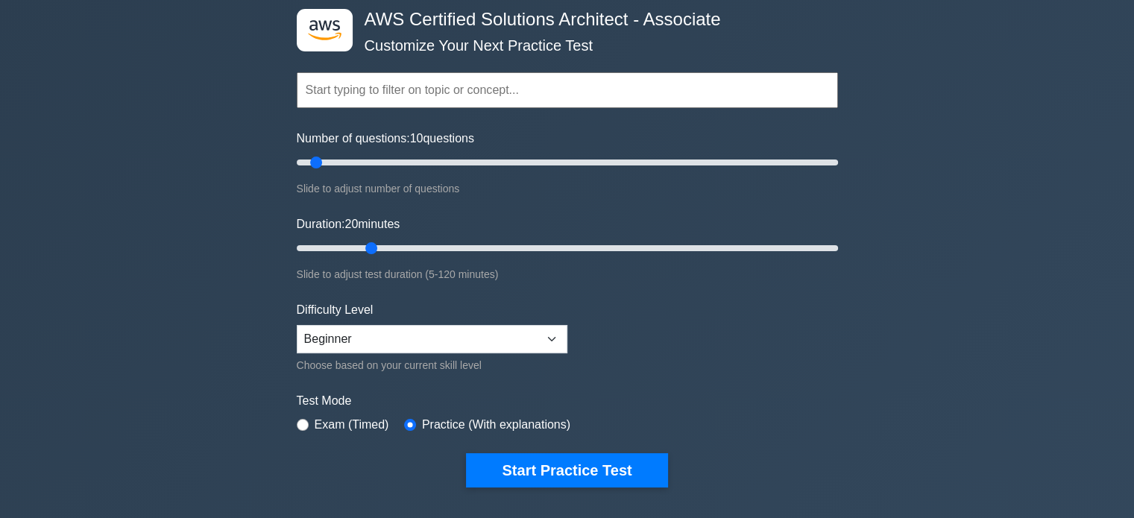
click at [620, 101] on input "text" at bounding box center [567, 90] width 541 height 36
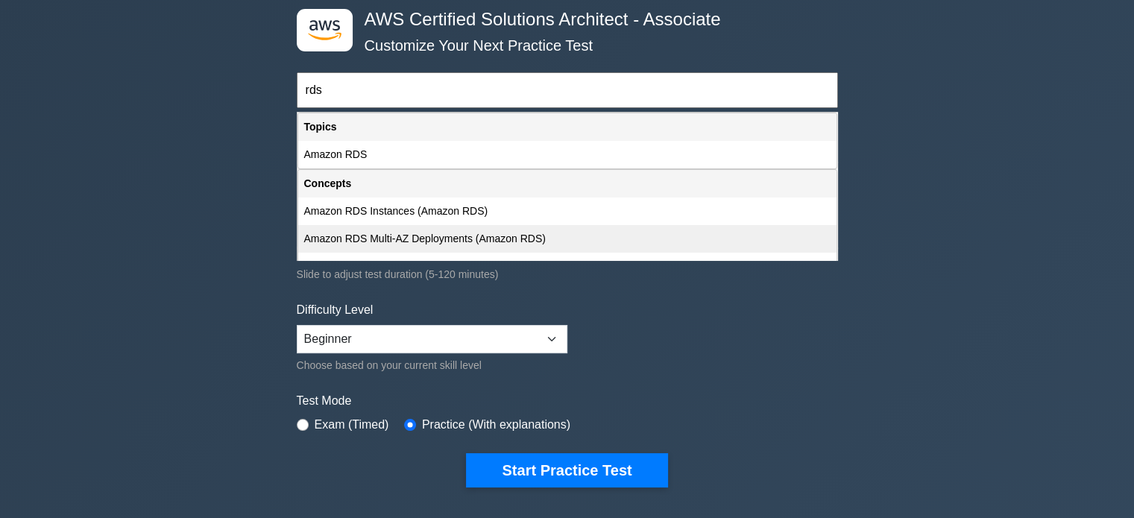
click at [474, 233] on div "Amazon RDS Multi-AZ Deployments (Amazon RDS)" at bounding box center [567, 239] width 538 height 28
type input "Amazon RDS Multi-AZ Deployments (Amazon RDS)"
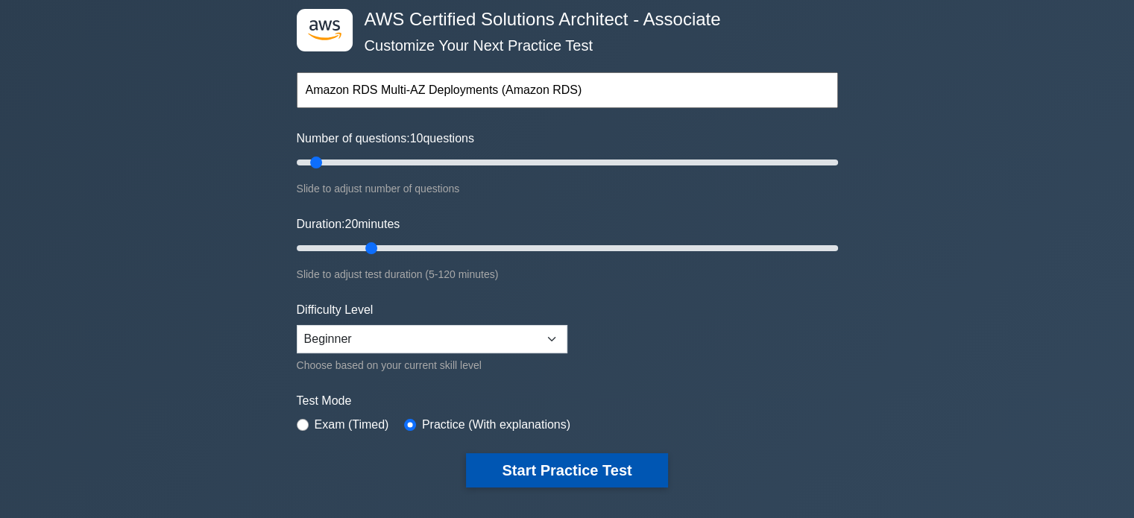
click at [576, 453] on button "Start Practice Test" at bounding box center [566, 470] width 201 height 34
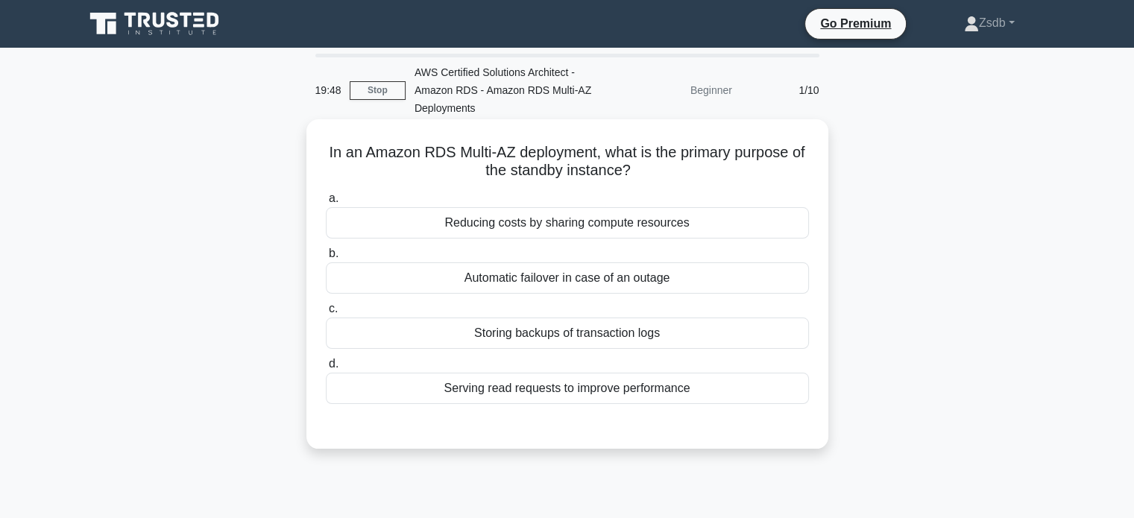
click at [594, 283] on div "Automatic failover in case of an outage" at bounding box center [567, 277] width 483 height 31
click at [326, 259] on input "b. Automatic failover in case of an outage" at bounding box center [326, 254] width 0 height 10
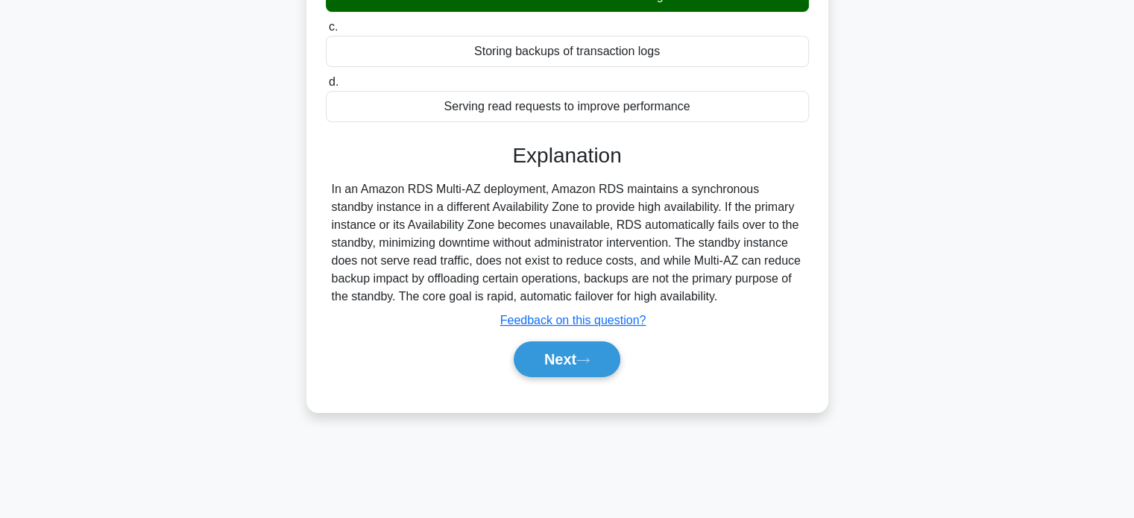
scroll to position [287, 0]
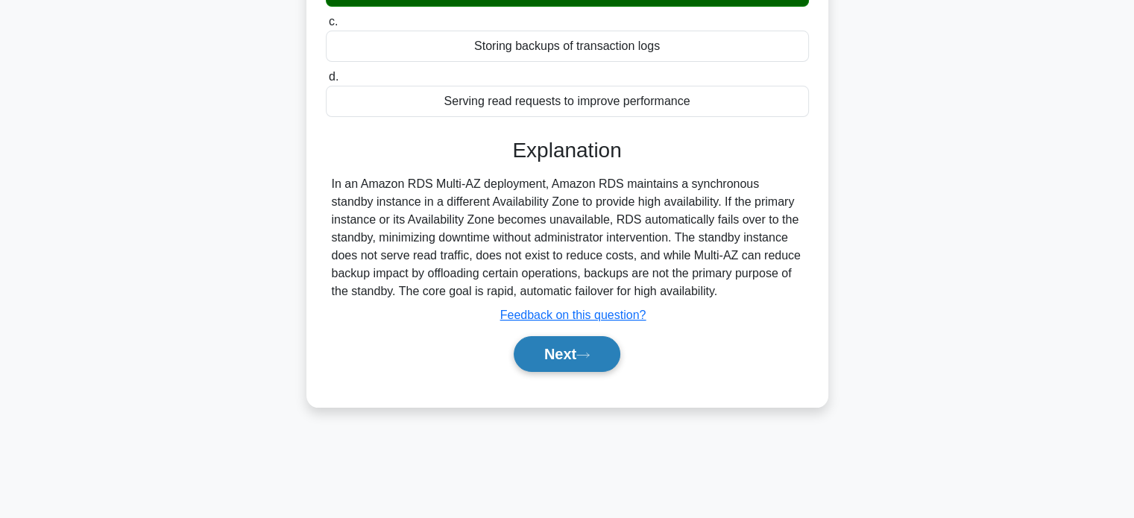
click at [562, 354] on button "Next" at bounding box center [567, 354] width 107 height 36
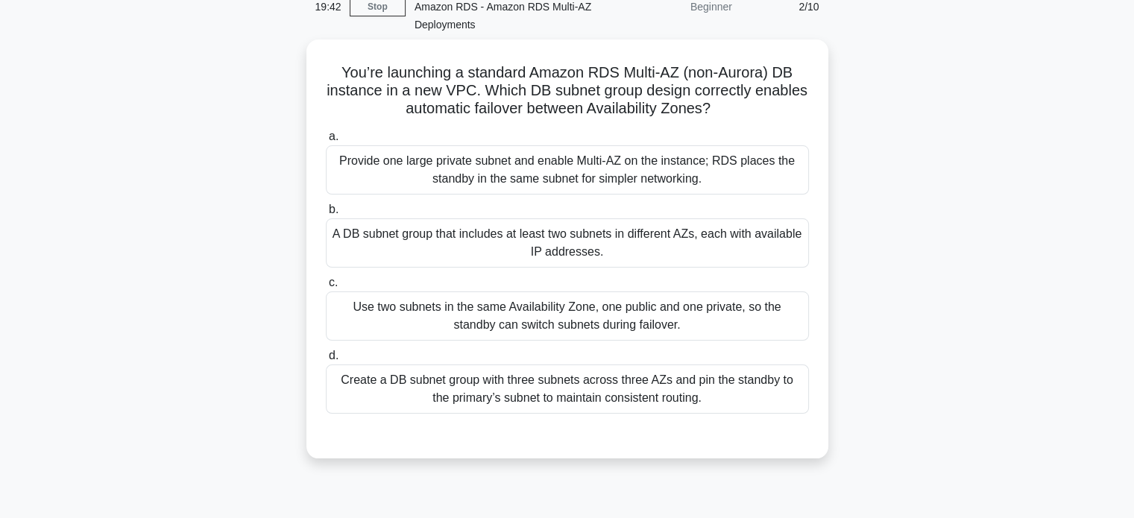
scroll to position [68, 0]
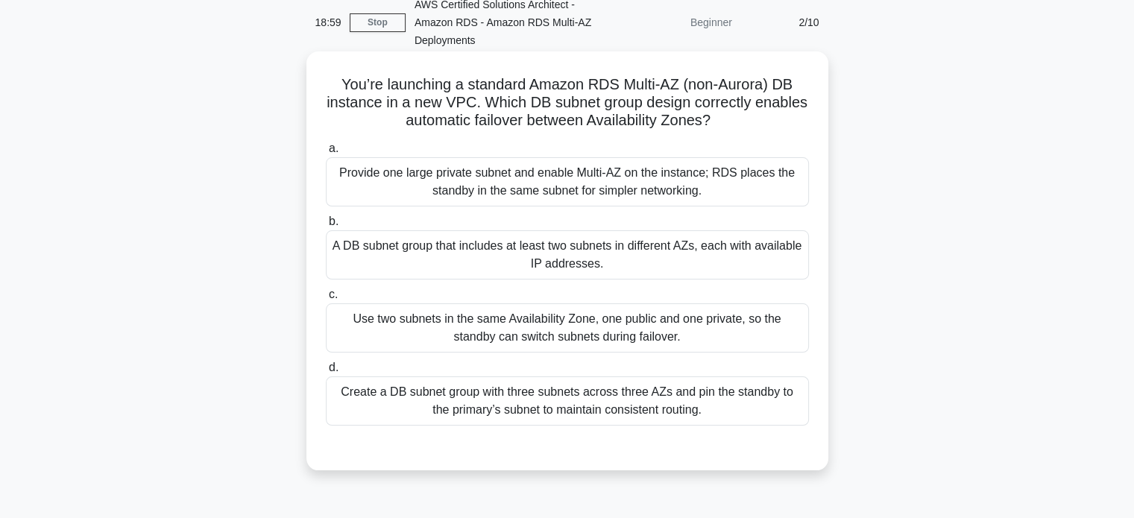
click at [673, 181] on div "Provide one large private subnet and enable Multi-AZ on the instance; RDS place…" at bounding box center [567, 181] width 483 height 49
click at [326, 154] on input "a. Provide one large private subnet and enable Multi-AZ on the instance; RDS pl…" at bounding box center [326, 149] width 0 height 10
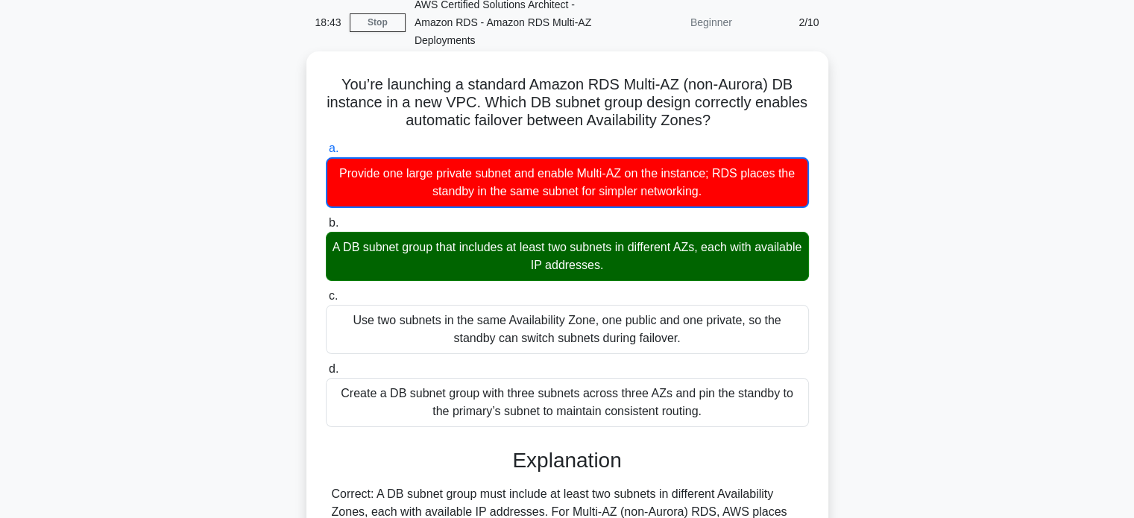
drag, startPoint x: 336, startPoint y: 83, endPoint x: 723, endPoint y: 405, distance: 503.6
click at [723, 405] on div "You’re launching a standard Amazon RDS Multi-AZ (non-Aurora) DB instance in a n…" at bounding box center [567, 455] width 510 height 797
copy div "Lor’ip dolorsita c adipisci Elitse DOE Tempo-IN (utl-Etdolo) MA aliquaen ad m v…"
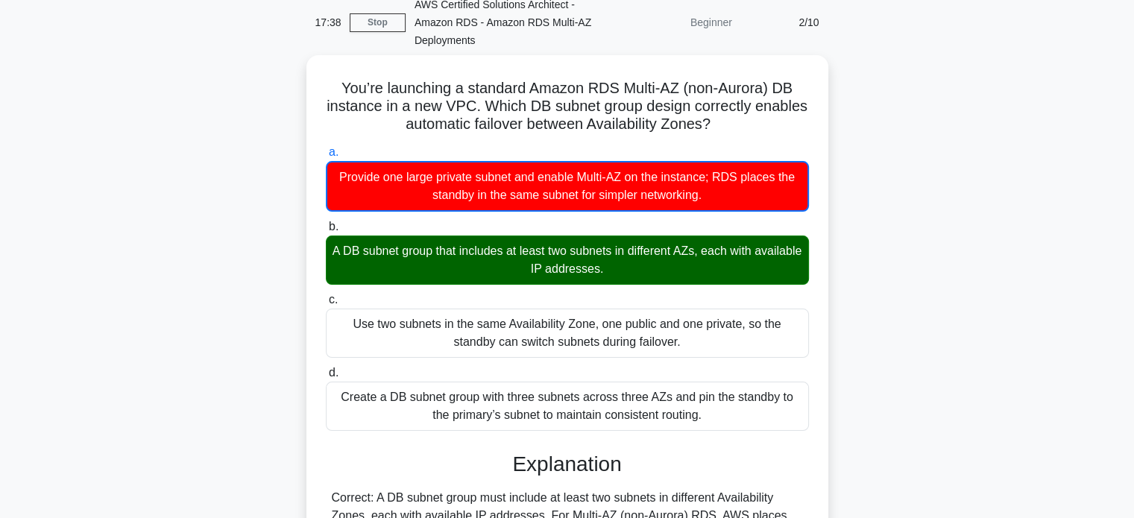
click at [971, 171] on div "You’re launching a standard Amazon RDS Multi-AZ (non-Aurora) DB instance in a n…" at bounding box center [567, 468] width 984 height 827
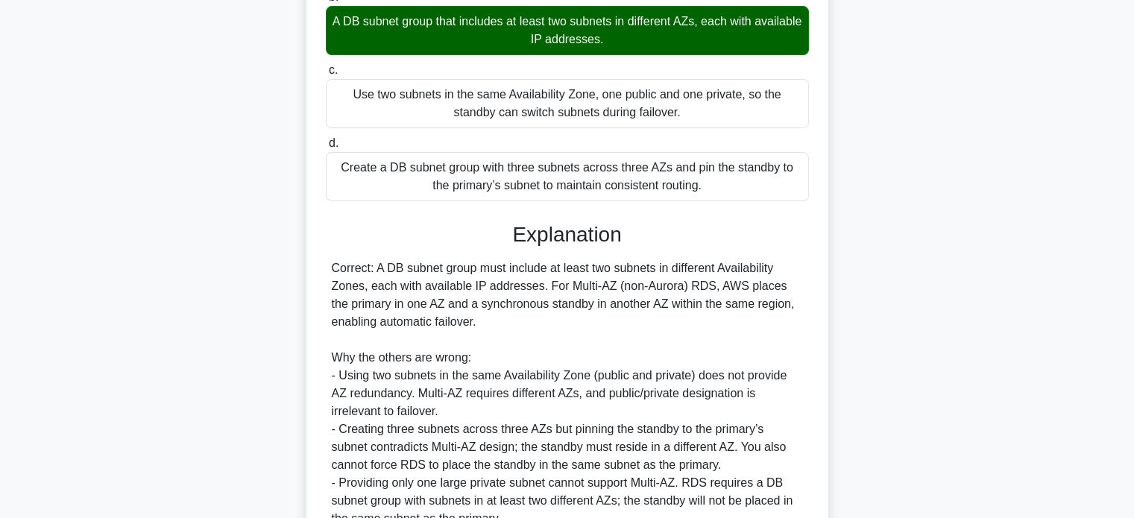
scroll to position [418, 0]
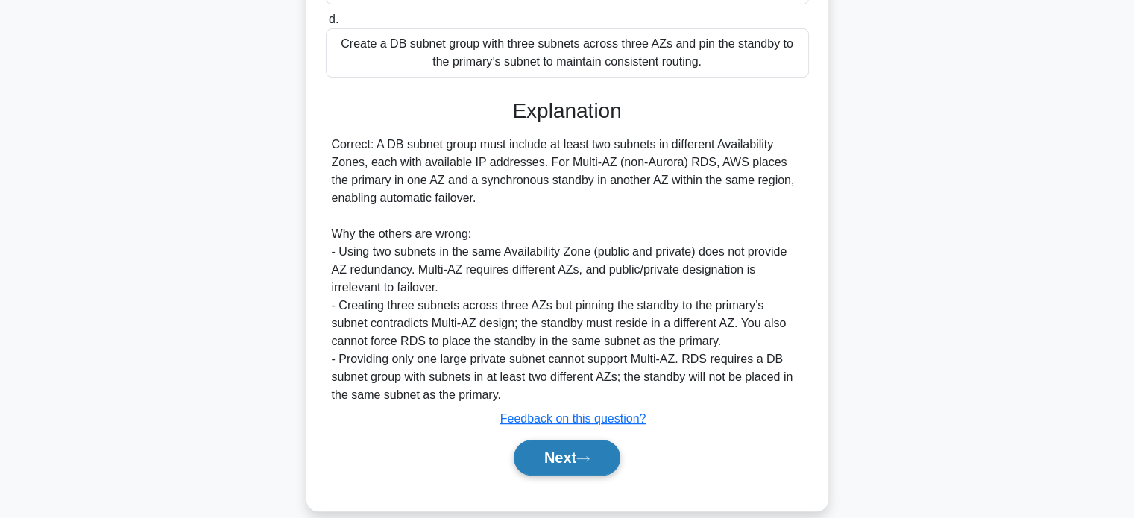
click at [566, 457] on button "Next" at bounding box center [567, 458] width 107 height 36
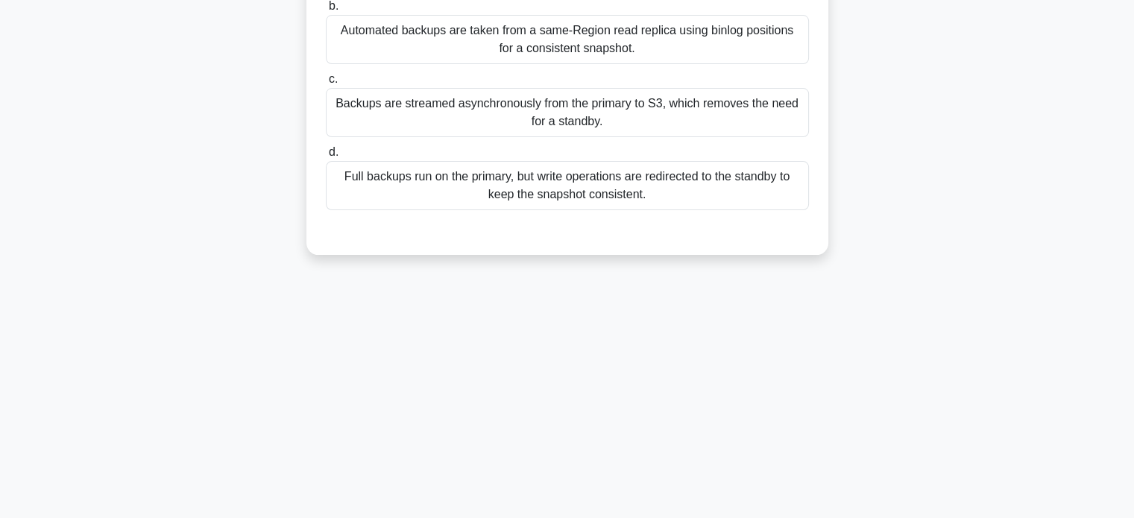
click at [1125, 377] on main "17:34 Stop AWS Certified Solutions Architect - Amazon RDS - Amazon RDS Multi-AZ…" at bounding box center [567, 140] width 1134 height 758
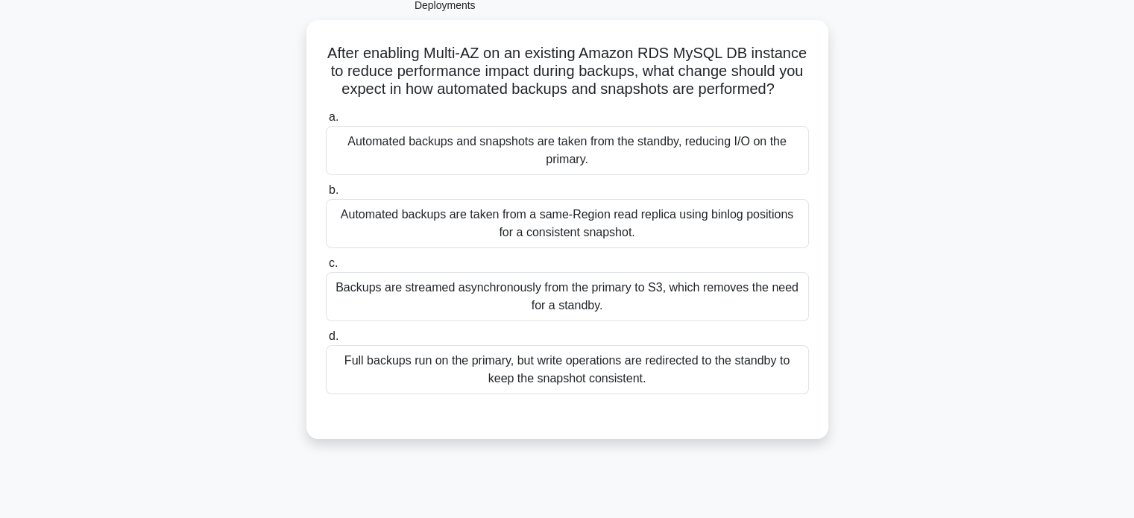
scroll to position [59, 0]
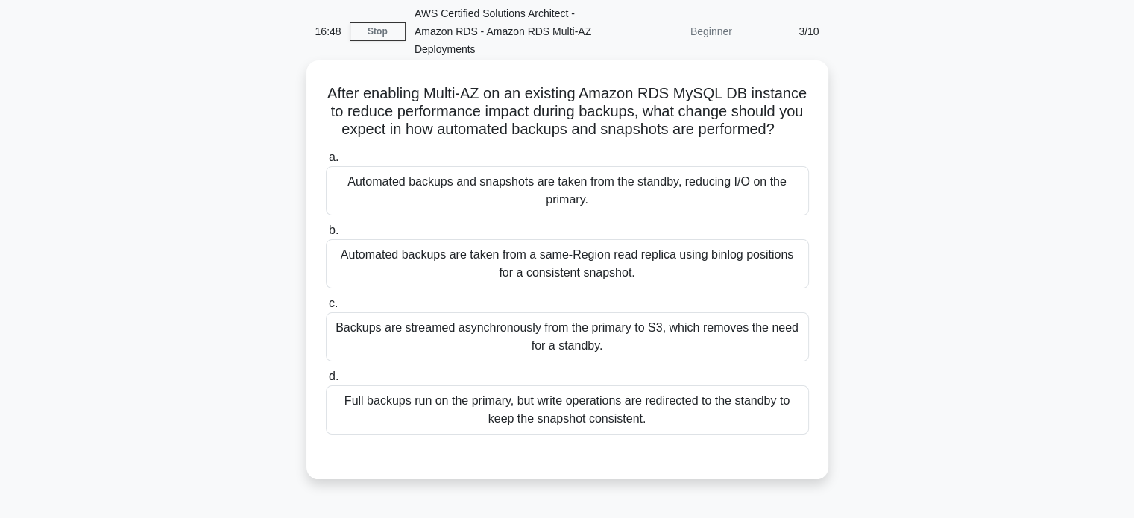
click at [713, 358] on div "Backups are streamed asynchronously from the primary to S3, which removes the n…" at bounding box center [567, 336] width 483 height 49
click at [326, 309] on input "c. Backups are streamed asynchronously from the primary to S3, which removes th…" at bounding box center [326, 304] width 0 height 10
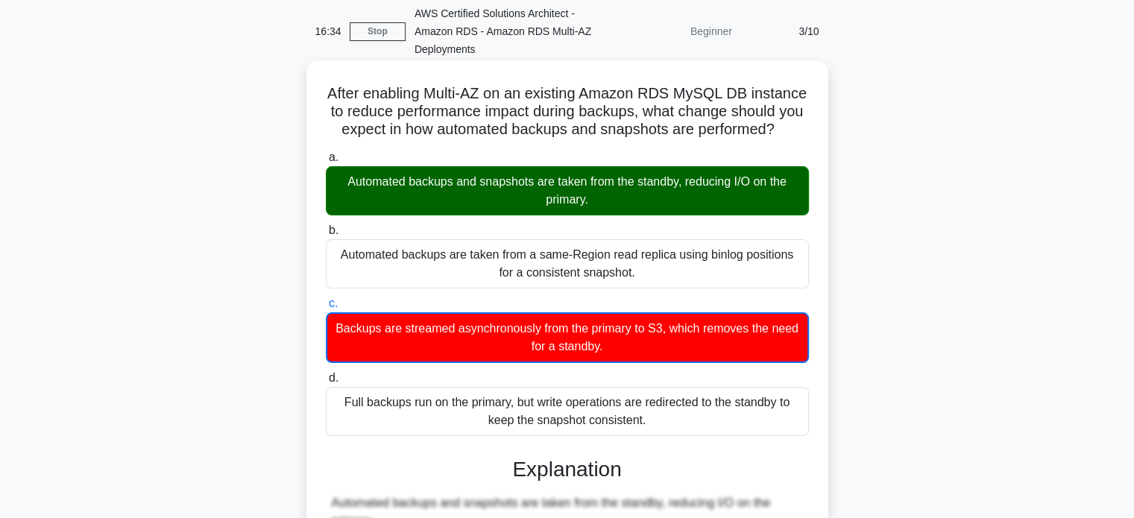
drag, startPoint x: 354, startPoint y: 95, endPoint x: 673, endPoint y: 433, distance: 464.7
click at [673, 433] on div "After enabling Multi-AZ on an existing Amazon RDS MySQL DB instance to reduce p…" at bounding box center [567, 473] width 510 height 815
copy div "After enabling Multi-AZ on an existing Amazon RDS MySQL DB instance to reduce p…"
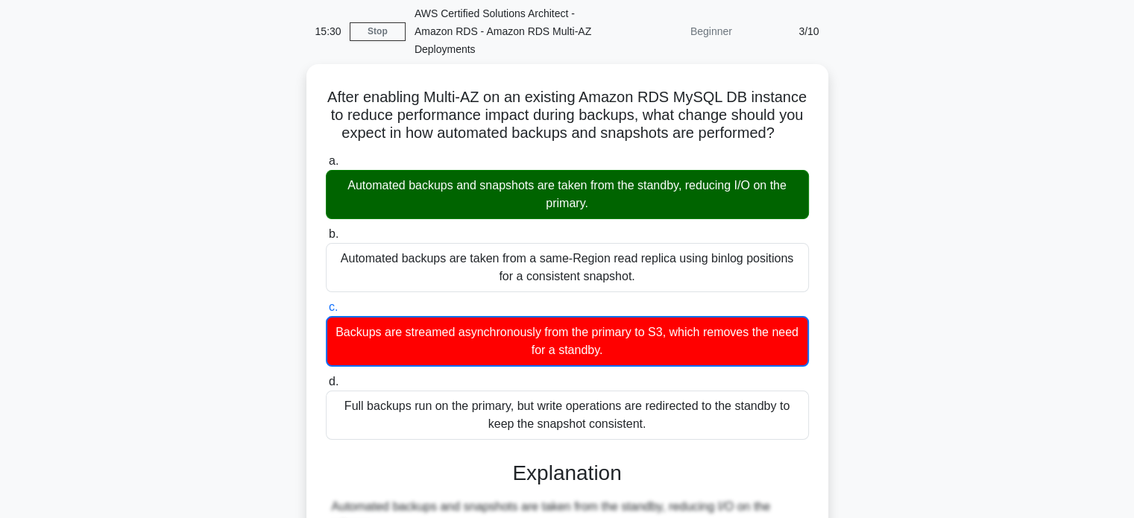
click at [884, 161] on div "After enabling Multi-AZ on an existing Amazon RDS MySQL DB instance to reduce p…" at bounding box center [567, 486] width 984 height 845
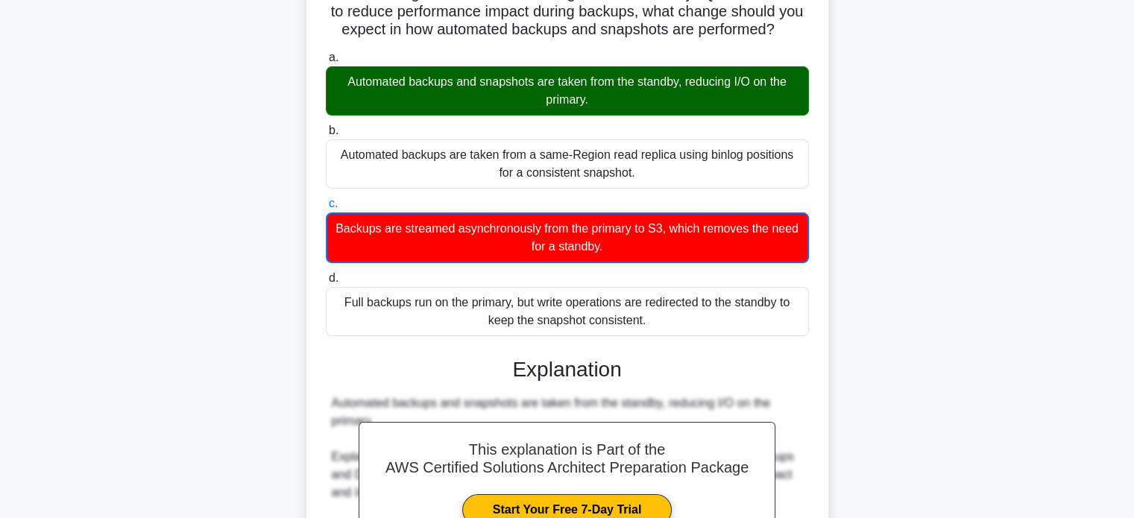
scroll to position [473, 0]
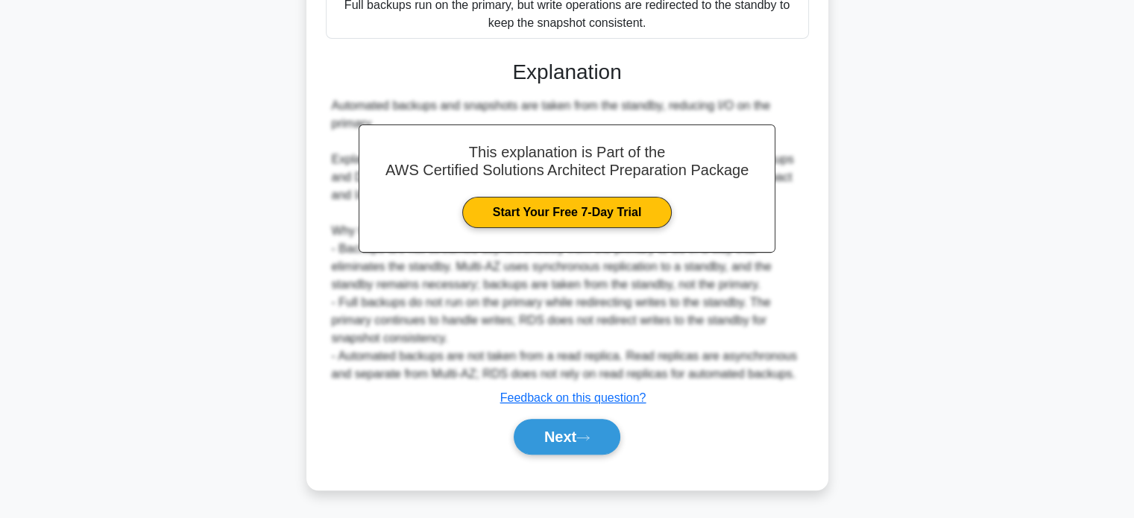
click at [573, 463] on div "a. Automated backups and snapshots are taken from the standby, reducing I/O on …" at bounding box center [567, 110] width 486 height 725
click at [544, 444] on button "Next" at bounding box center [567, 437] width 107 height 36
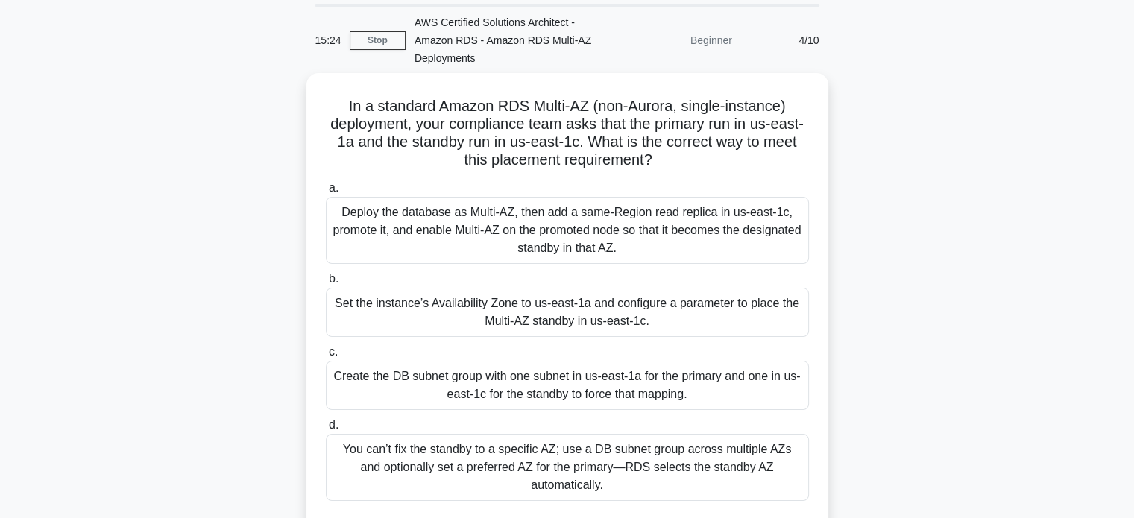
scroll to position [48, 0]
click at [614, 453] on div "You can’t fix the standby to a specific AZ; use a DB subnet group across multip…" at bounding box center [567, 466] width 483 height 67
click at [326, 429] on input "d. You can’t fix the standby to a specific AZ; use a DB subnet group across mul…" at bounding box center [326, 424] width 0 height 10
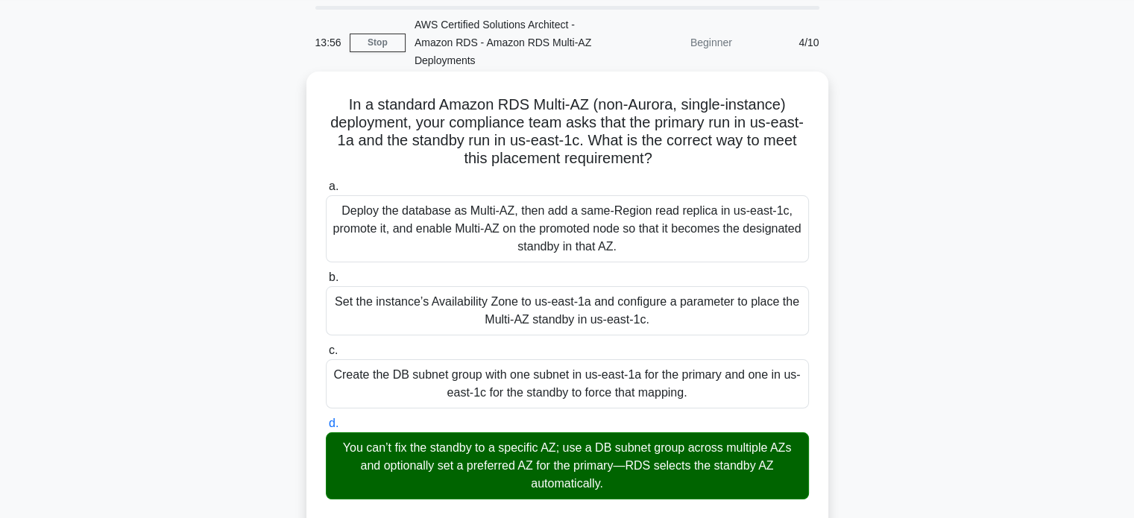
scroll to position [80, 0]
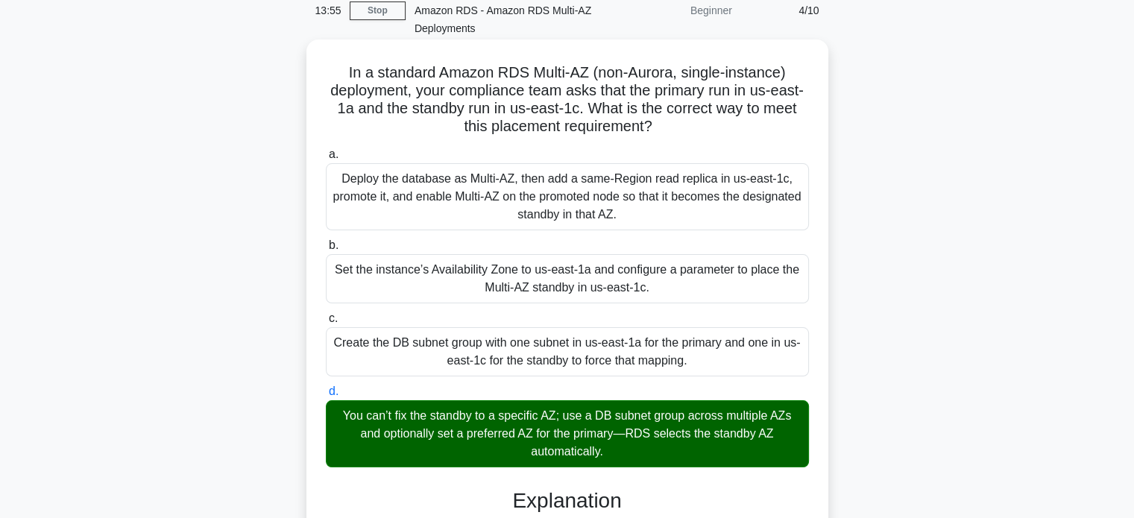
drag, startPoint x: 343, startPoint y: 98, endPoint x: 623, endPoint y: 453, distance: 451.3
click at [623, 453] on div "In a standard Amazon RDS Multi-AZ (non-Aurora, single-instance) deployment, you…" at bounding box center [567, 487] width 510 height 885
copy div "In a standard Amazon RDS Multi-AZ (non-Aurora, single-instance) deployment, you…"
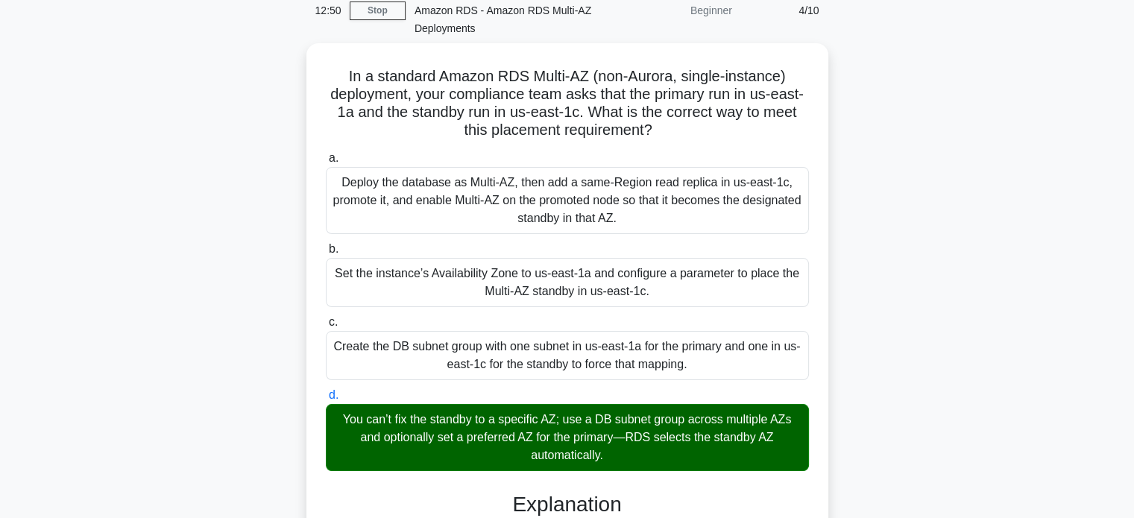
click at [1060, 131] on main "12:50 Stop AWS Certified Solutions Architect - Amazon RDS - Amazon RDS Multi-AZ…" at bounding box center [567, 466] width 1134 height 996
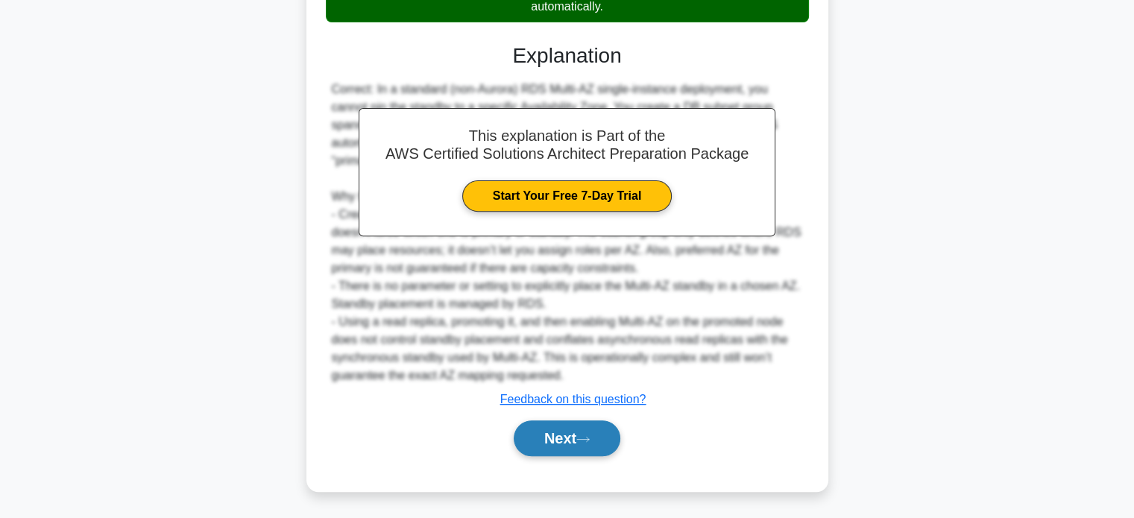
click at [565, 436] on button "Next" at bounding box center [567, 439] width 107 height 36
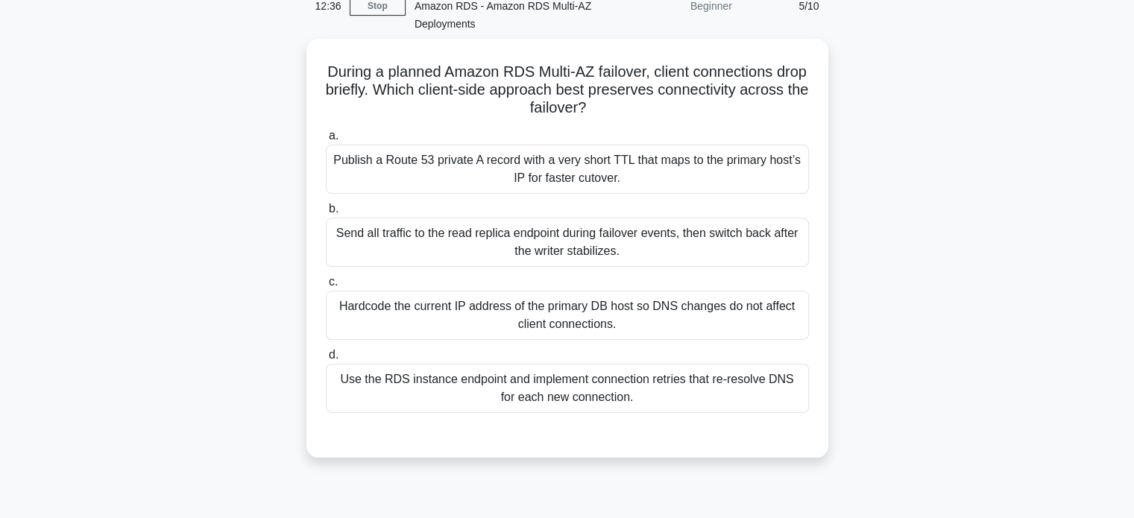
scroll to position [101, 0]
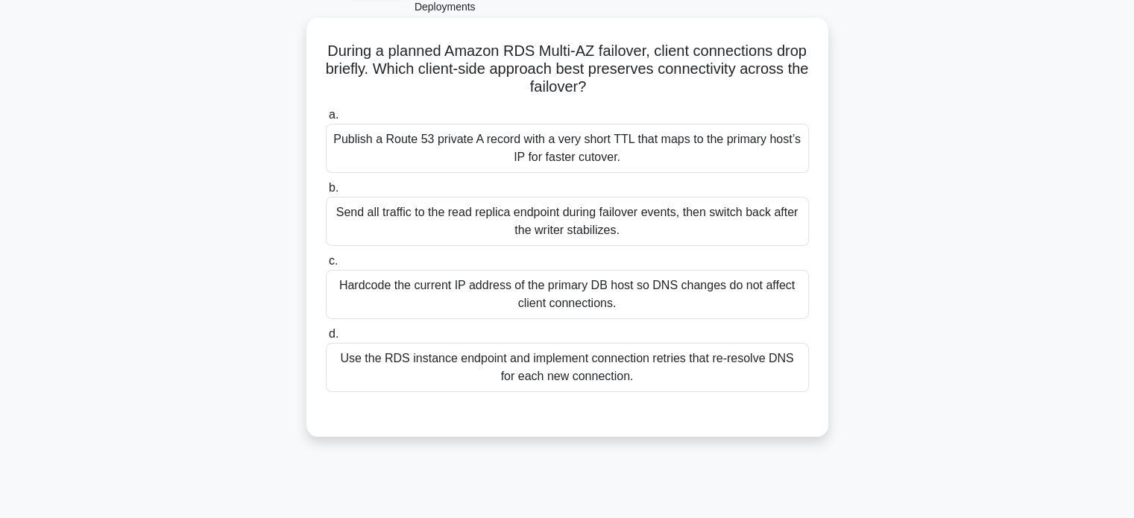
click at [673, 374] on div "Use the RDS instance endpoint and implement connection retries that re-resolve …" at bounding box center [567, 367] width 483 height 49
click at [326, 339] on input "d. Use the RDS instance endpoint and implement connection retries that re-resol…" at bounding box center [326, 335] width 0 height 10
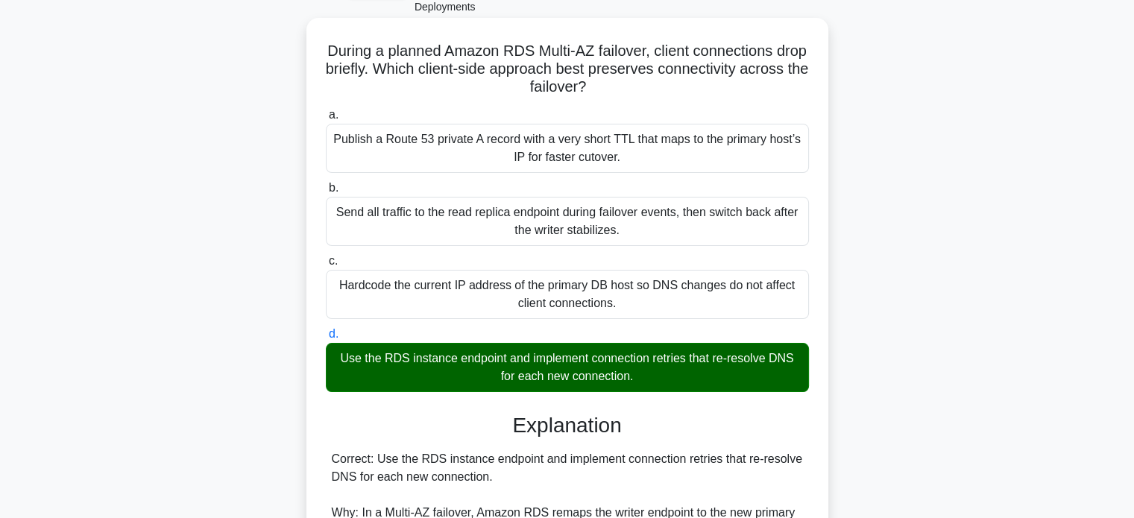
drag, startPoint x: 339, startPoint y: 50, endPoint x: 660, endPoint y: 379, distance: 459.3
click at [660, 379] on div "During a planned Amazon RDS Multi-AZ failover, client connections drop briefly.…" at bounding box center [567, 475] width 510 height 903
copy div "During a planned Amazon RDS Multi-AZ failover, client connections drop briefly.…"
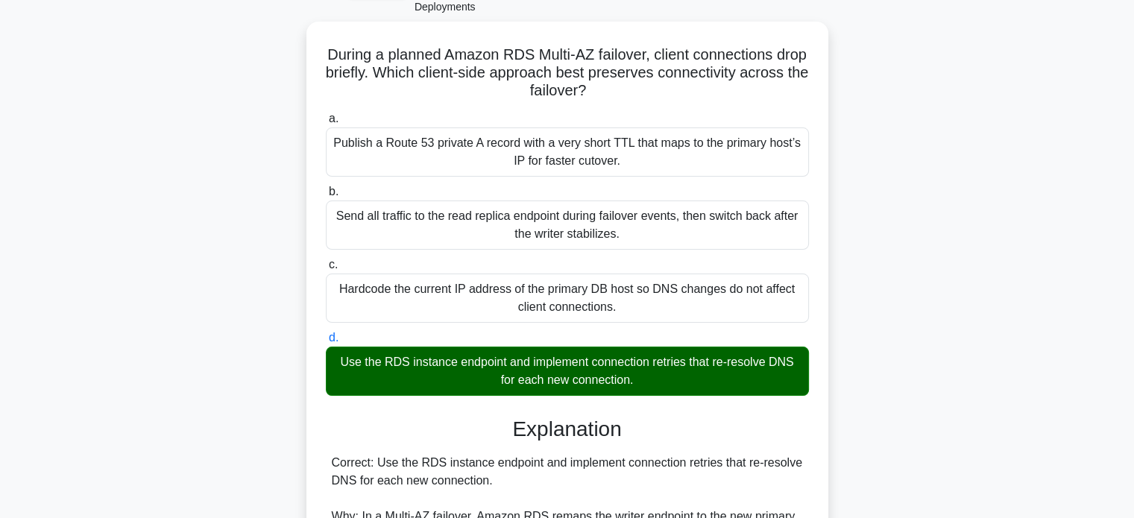
click at [934, 201] on div "During a planned Amazon RDS Multi-AZ failover, client connections drop briefly.…" at bounding box center [567, 488] width 984 height 933
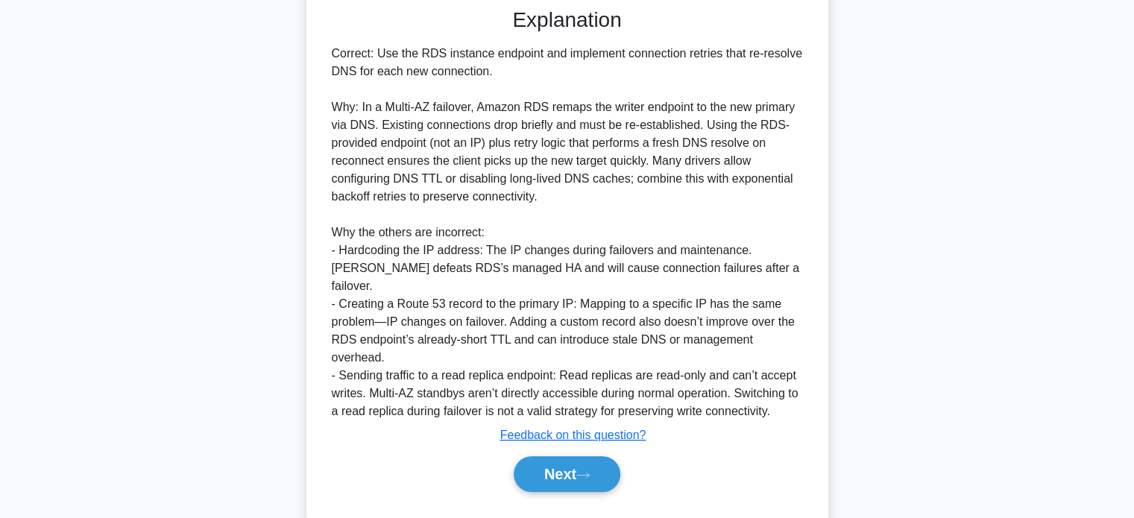
click at [600, 450] on div "Next" at bounding box center [567, 474] width 483 height 48
click at [579, 456] on button "Next" at bounding box center [567, 474] width 107 height 36
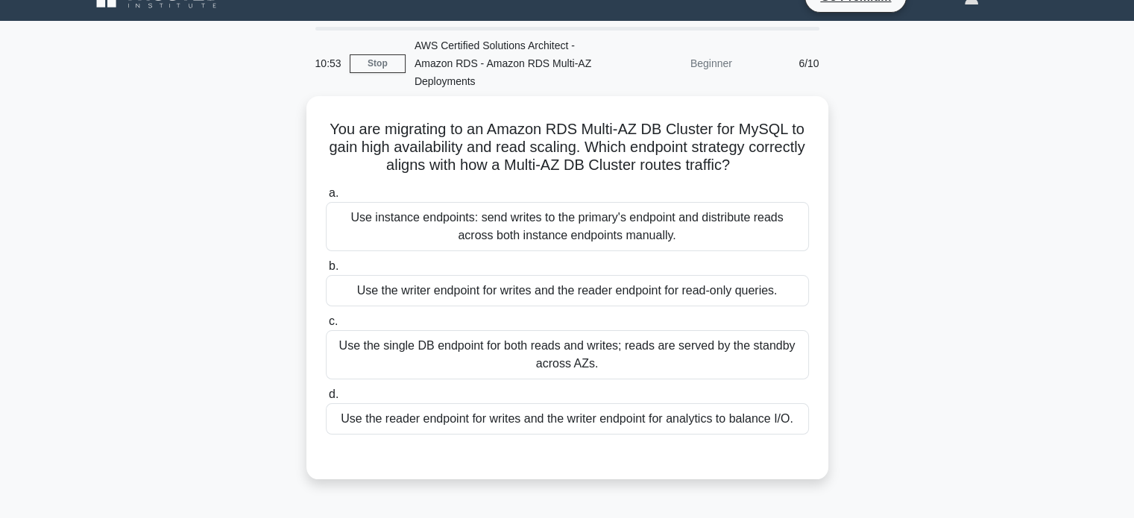
scroll to position [25, 0]
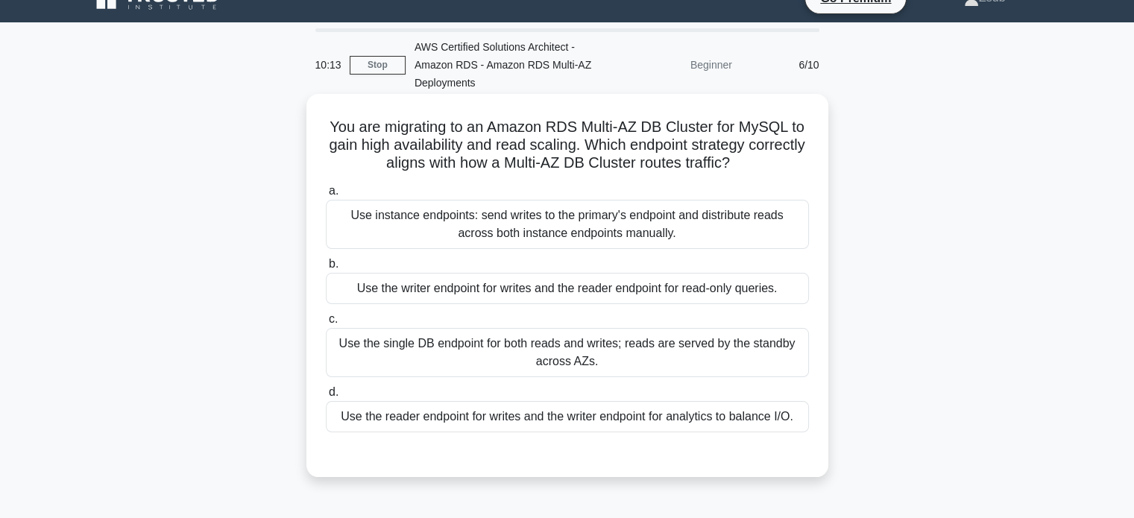
click at [625, 280] on div "Use the writer endpoint for writes and the reader endpoint for read-only querie…" at bounding box center [567, 288] width 483 height 31
click at [326, 269] on input "b. Use the writer endpoint for writes and the reader endpoint for read-only que…" at bounding box center [326, 265] width 0 height 10
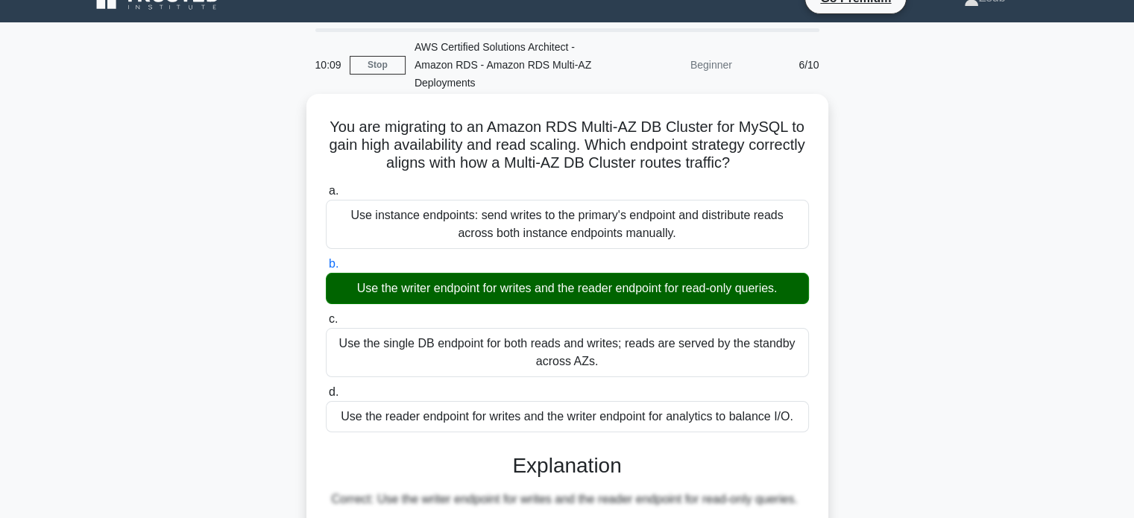
drag, startPoint x: 327, startPoint y: 126, endPoint x: 823, endPoint y: 424, distance: 579.0
click at [823, 424] on div "You are migrating to an Amazon RDS Multi-AZ DB Cluster for MySQL to gain high a…" at bounding box center [567, 498] width 522 height 808
copy div "You are migrating to an Amazon RDS Multi-AZ DB Cluster for MySQL to gain high a…"
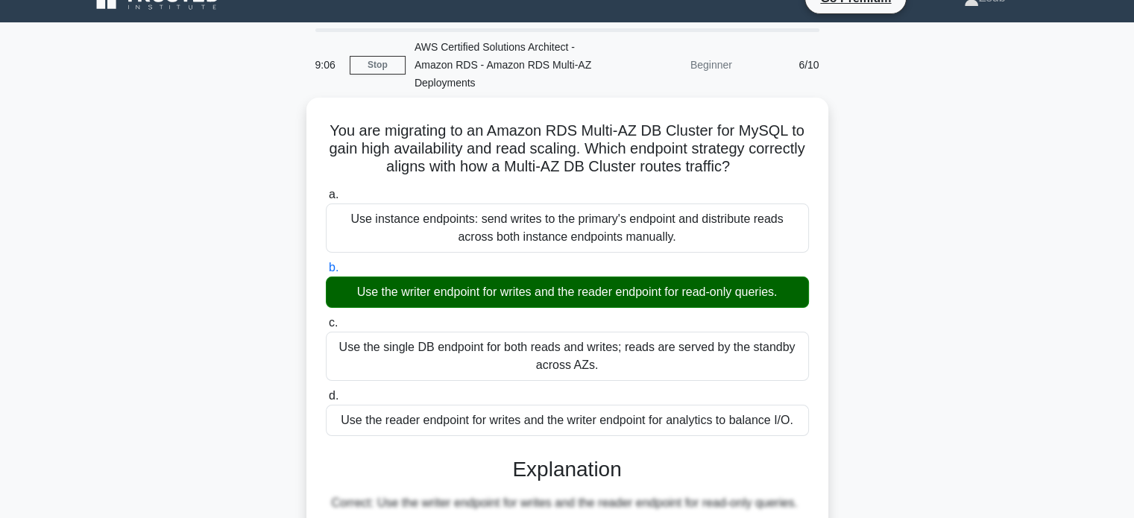
click at [984, 152] on div "You are migrating to an Amazon RDS Multi-AZ DB Cluster for MySQL to gain high a…" at bounding box center [567, 511] width 984 height 826
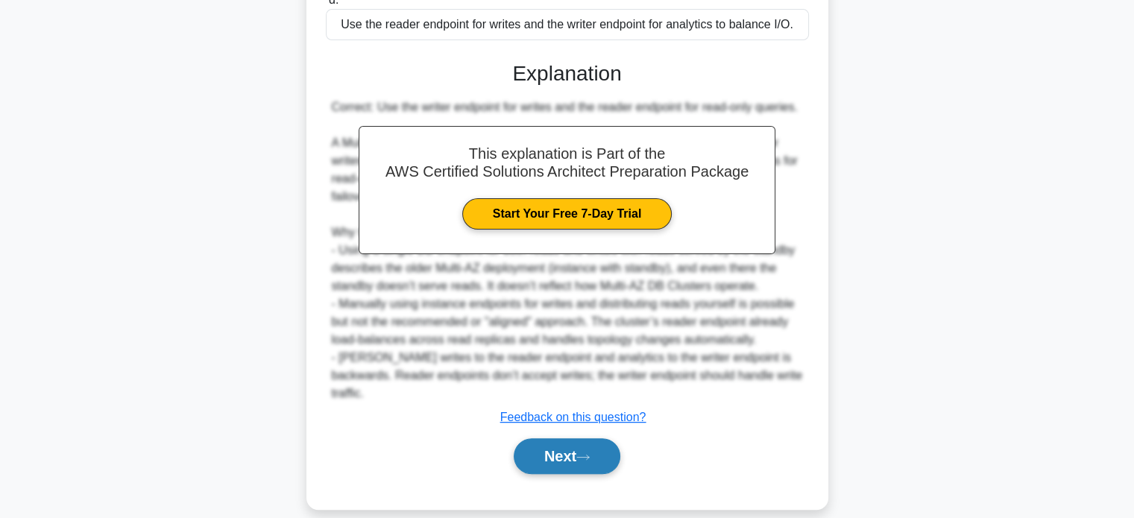
click at [596, 438] on button "Next" at bounding box center [567, 456] width 107 height 36
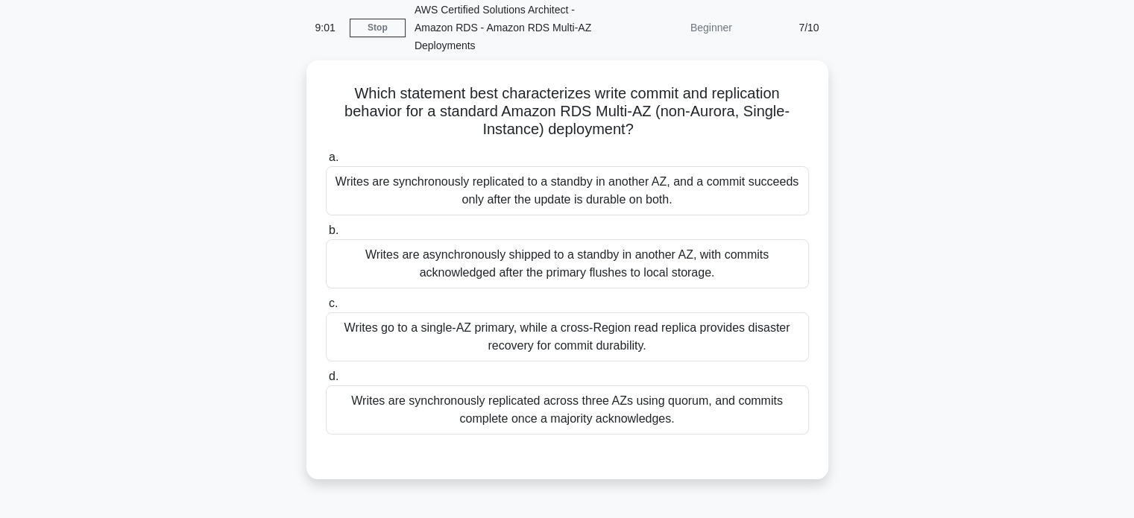
scroll to position [62, 0]
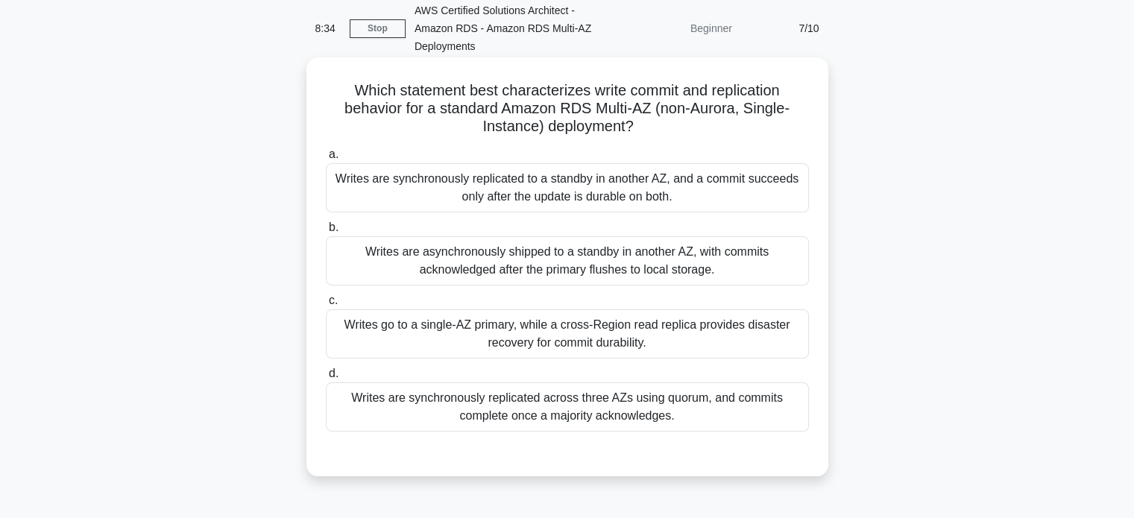
click at [700, 187] on div "Writes are synchronously replicated to a standby in another AZ, and a commit su…" at bounding box center [567, 187] width 483 height 49
click at [326, 160] on input "a. Writes are synchronously replicated to a standby in another AZ, and a commit…" at bounding box center [326, 155] width 0 height 10
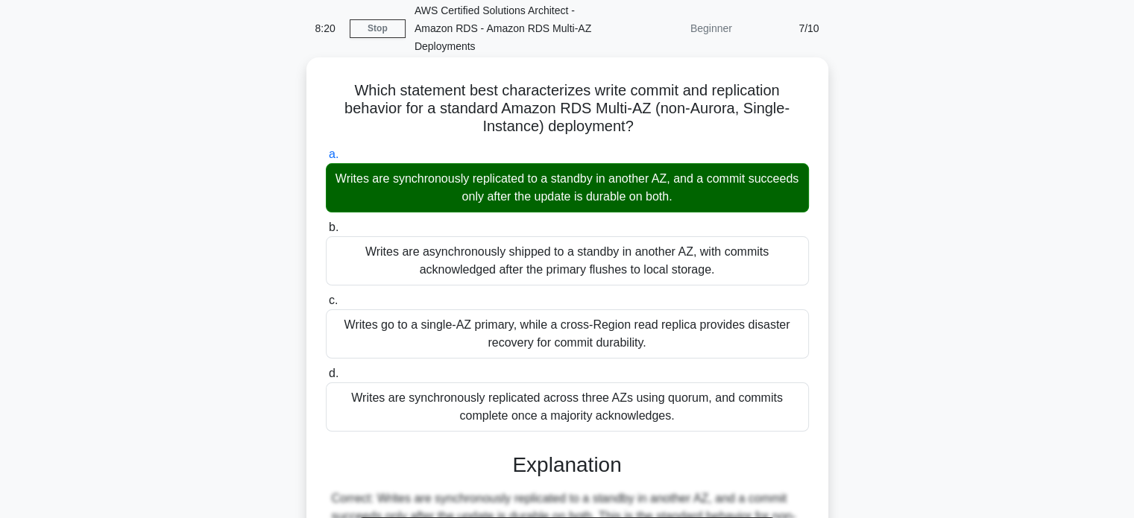
drag, startPoint x: 348, startPoint y: 89, endPoint x: 683, endPoint y: 411, distance: 464.7
click at [683, 411] on div "Which statement best characterizes write commit and replication behavior for a …" at bounding box center [567, 452] width 510 height 778
copy div "Which statement best characterizes write commit and replication behavior for a …"
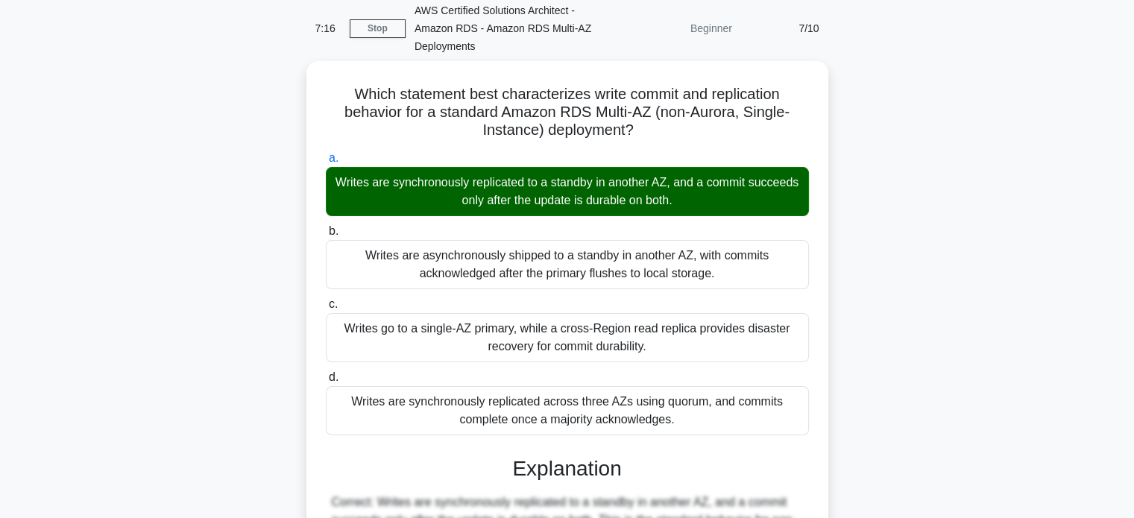
click at [861, 114] on div "Which statement best characterizes write commit and replication behavior for a …" at bounding box center [567, 465] width 984 height 808
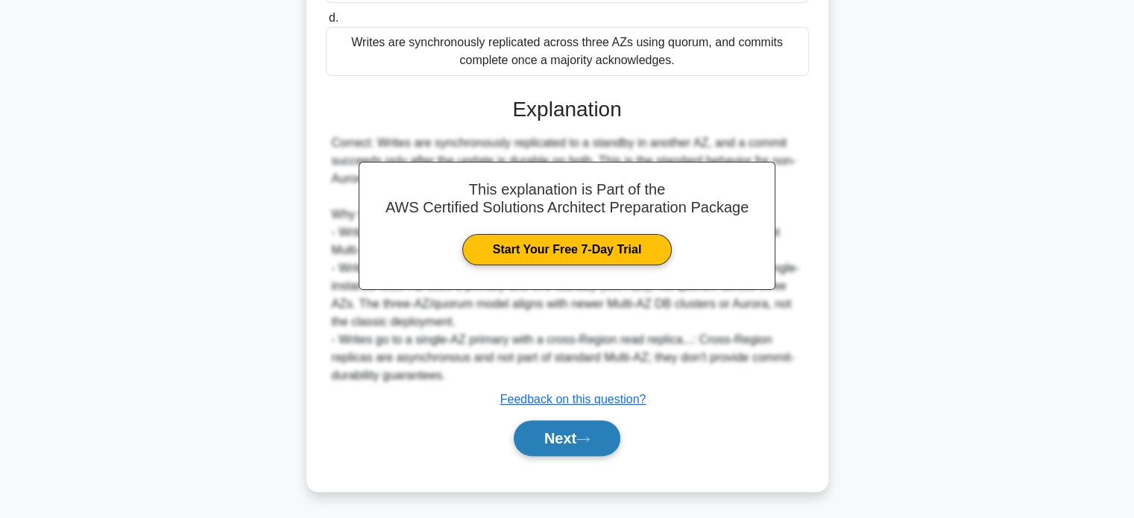
click at [606, 421] on button "Next" at bounding box center [567, 439] width 107 height 36
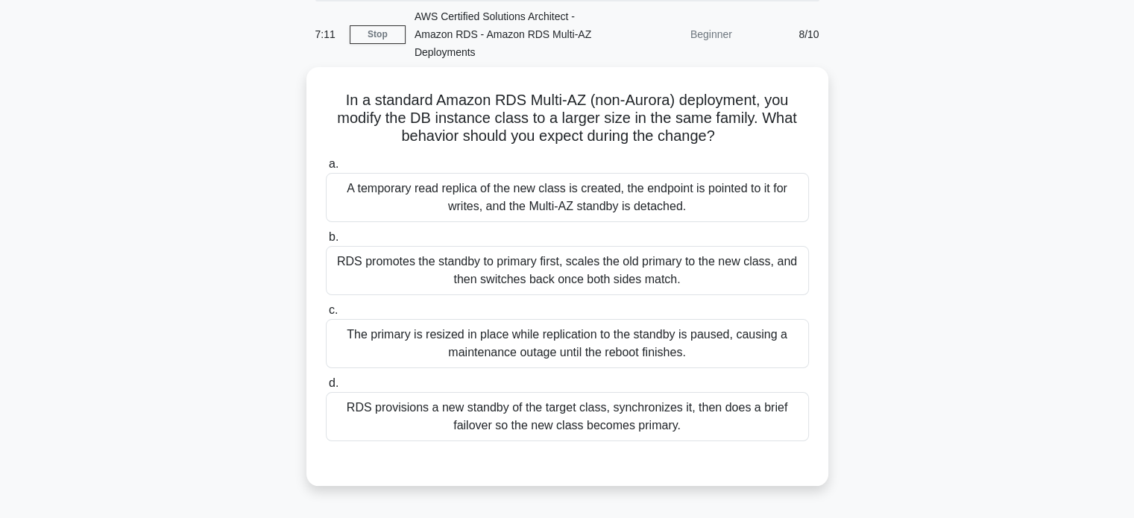
scroll to position [54, 0]
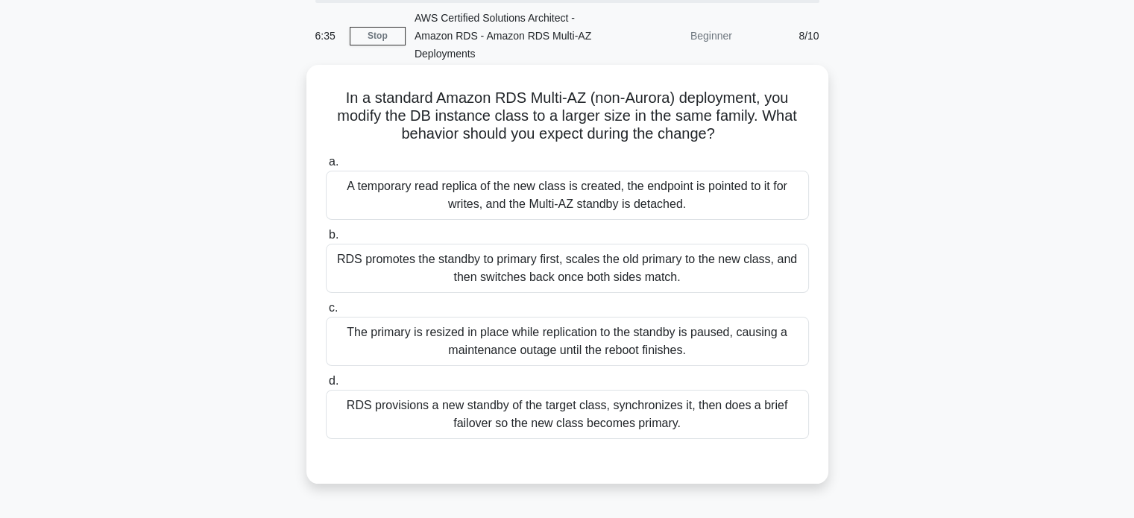
click at [486, 261] on div "RDS promotes the standby to primary first, scales the old primary to the new cl…" at bounding box center [567, 268] width 483 height 49
click at [326, 240] on input "b. RDS promotes the standby to primary first, scales the old primary to the new…" at bounding box center [326, 235] width 0 height 10
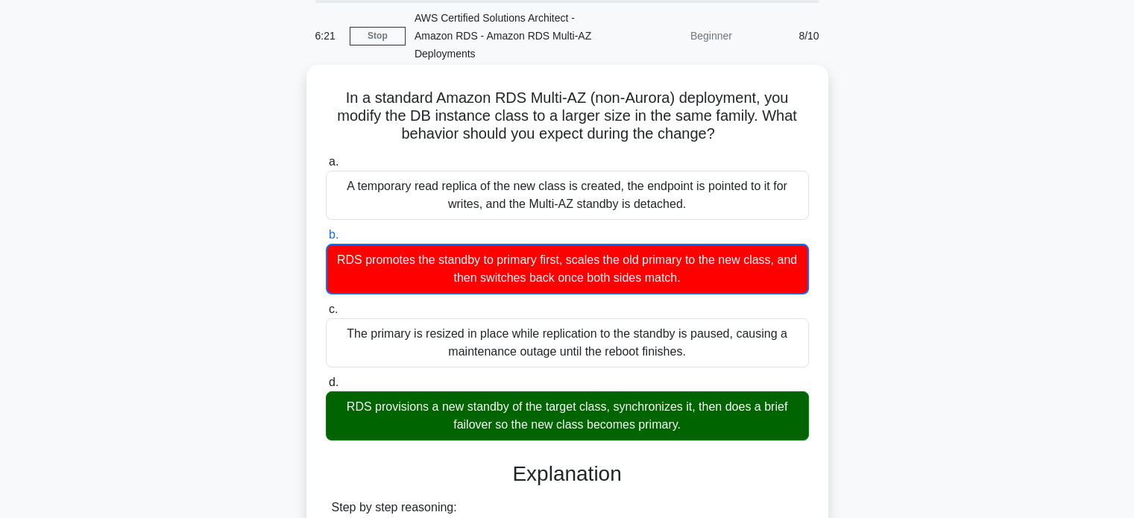
drag, startPoint x: 335, startPoint y: 94, endPoint x: 702, endPoint y: 420, distance: 490.7
click at [702, 420] on div "In a standard Amazon RDS Multi-AZ (non-Aurora) deployment, you modify the DB in…" at bounding box center [567, 478] width 510 height 815
copy div "In a standard Amazon RDS Multi-AZ (non-Aurora) deployment, you modify the DB in…"
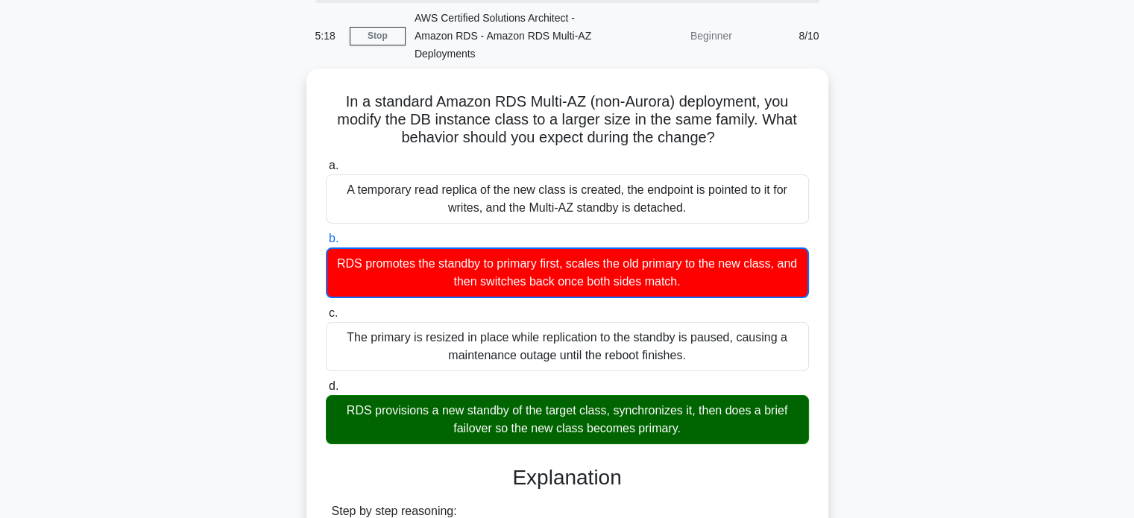
click at [937, 148] on div "In a standard Amazon RDS Multi-AZ (non-Aurora) deployment, you modify the DB in…" at bounding box center [567, 491] width 984 height 845
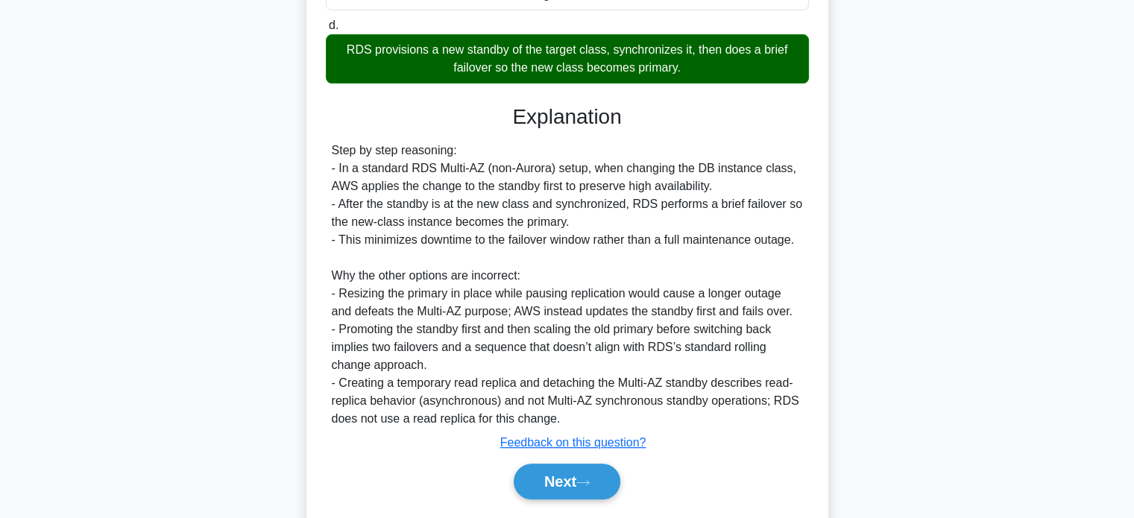
scroll to position [455, 0]
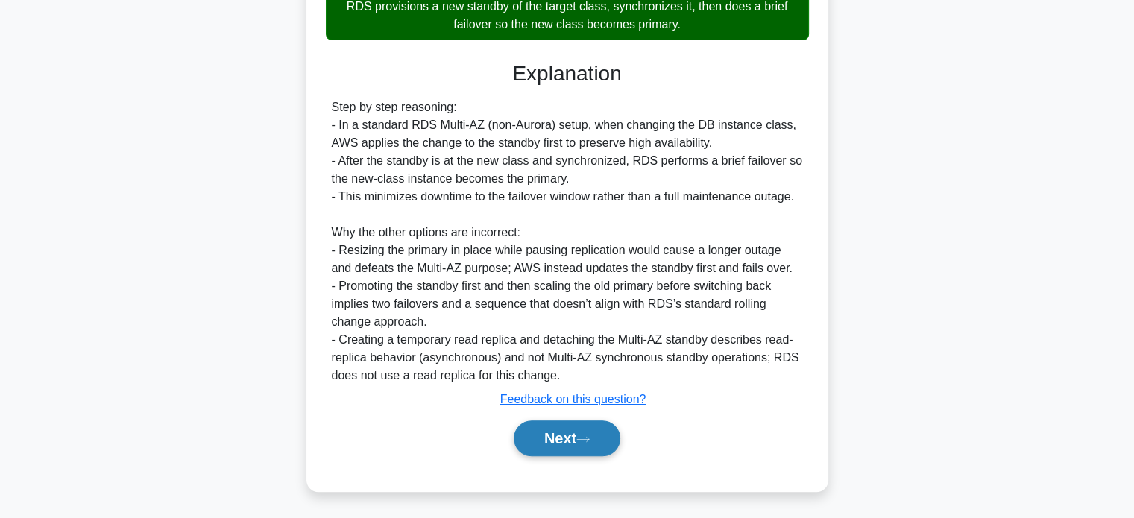
click at [549, 431] on button "Next" at bounding box center [567, 439] width 107 height 36
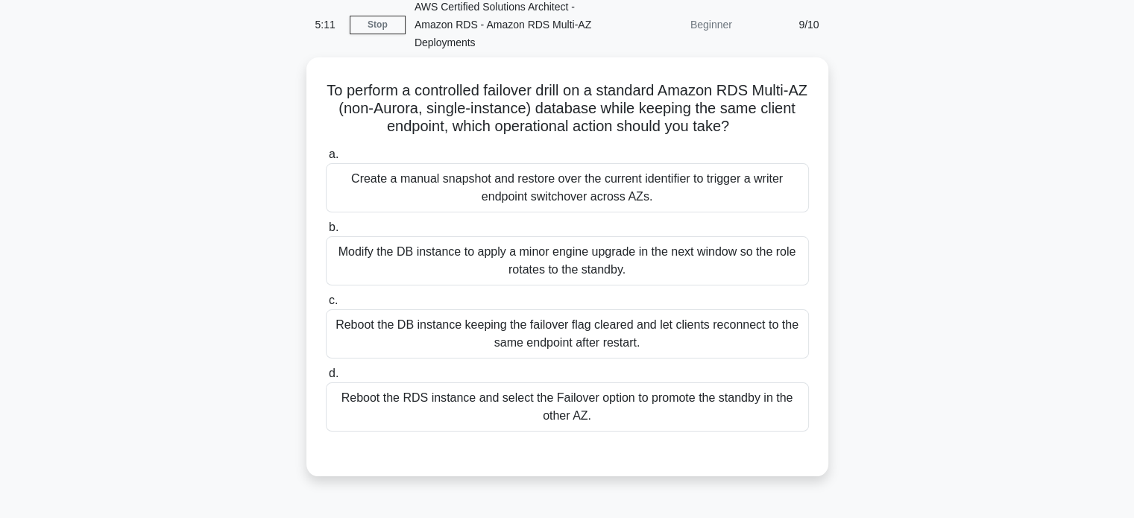
scroll to position [69, 0]
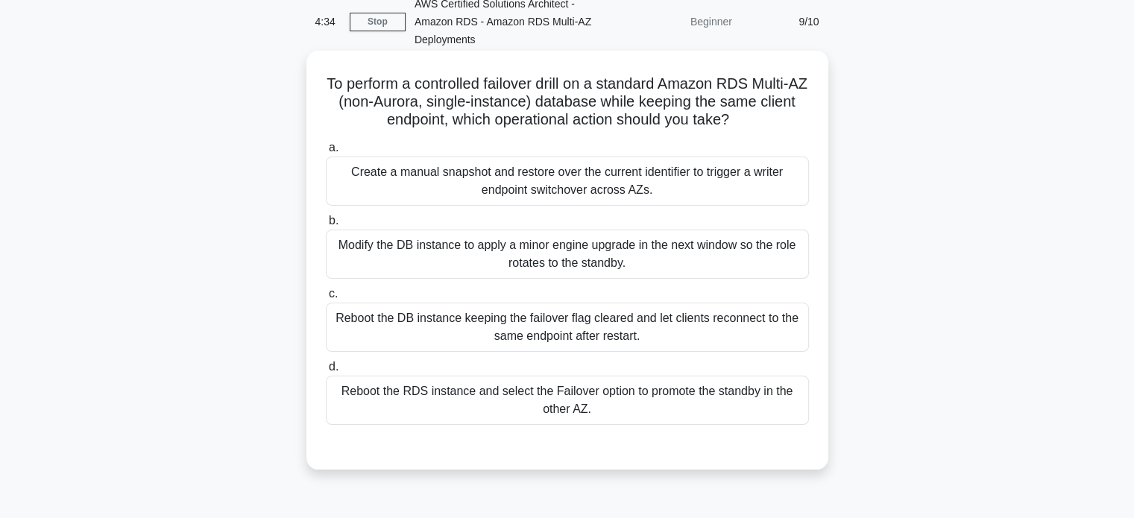
click at [585, 396] on div "Reboot the RDS instance and select the Failover option to promote the standby i…" at bounding box center [567, 400] width 483 height 49
click at [326, 372] on input "d. Reboot the RDS instance and select the Failover option to promote the standb…" at bounding box center [326, 367] width 0 height 10
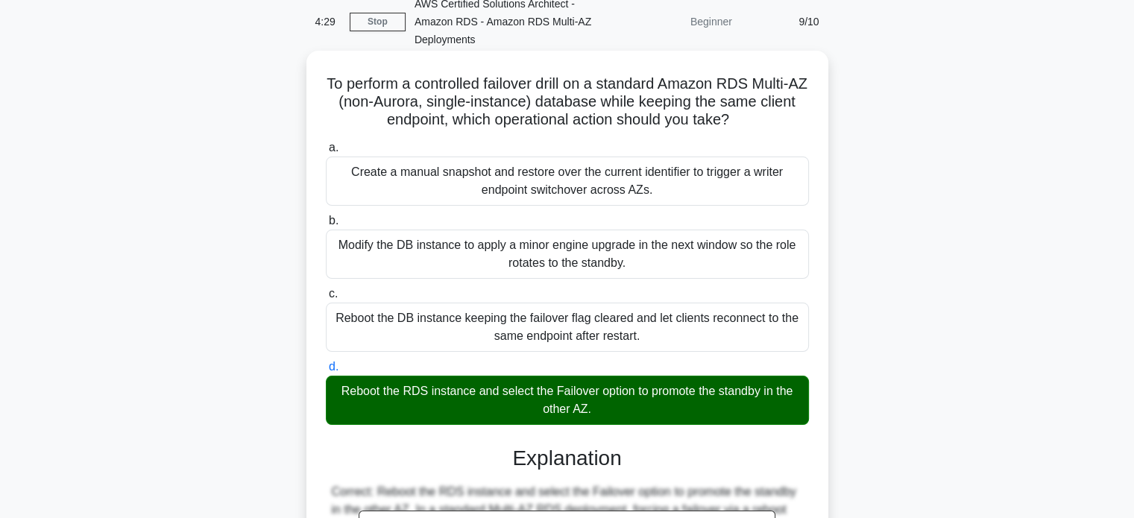
drag, startPoint x: 325, startPoint y: 80, endPoint x: 617, endPoint y: 406, distance: 437.8
click at [617, 406] on div "To perform a controlled failover drill on a standard Amazon RDS Multi-AZ (non-A…" at bounding box center [567, 464] width 510 height 814
copy div "To perform a controlled failover drill on a standard Amazon RDS Multi-AZ (non-A…"
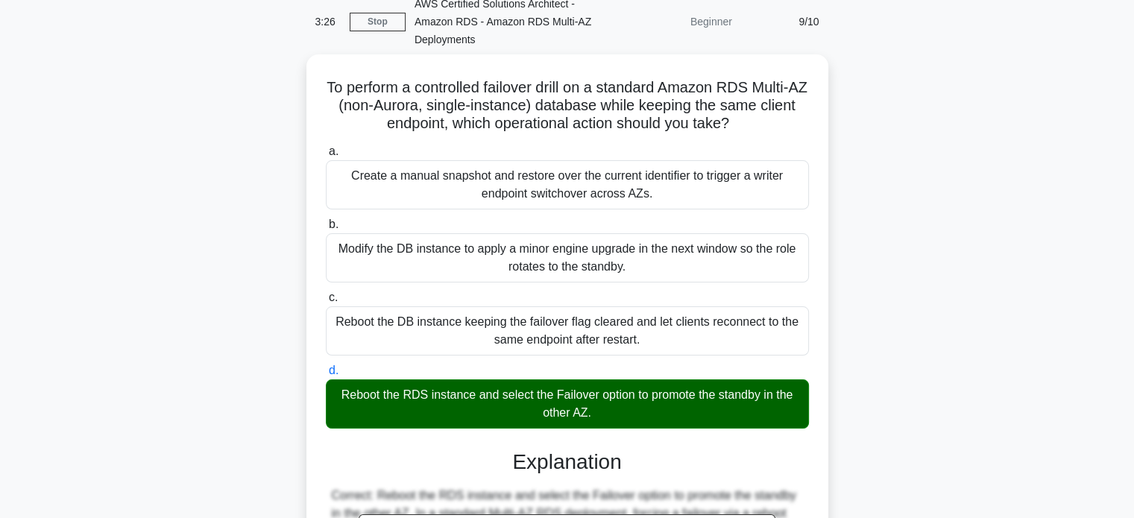
click at [865, 177] on div "To perform a controlled failover drill on a standard Amazon RDS Multi-AZ (non-A…" at bounding box center [567, 475] width 984 height 843
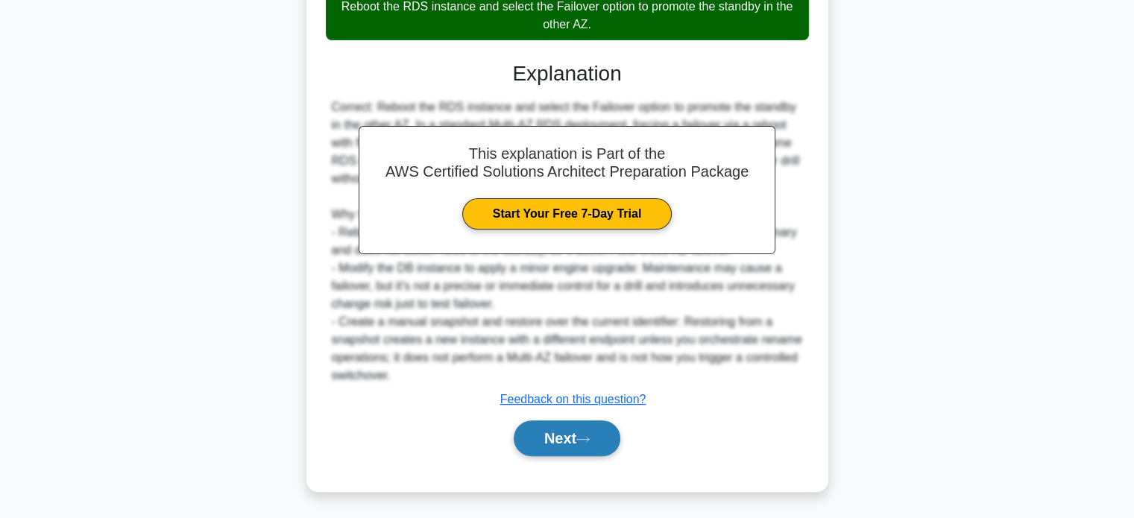
click at [583, 436] on icon at bounding box center [582, 440] width 13 height 8
